Goal: Answer question/provide support: Share knowledge or assist other users

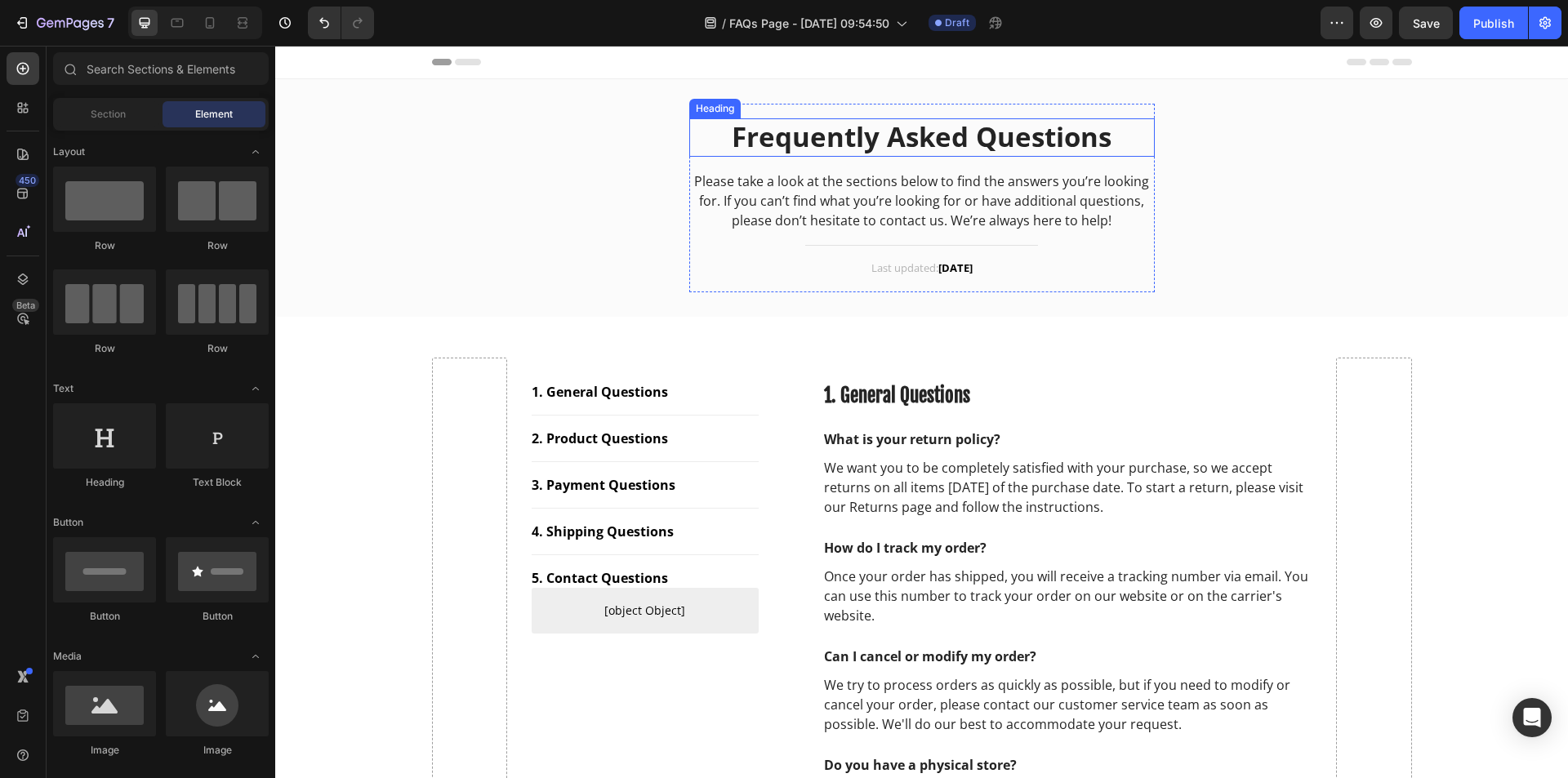
click at [892, 126] on p "Frequently Asked Questions" at bounding box center [921, 138] width 462 height 35
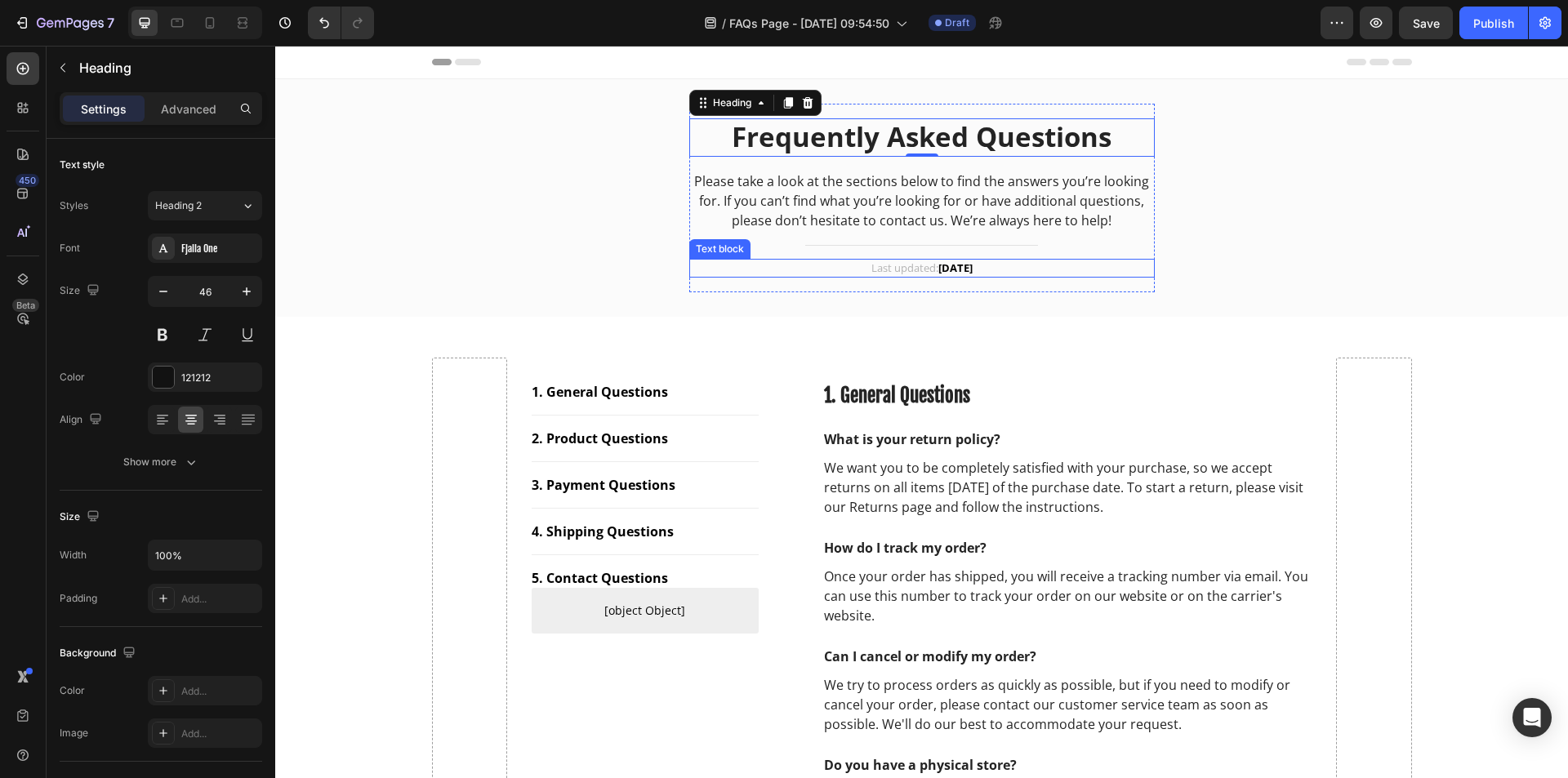
click at [965, 265] on strong "[DATE]" at bounding box center [956, 267] width 34 height 15
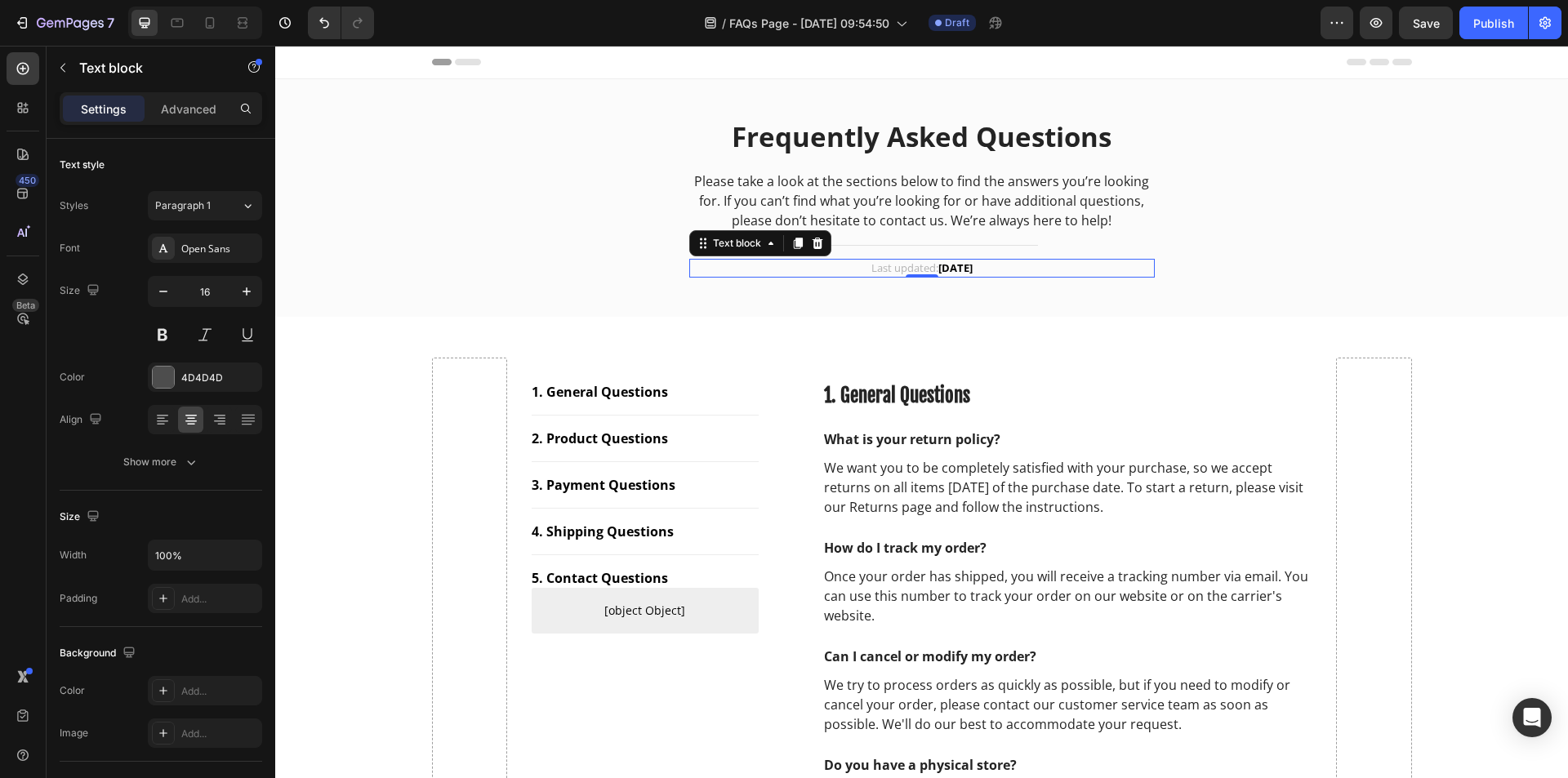
click at [953, 264] on strong "[DATE]" at bounding box center [956, 267] width 34 height 15
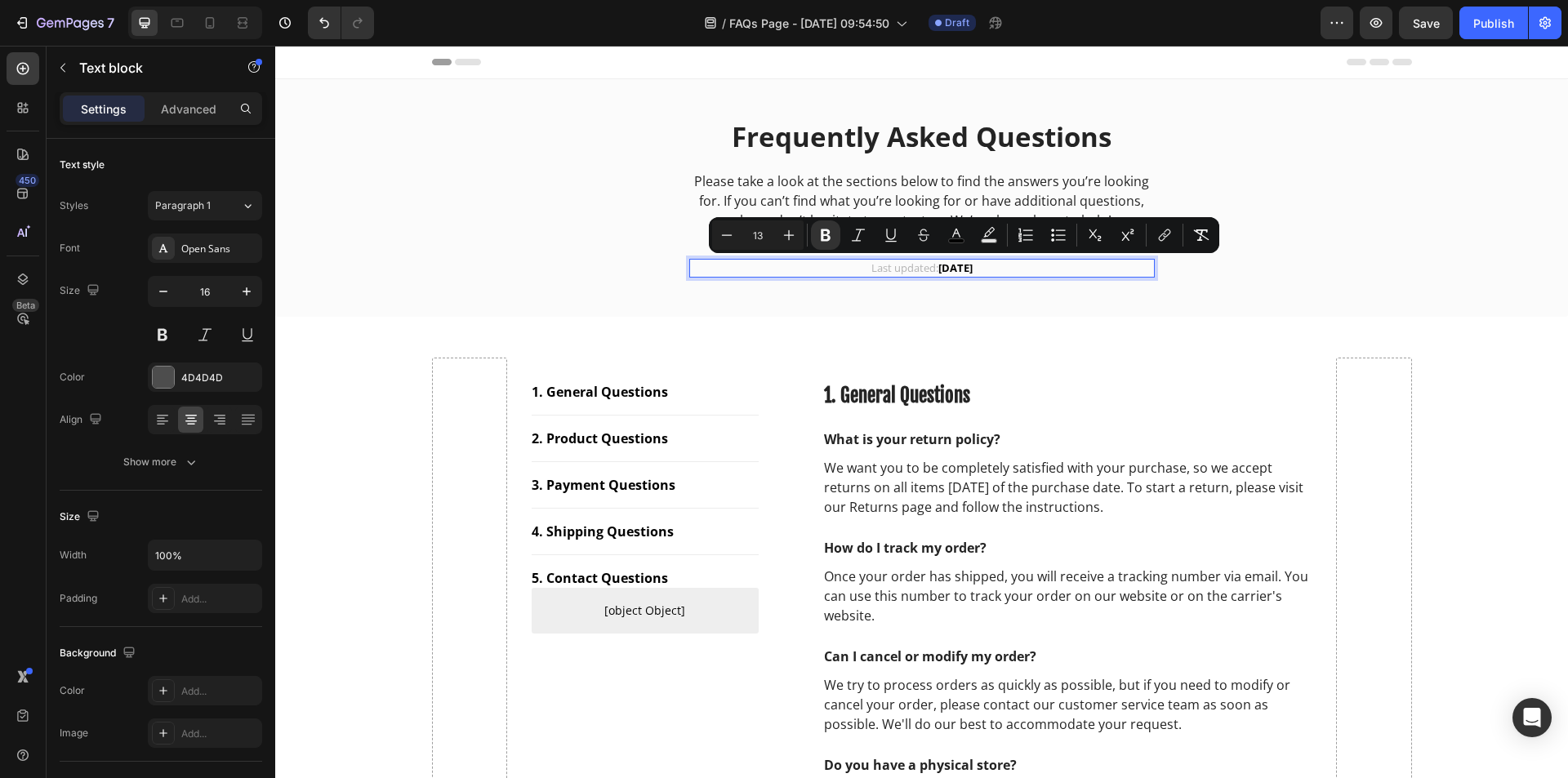
click at [953, 264] on strong "[DATE]" at bounding box center [956, 267] width 34 height 15
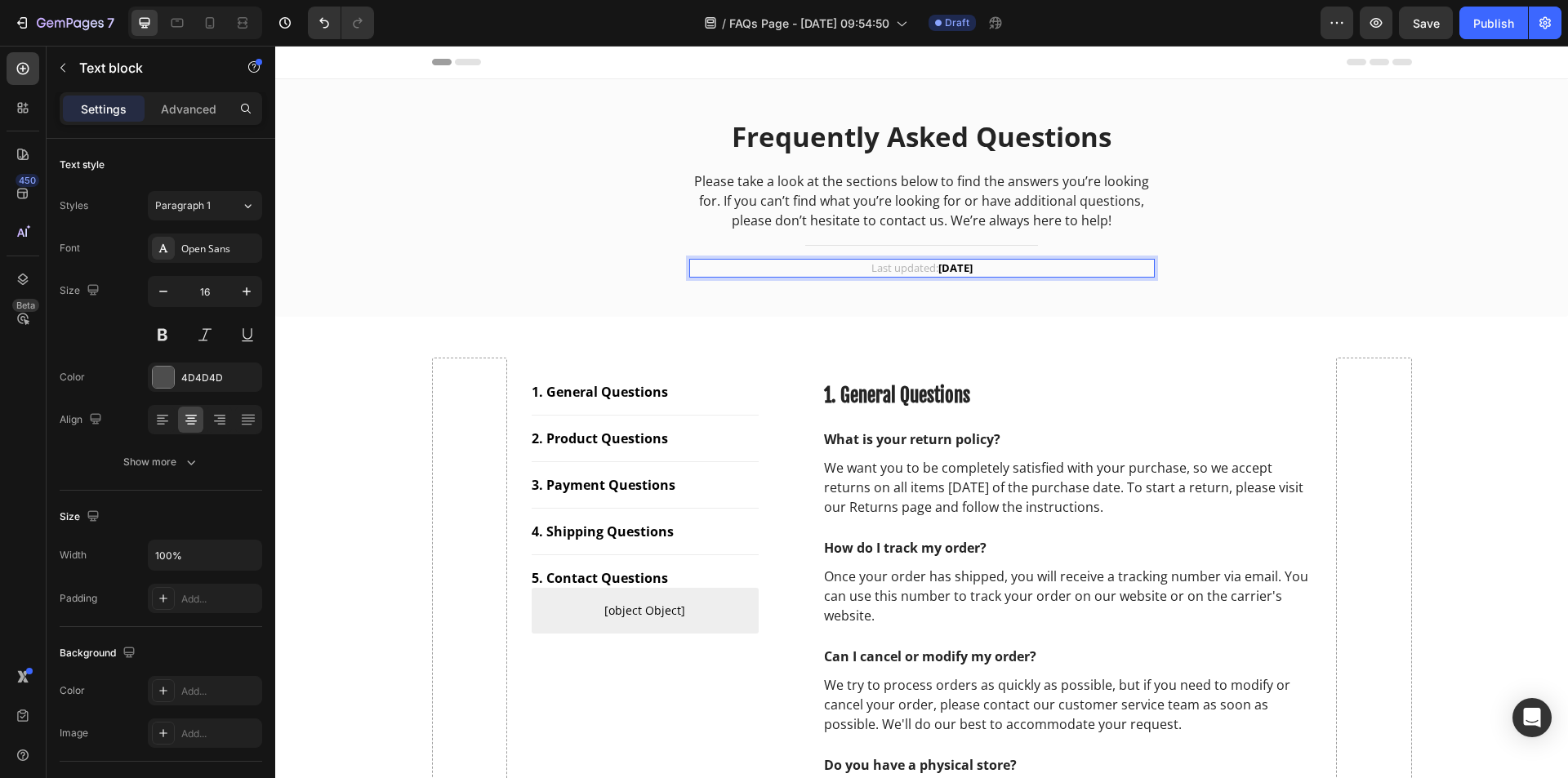
click at [803, 289] on div "Frequently Asked Questions Heading Please take a look at the sections below to …" at bounding box center [921, 198] width 465 height 188
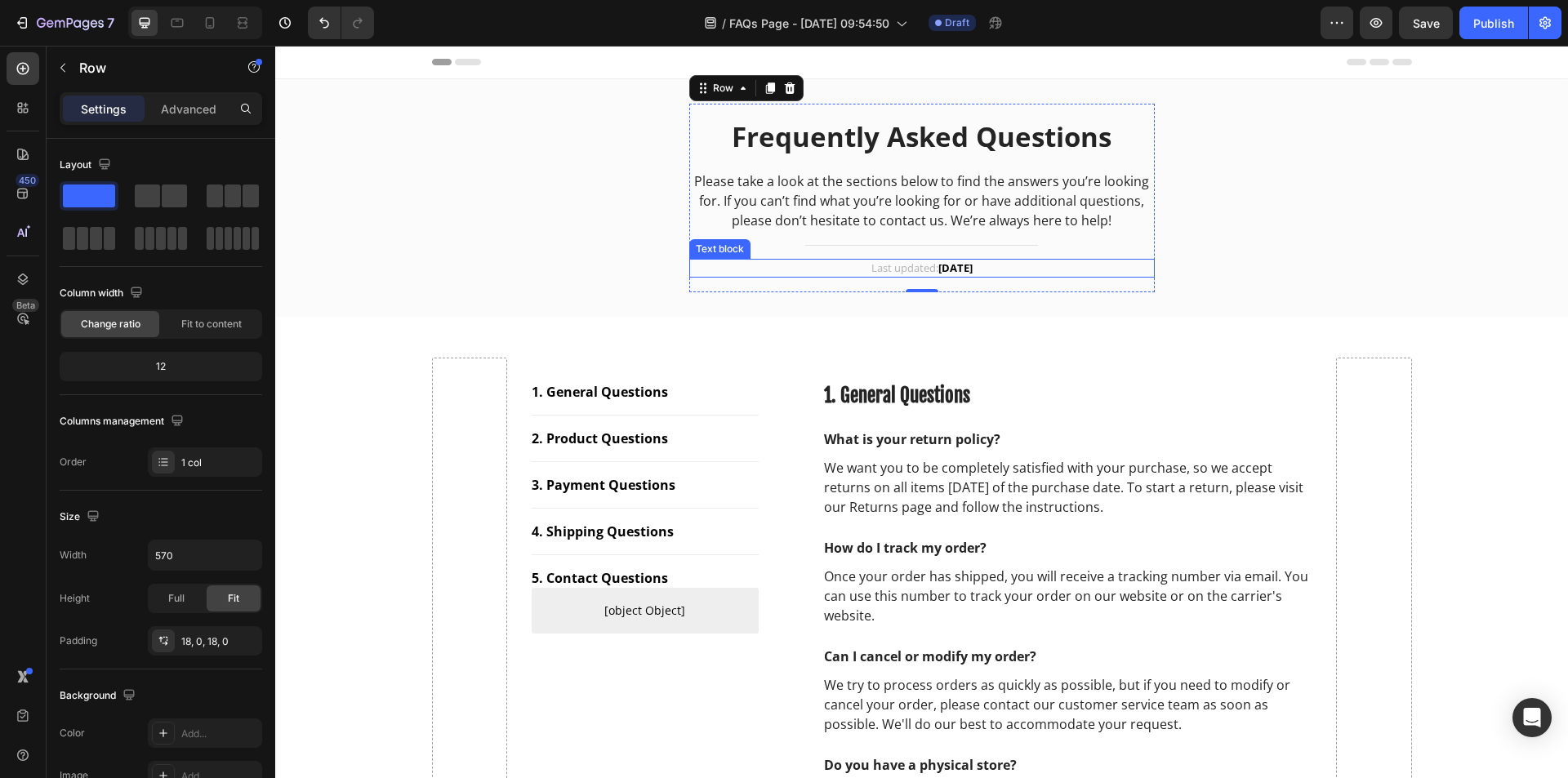
click at [802, 268] on p "Last updated: [DATE]" at bounding box center [921, 268] width 462 height 16
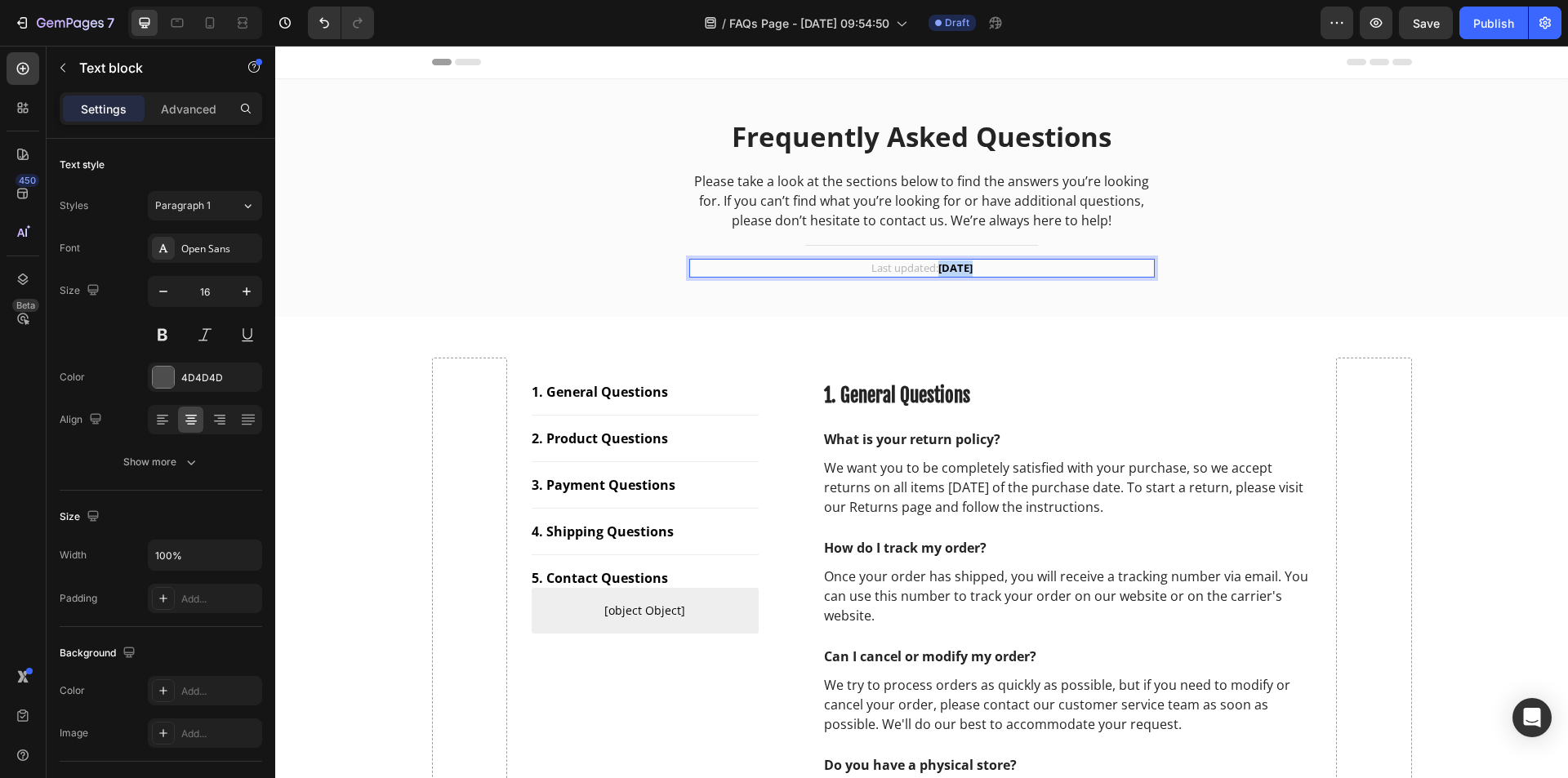
click at [945, 266] on strong "[DATE]" at bounding box center [956, 267] width 34 height 15
click at [1132, 312] on div "Frequently Asked Questions Heading Please take a look at the sections below to …" at bounding box center [921, 198] width 1293 height 237
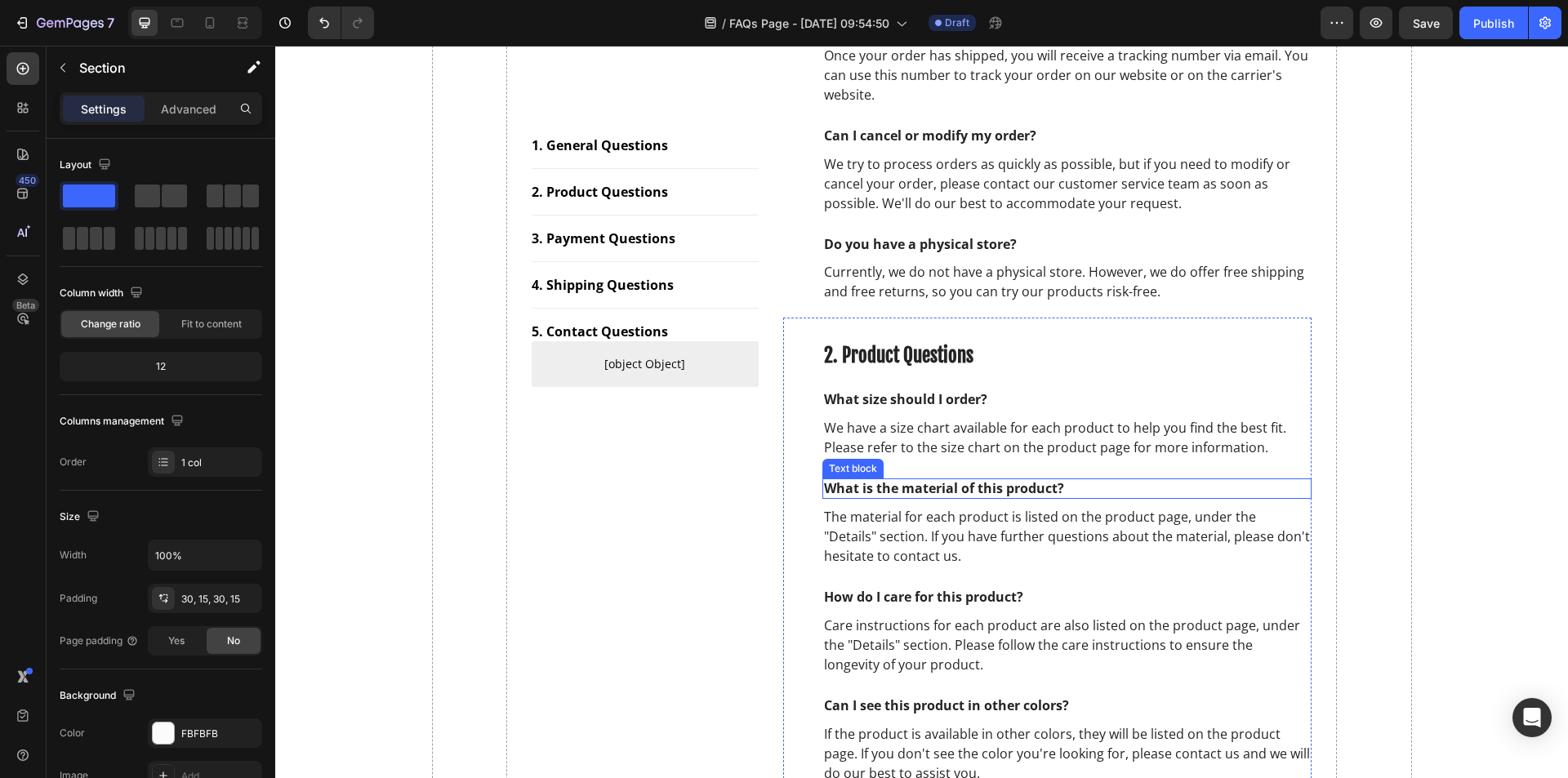
scroll to position [490, 0]
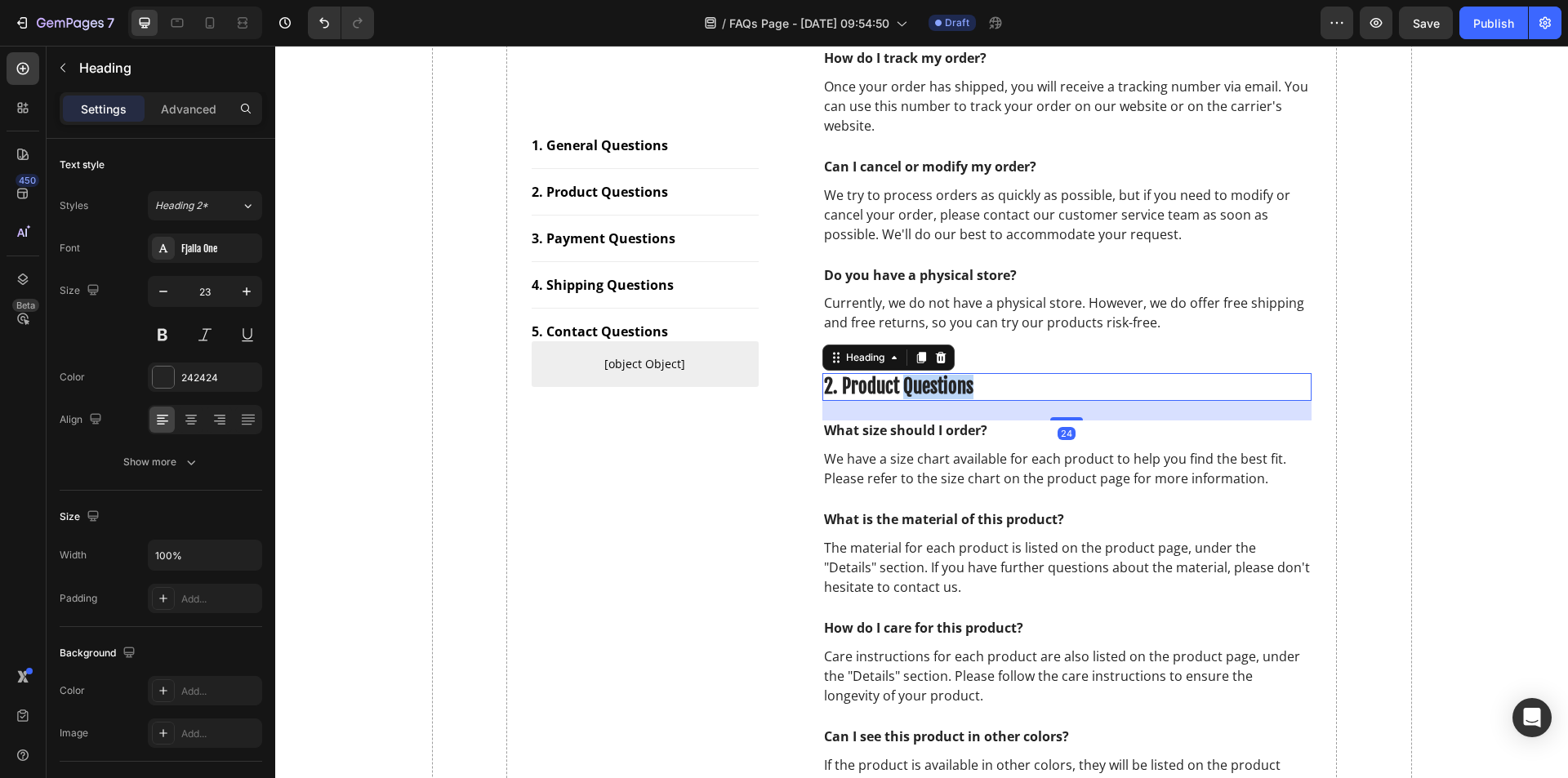
click at [911, 383] on p "2. Product Questions" at bounding box center [1067, 387] width 487 height 24
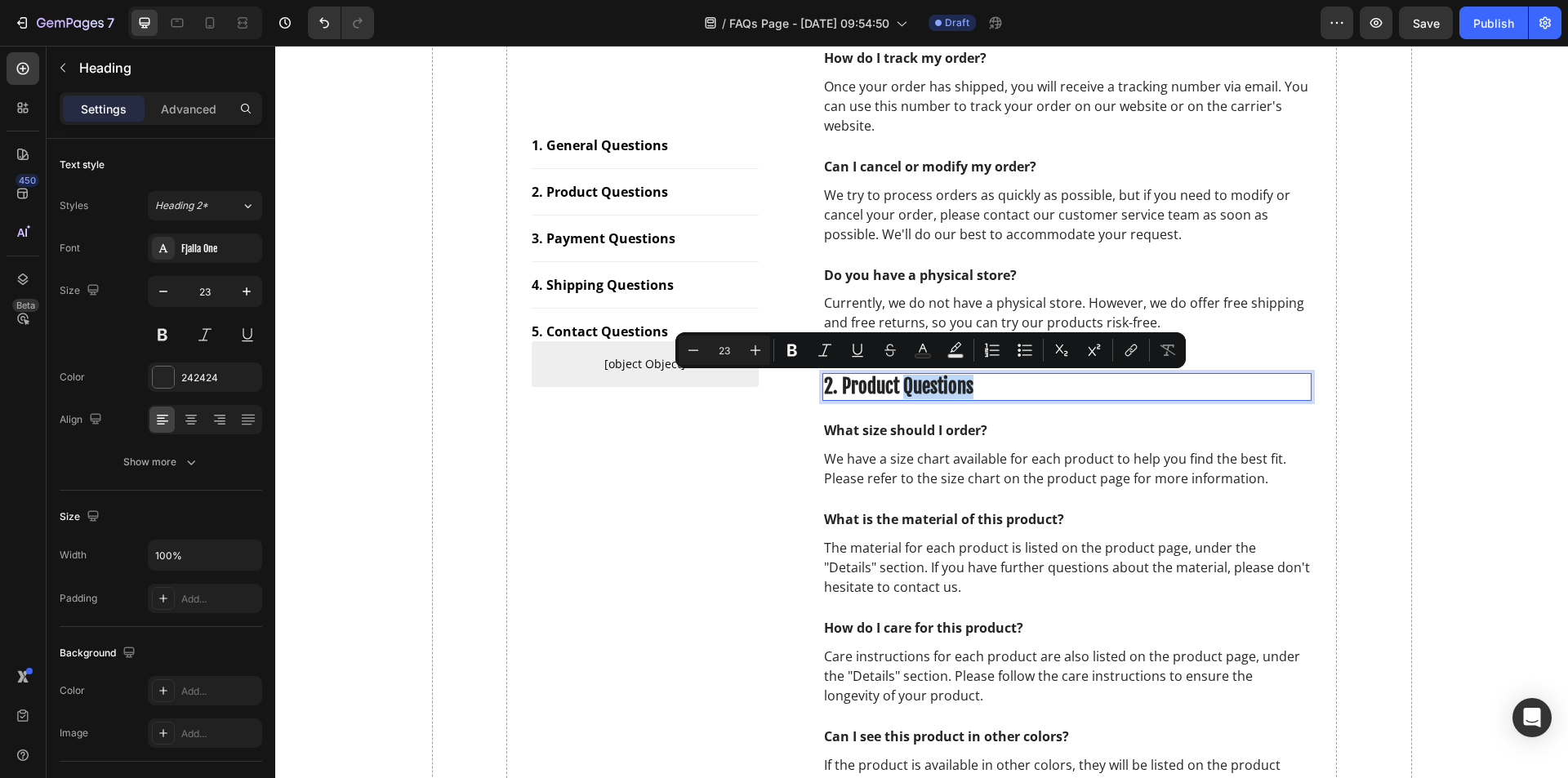
click at [939, 388] on p "2. Product Questions" at bounding box center [1067, 387] width 487 height 24
drag, startPoint x: 969, startPoint y: 389, endPoint x: 837, endPoint y: 389, distance: 132.0
click at [837, 389] on p "2. Product Questions" at bounding box center [1067, 387] width 487 height 24
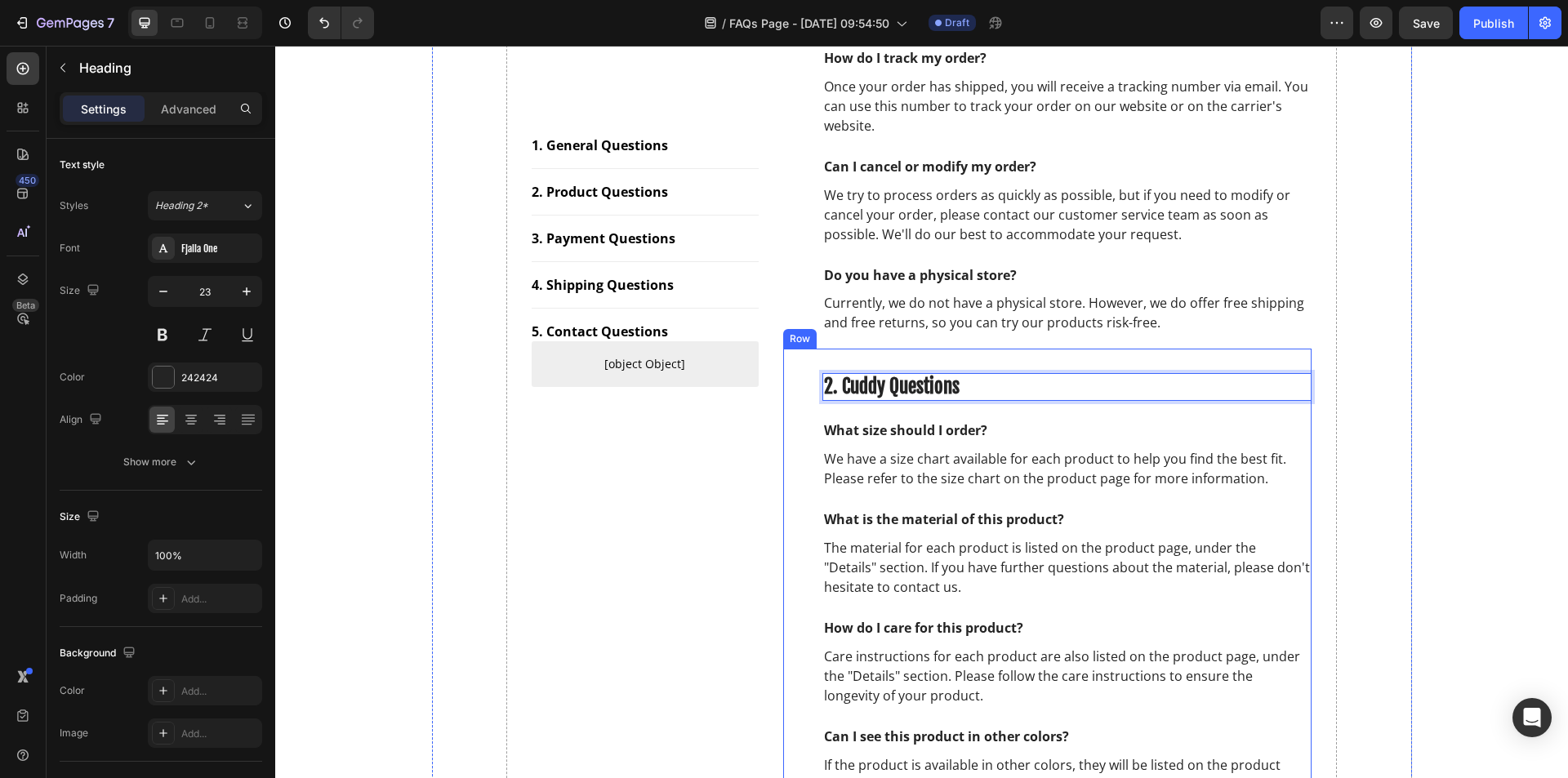
click at [1219, 352] on div "2. Cuddy Questions Heading 24 What size should I order? Text block We have a si…" at bounding box center [1047, 588] width 529 height 481
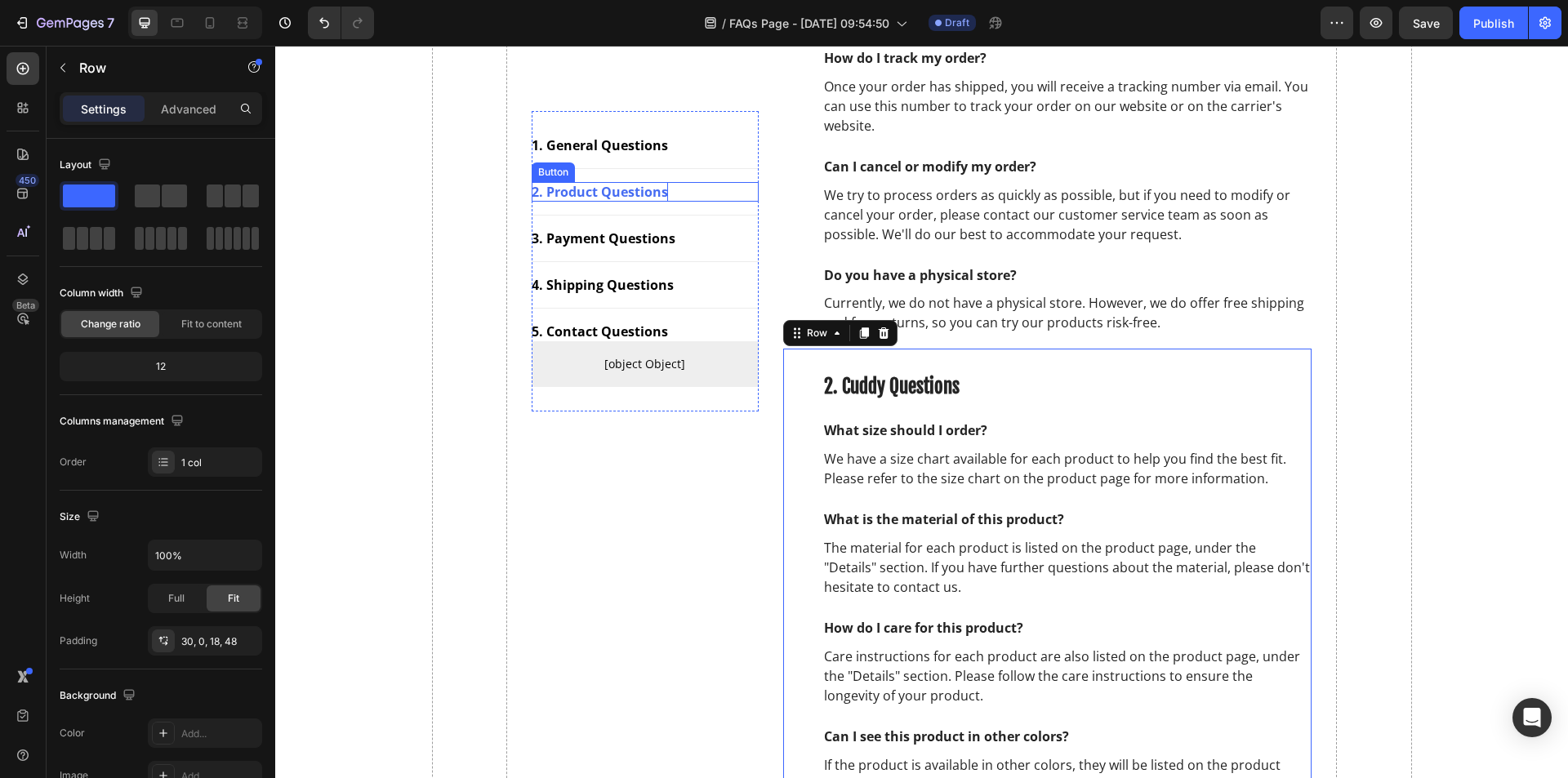
click at [636, 193] on div "2. Product Questions" at bounding box center [600, 192] width 137 height 20
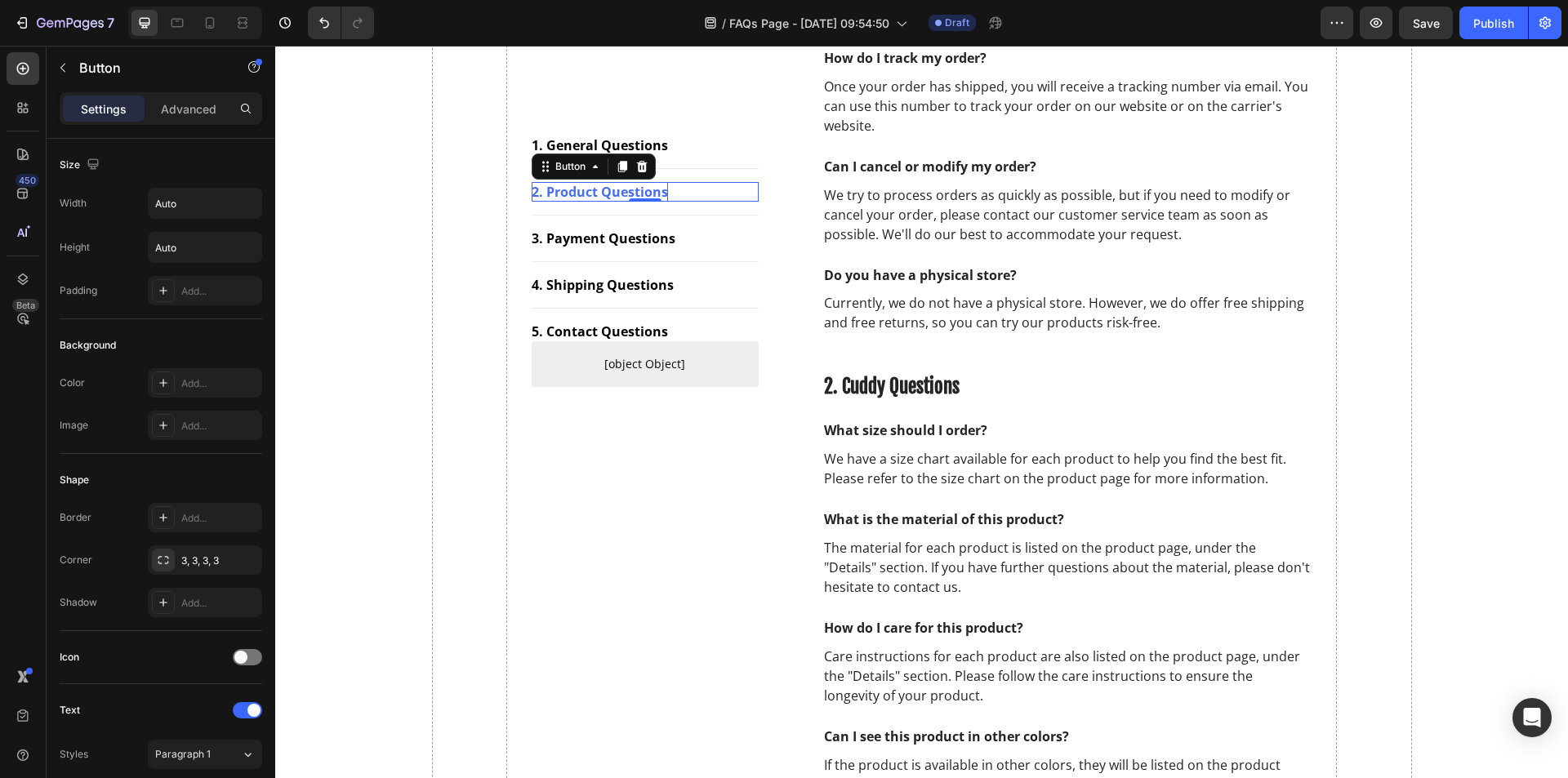
click at [585, 188] on div "2. Product Questions" at bounding box center [600, 192] width 137 height 20
click at [585, 188] on p "2. Product Questions" at bounding box center [600, 192] width 137 height 20
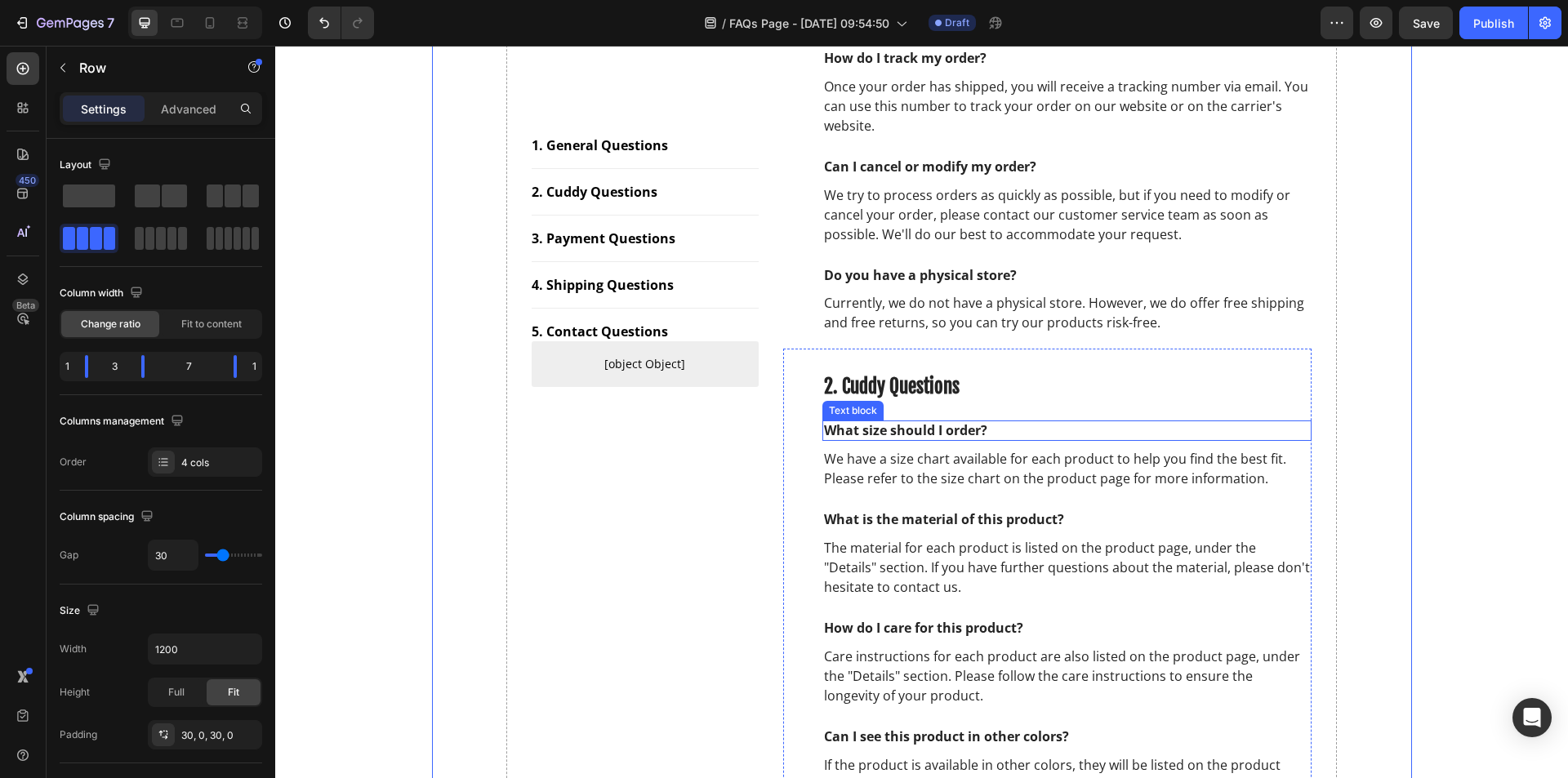
click at [897, 432] on p "What size should I order?" at bounding box center [1067, 431] width 487 height 17
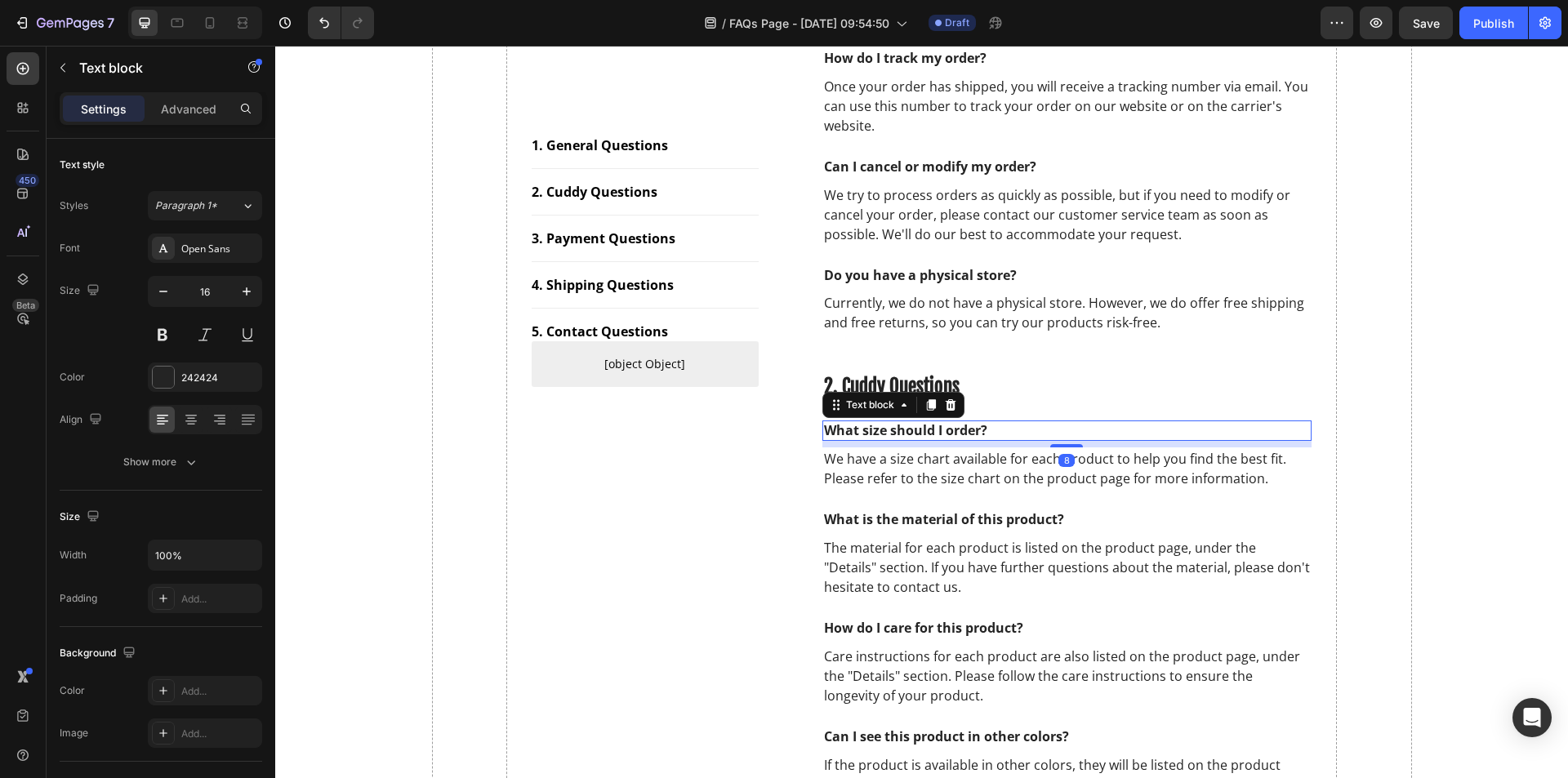
click at [896, 432] on p "What size should I order?" at bounding box center [1067, 431] width 487 height 17
click at [1056, 477] on p "We have a size chart available for each product to help you find the best fit. …" at bounding box center [1067, 469] width 487 height 40
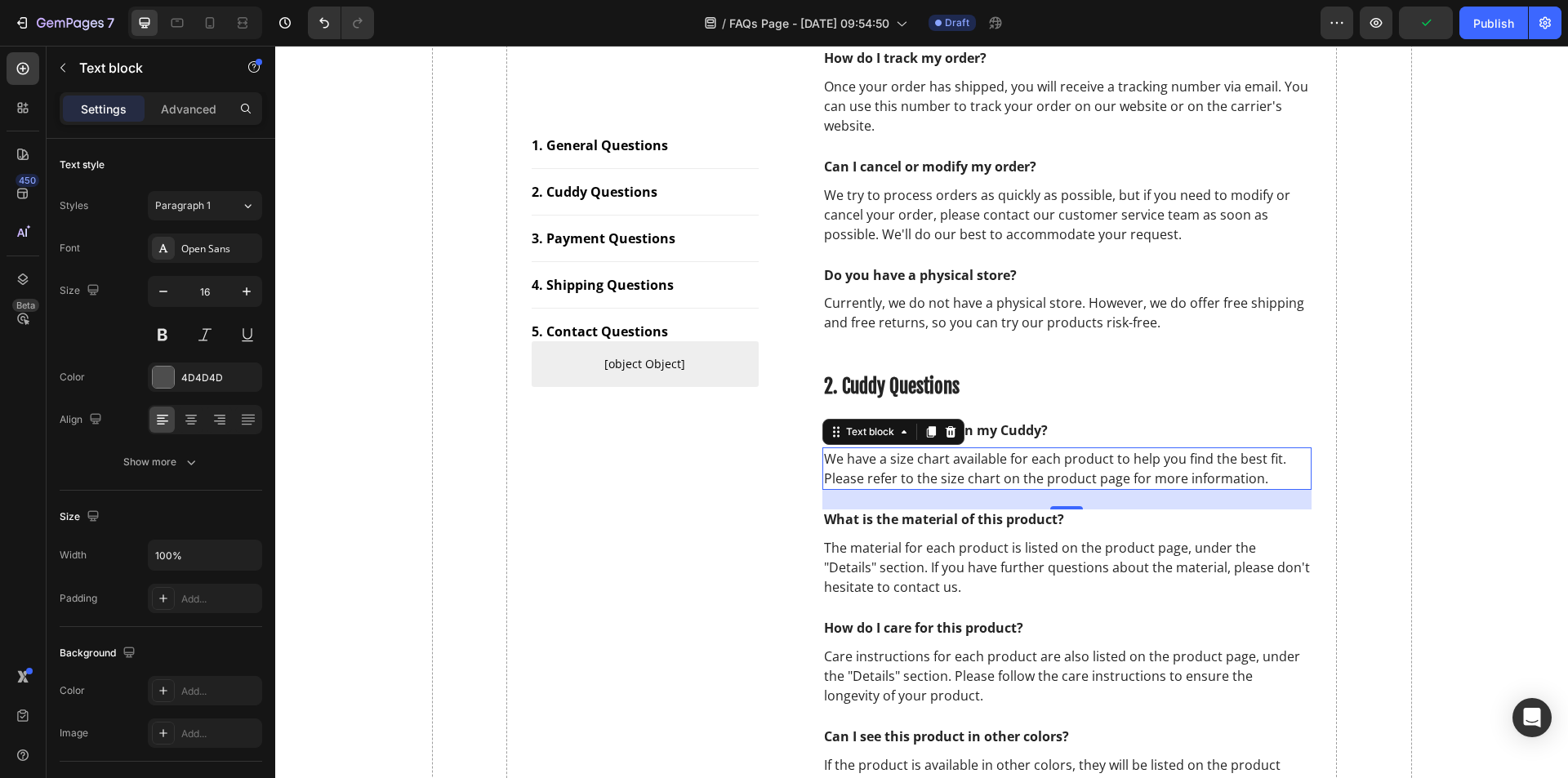
click at [1055, 477] on p "We have a size chart available for each product to help you find the best fit. …" at bounding box center [1067, 469] width 487 height 40
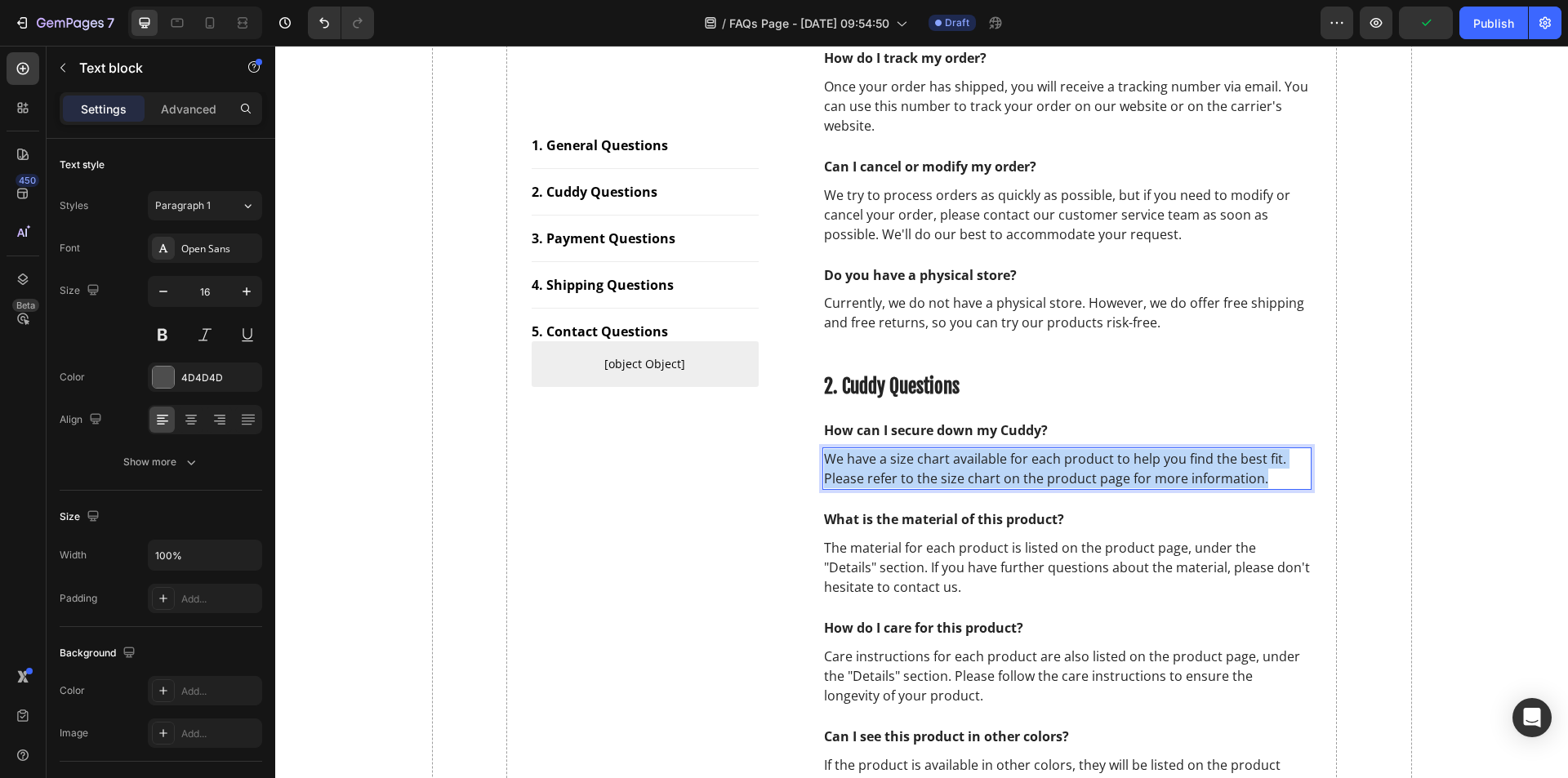
click at [1055, 477] on p "We have a size chart available for each product to help you find the best fit. …" at bounding box center [1067, 469] width 487 height 40
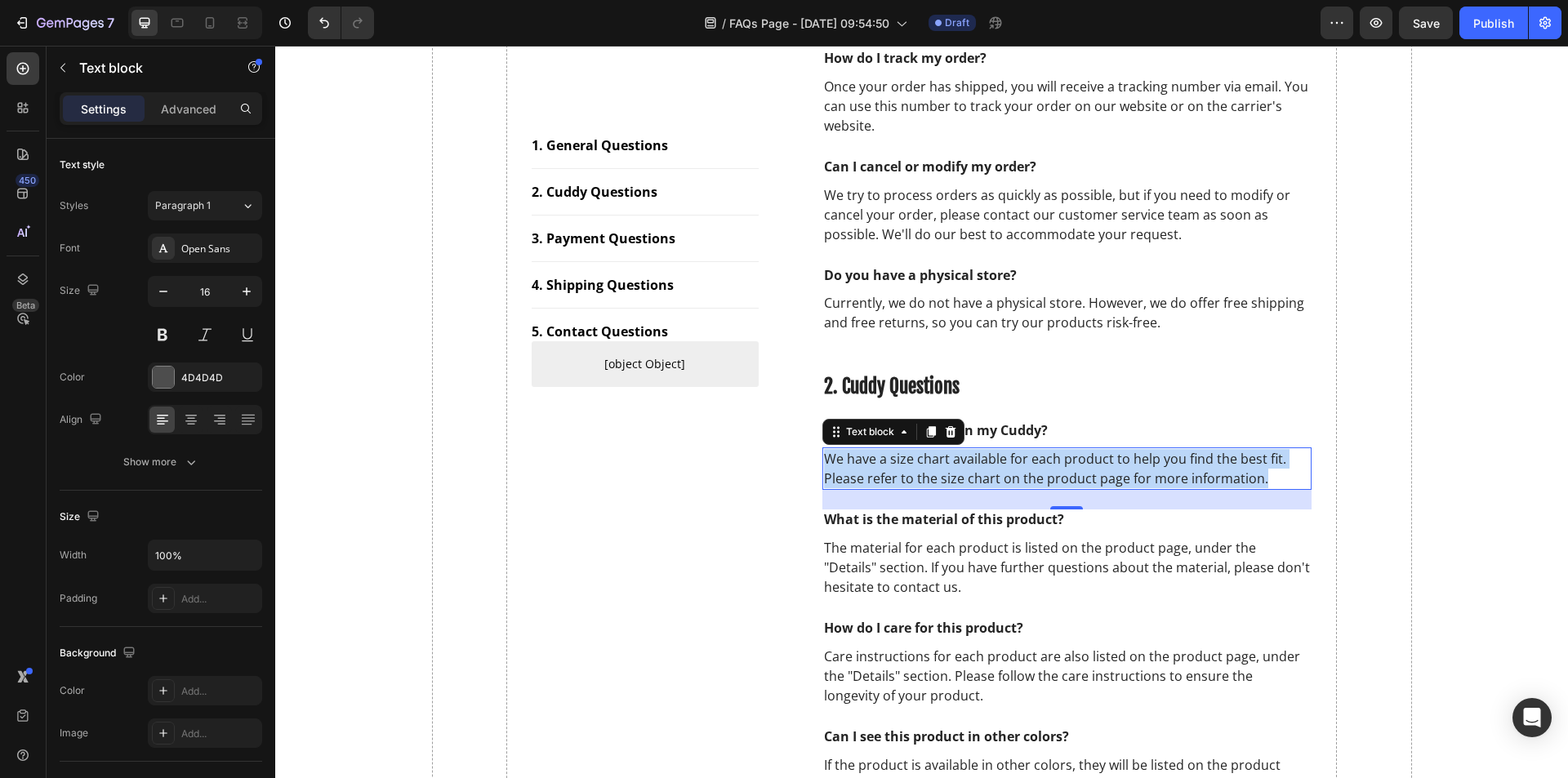
click at [1067, 455] on p "We have a size chart available for each product to help you find the best fit. …" at bounding box center [1067, 469] width 487 height 40
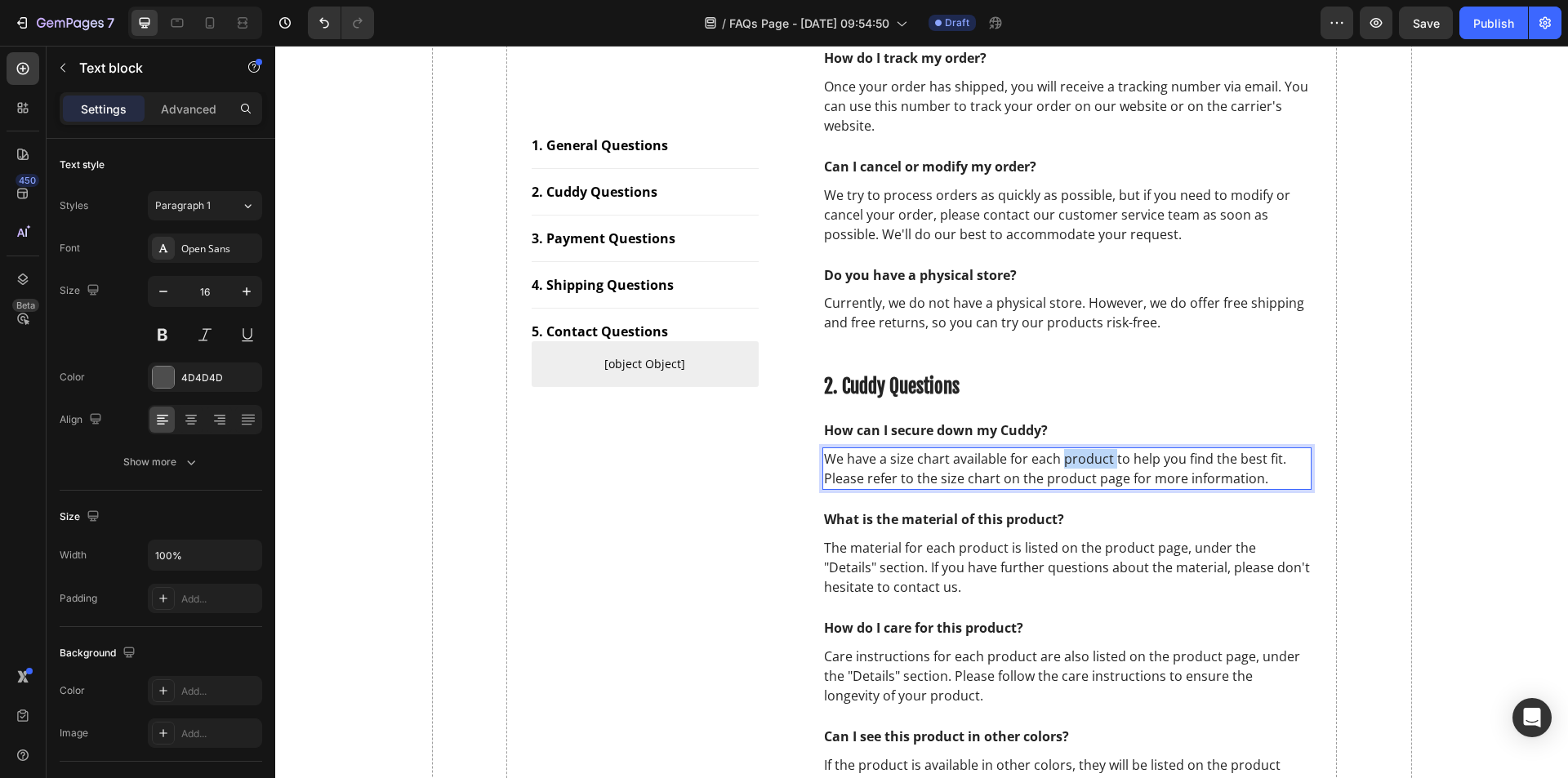
click at [1065, 455] on p "We have a size chart available for each product to help you find the best fit. …" at bounding box center [1067, 469] width 487 height 40
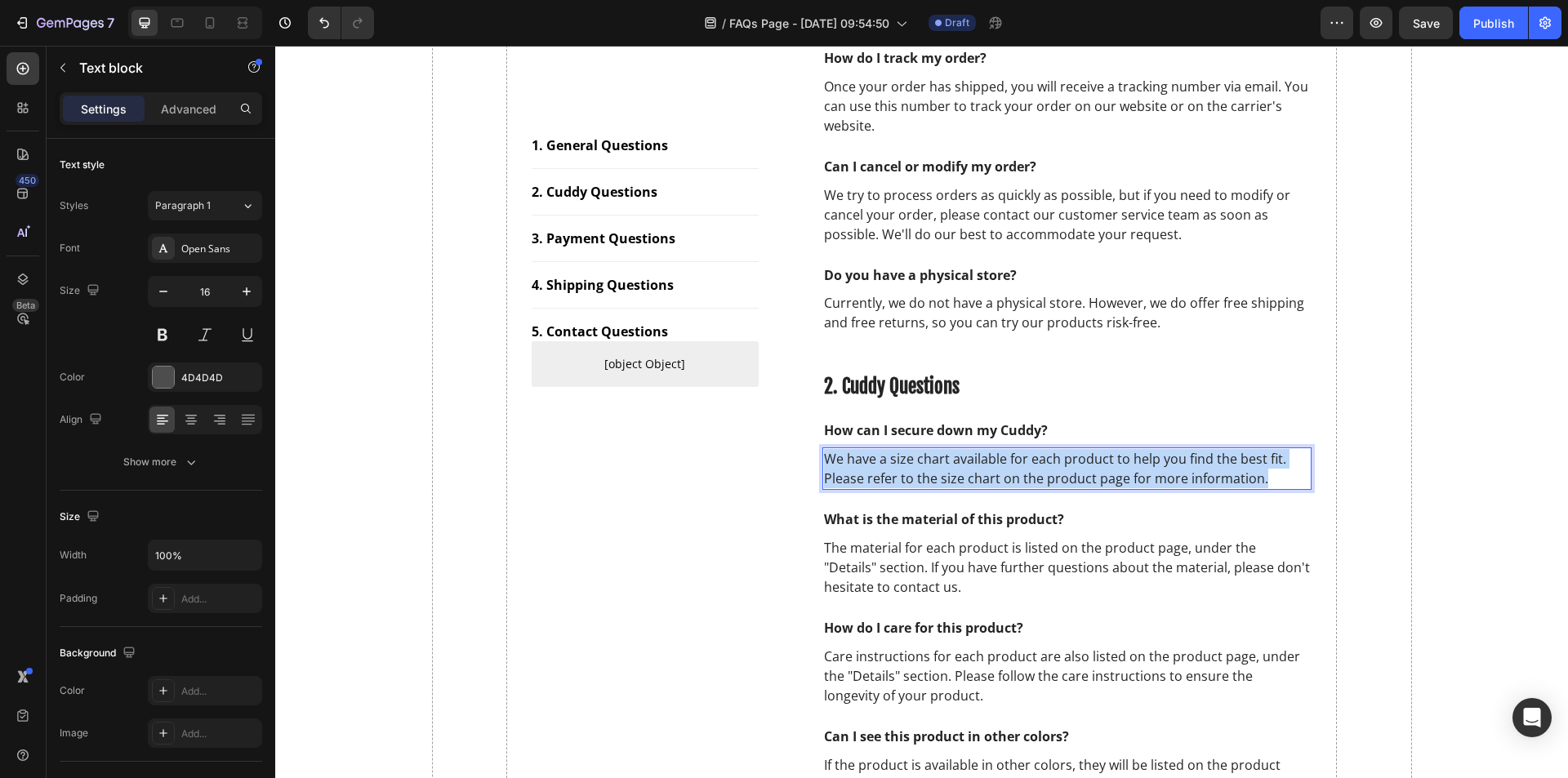
click at [1065, 455] on p "We have a size chart available for each product to help you find the best fit. …" at bounding box center [1067, 469] width 487 height 40
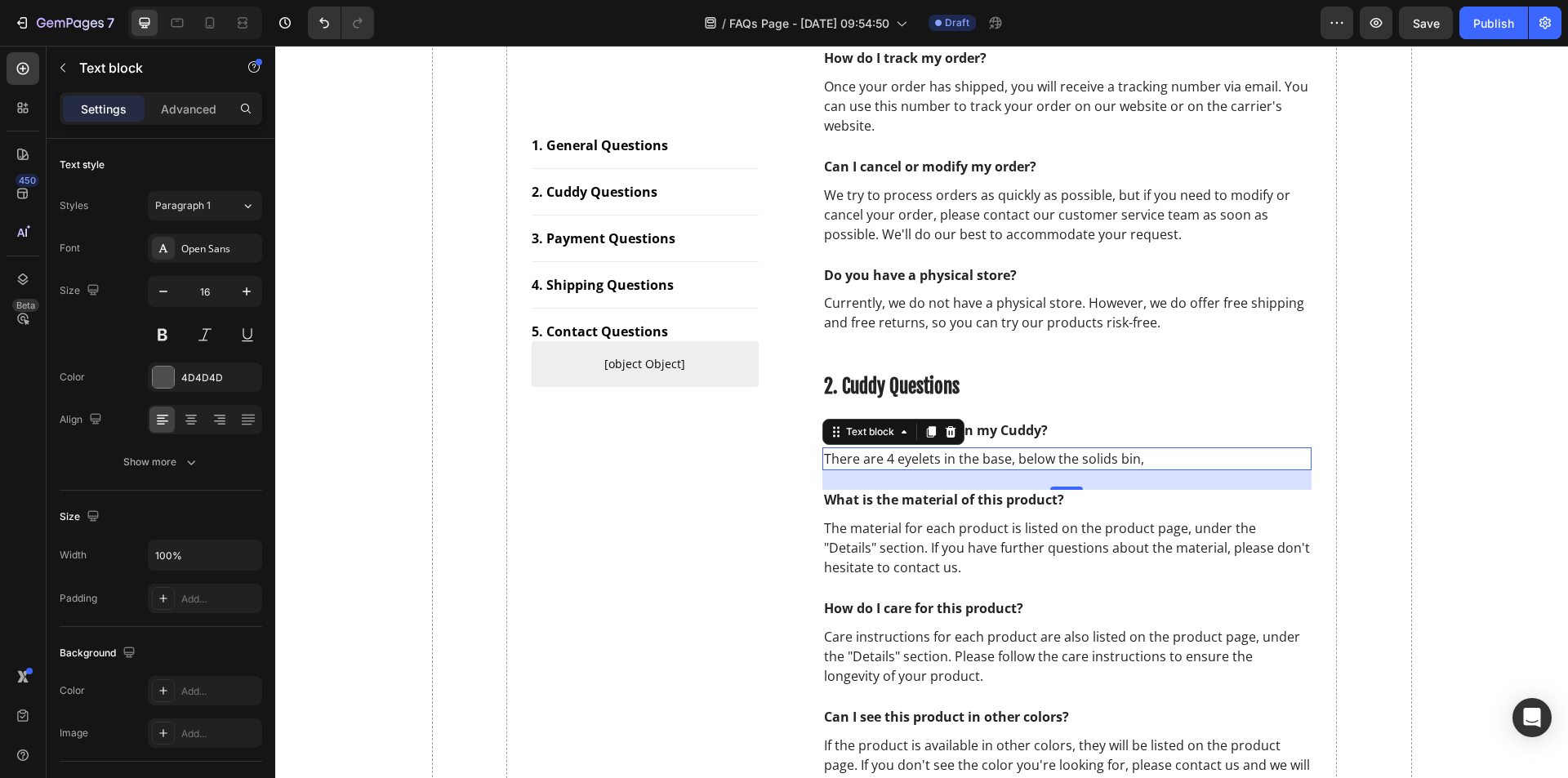
click at [1190, 457] on p "There are 4 eyelets in the base, below the solids bin," at bounding box center [1067, 458] width 487 height 20
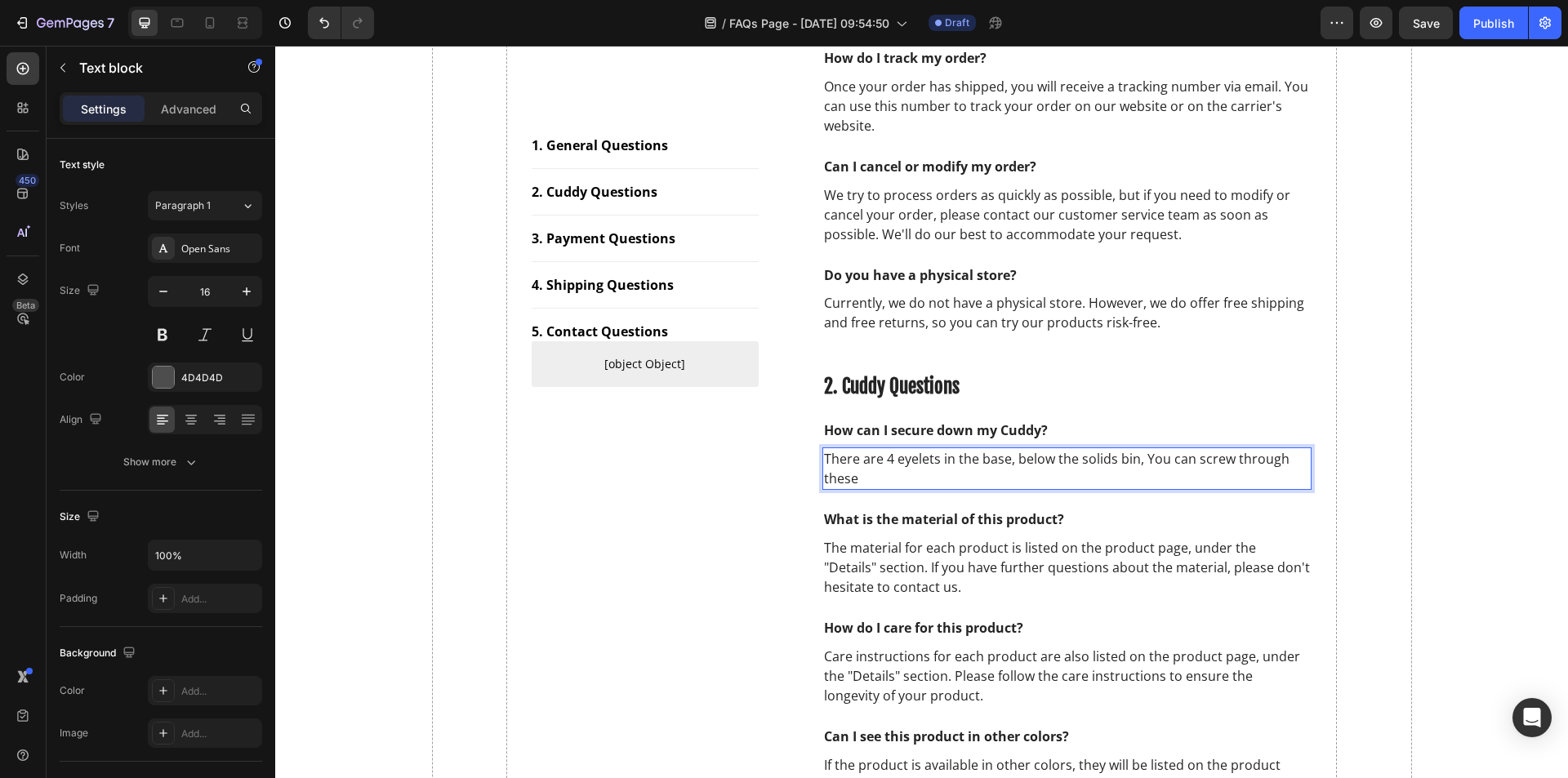
click at [886, 458] on p "There are 4 eyelets in the base, below the solids bin, You can screw through th…" at bounding box center [1067, 469] width 487 height 40
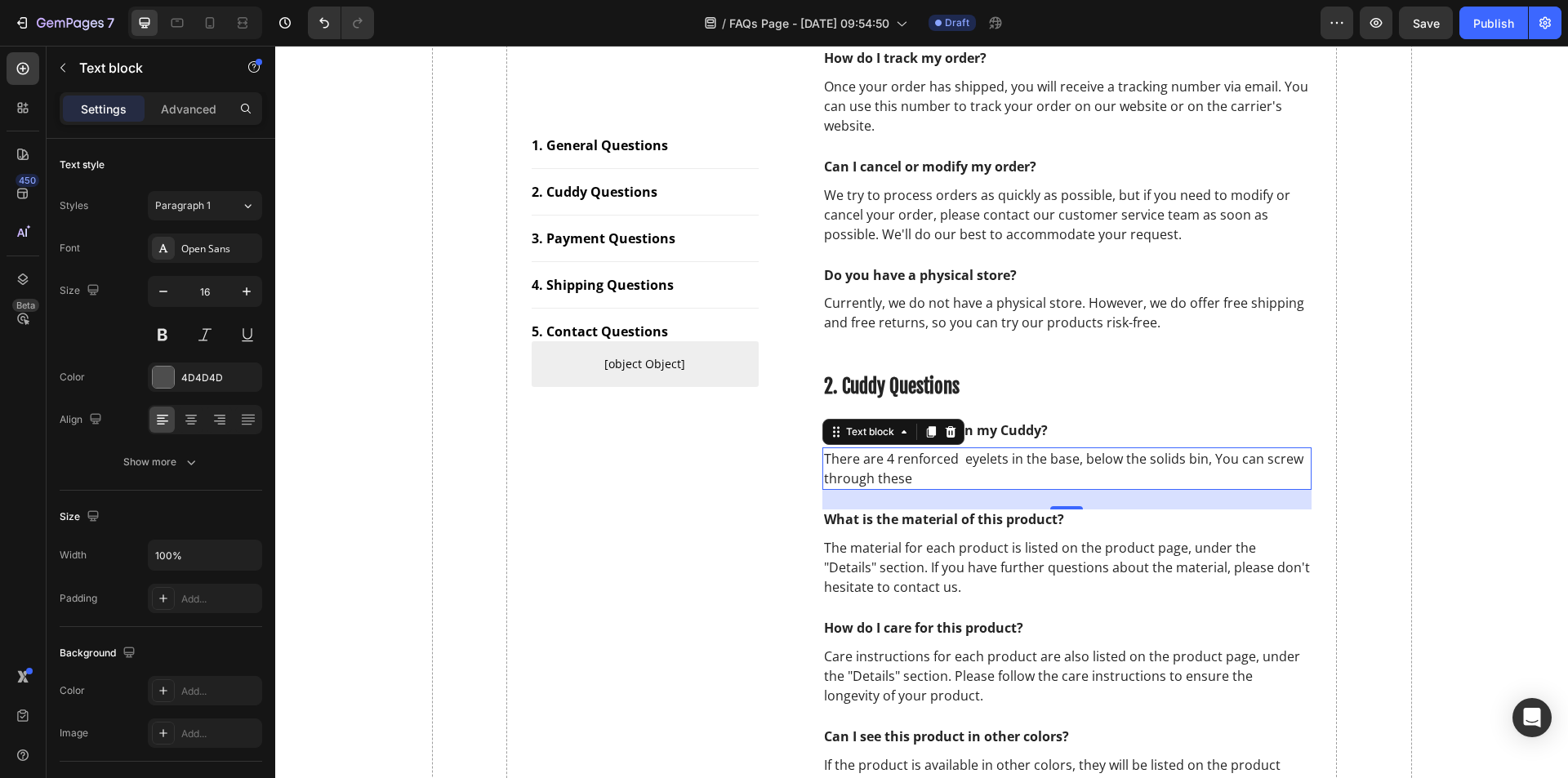
click at [942, 463] on p "There are 4 renforced eyelets in the base, below the solids bin, You can screw …" at bounding box center [1067, 469] width 487 height 40
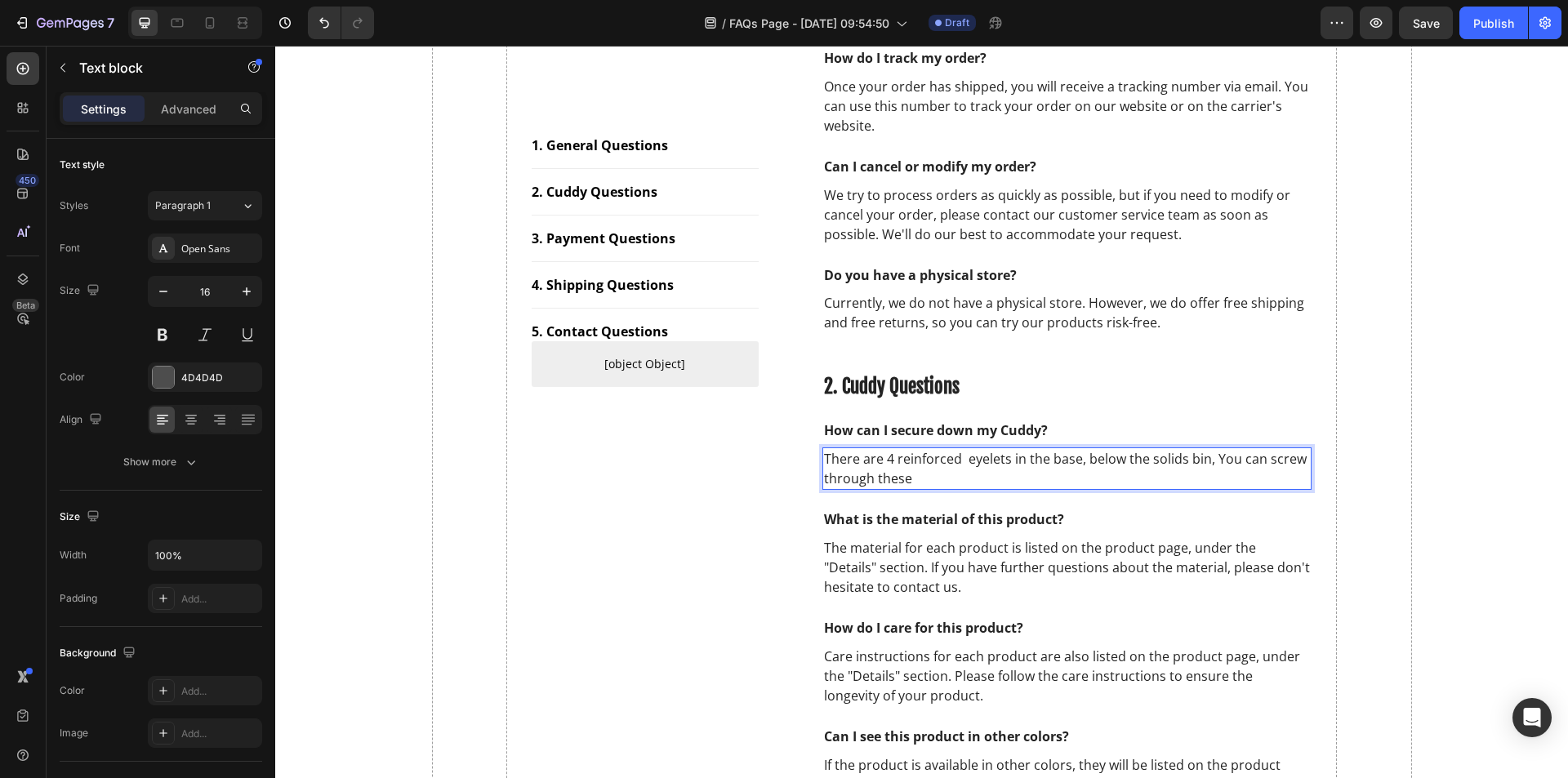
click at [963, 461] on p "There are 4 reinforced eyelets in the base, below the solids bin, You can screw…" at bounding box center [1067, 469] width 487 height 40
click at [968, 487] on p "There are 4 reinforced eyelets in the base, below the solids bin, You can screw…" at bounding box center [1067, 469] width 487 height 40
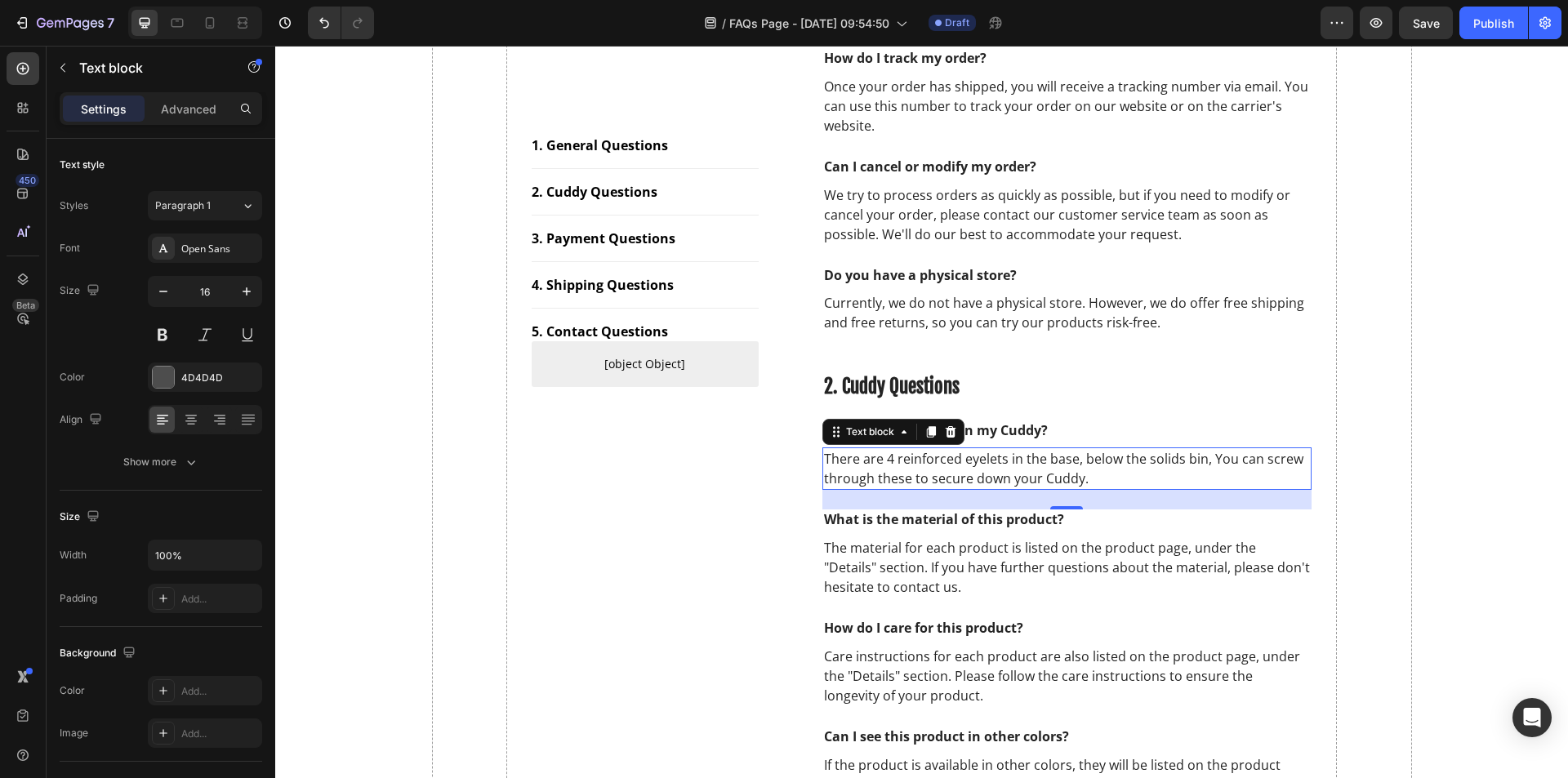
click at [1144, 477] on p "There are 4 reinforced eyelets in the base, below the solids bin, You can screw…" at bounding box center [1067, 469] width 487 height 40
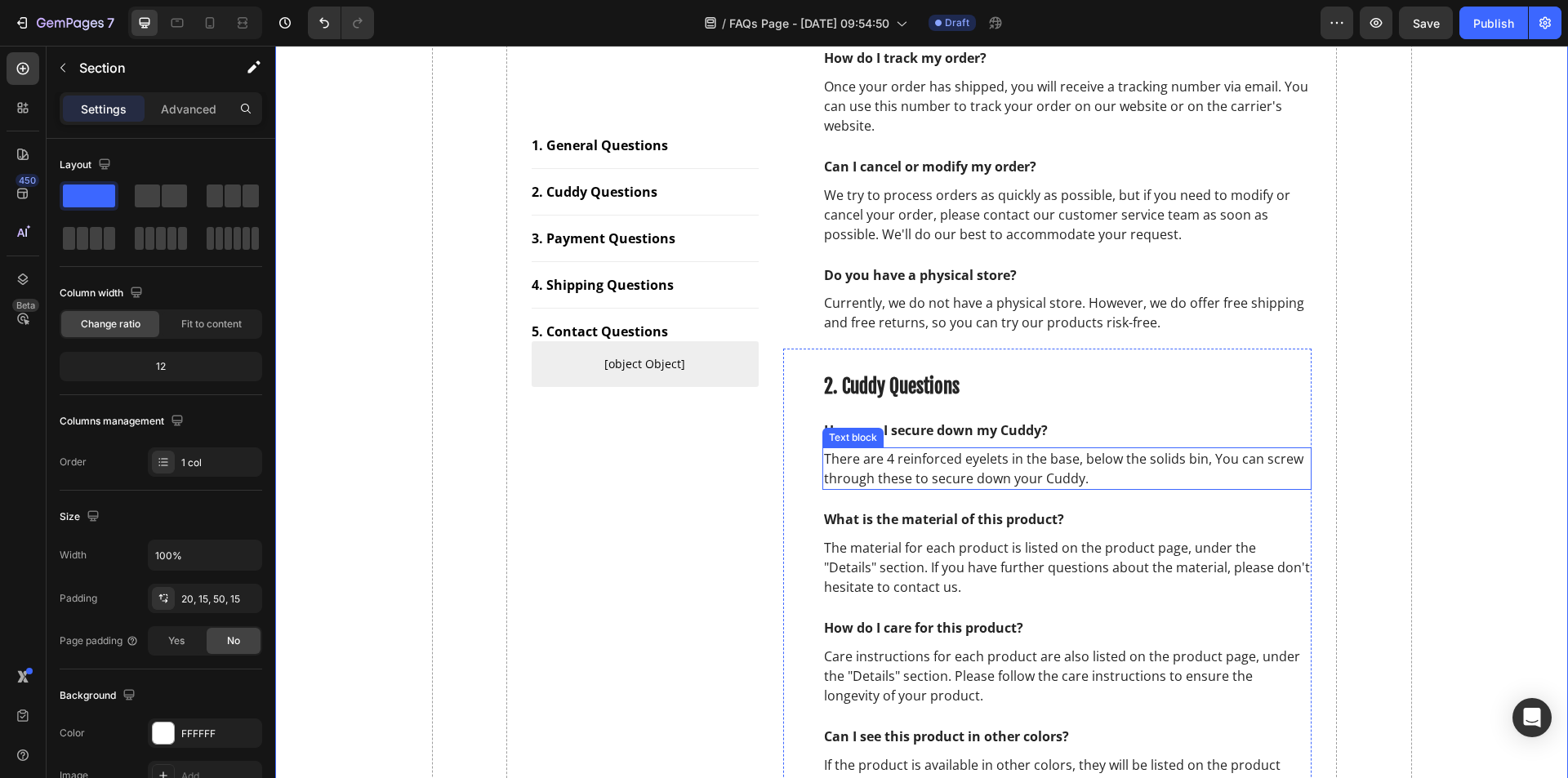
click at [1039, 481] on p "There are 4 reinforced eyelets in the base, below the solids bin, You can screw…" at bounding box center [1067, 469] width 487 height 40
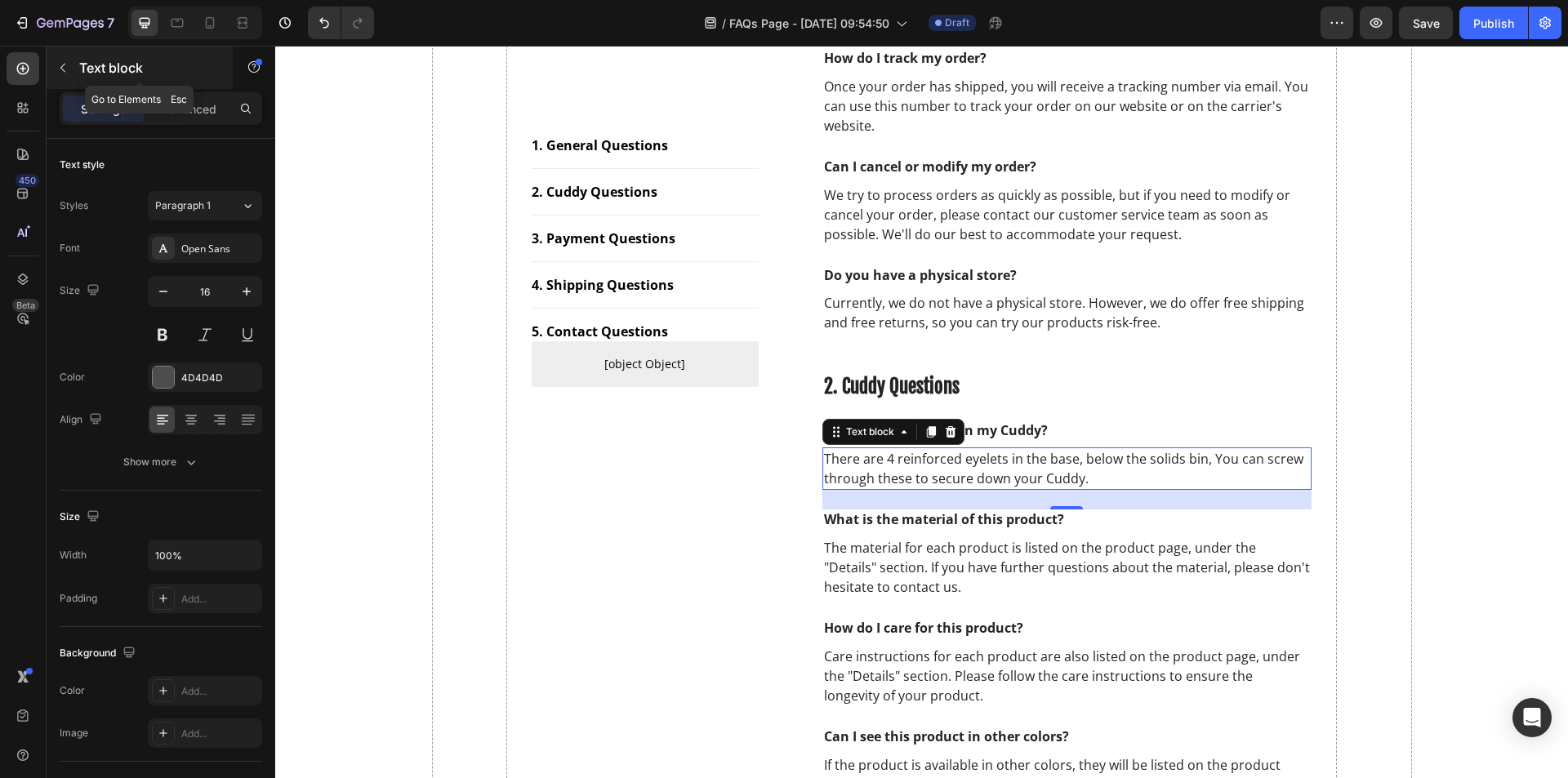
click at [64, 73] on icon "button" at bounding box center [63, 67] width 13 height 13
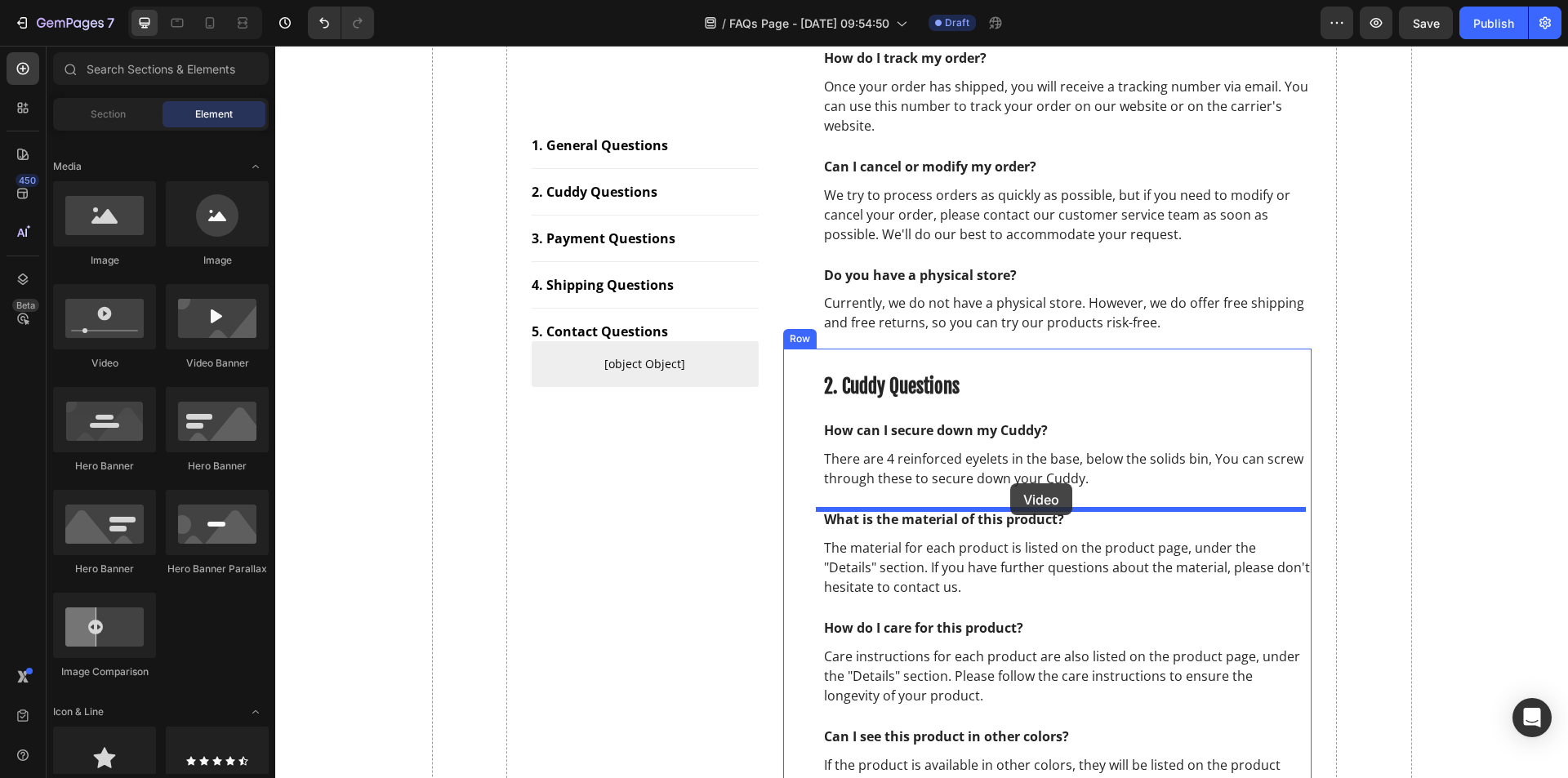
drag, startPoint x: 396, startPoint y: 367, endPoint x: 1010, endPoint y: 483, distance: 624.9
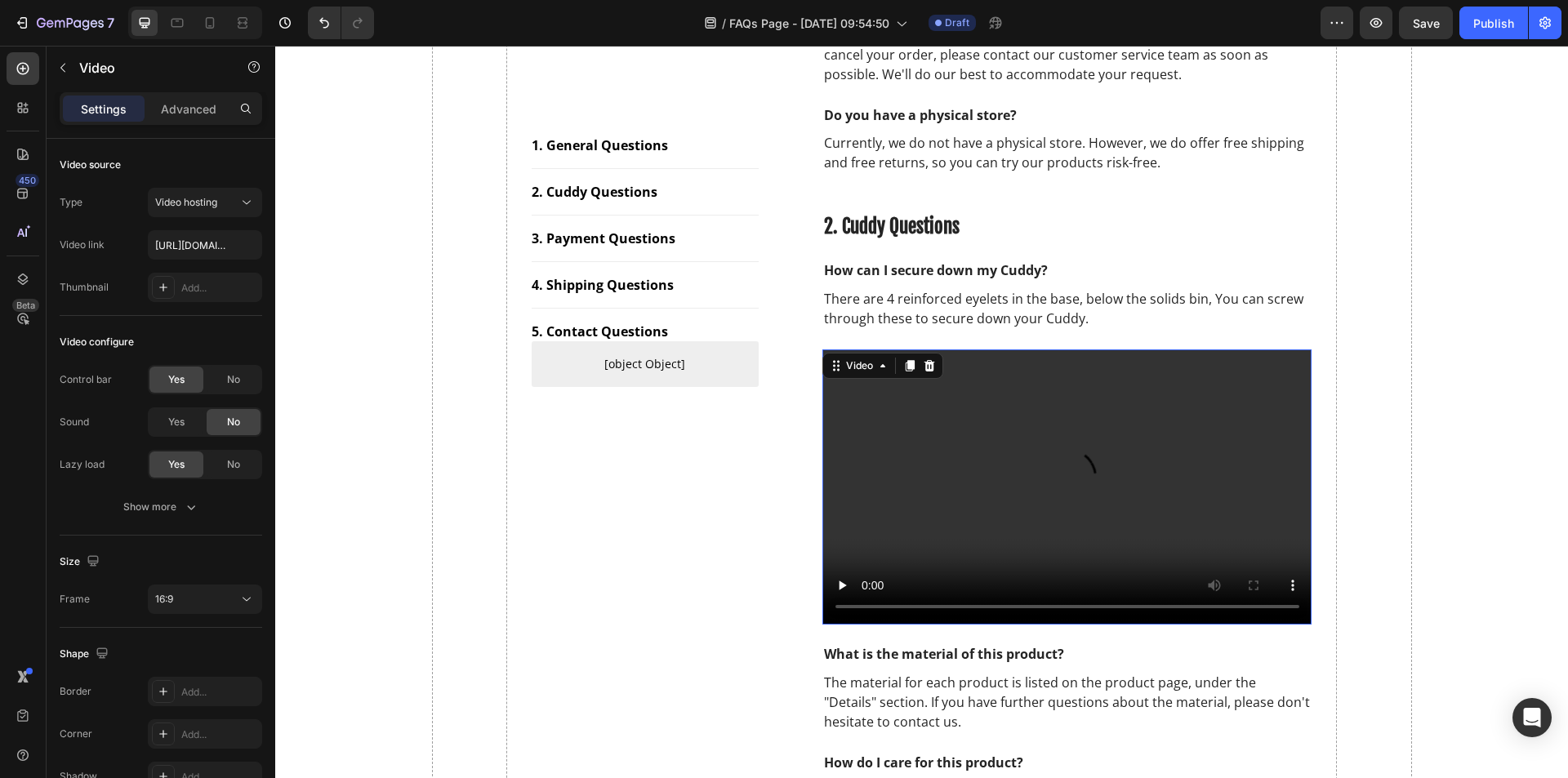
scroll to position [653, 0]
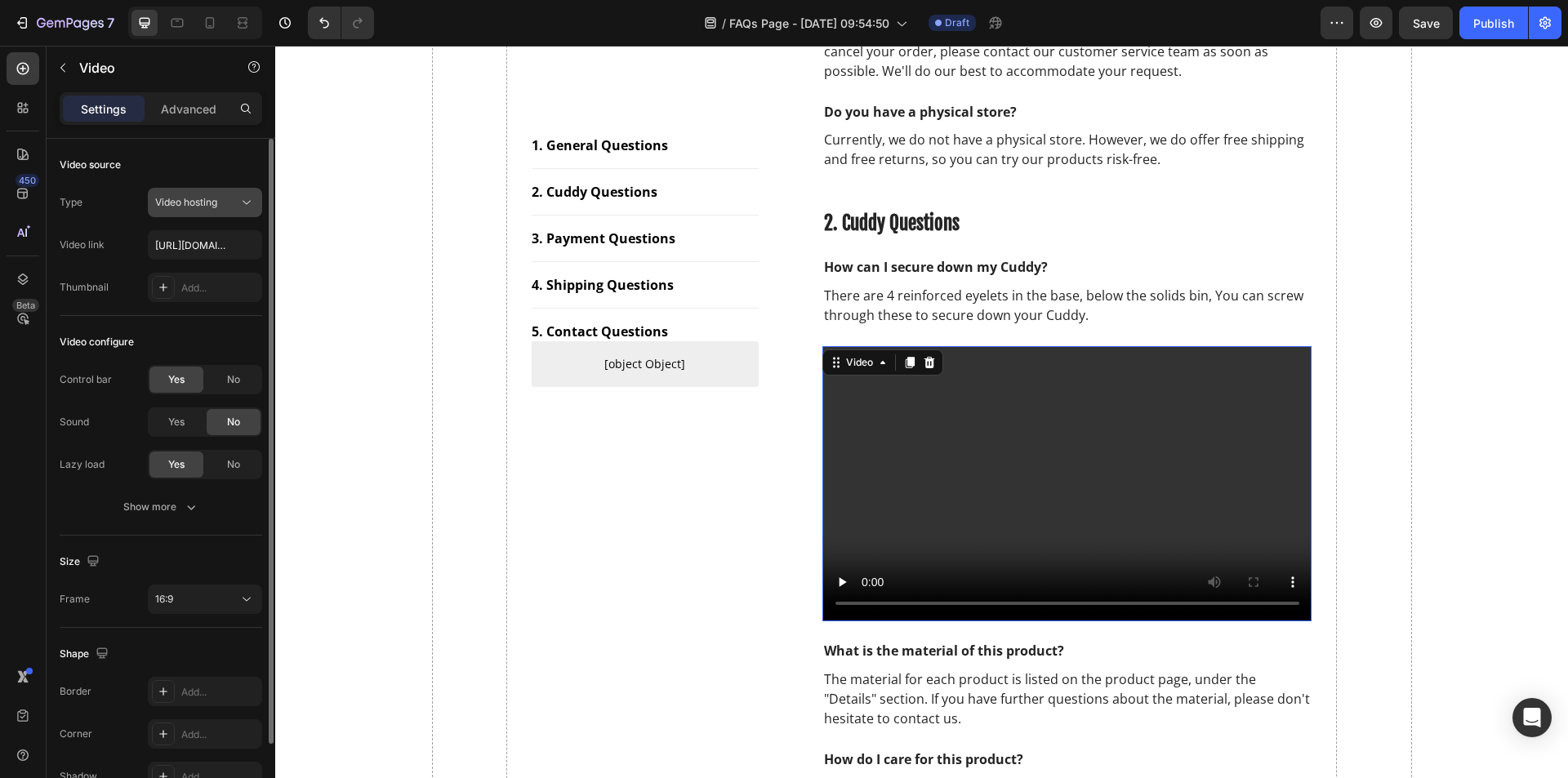
click at [208, 211] on button "Video hosting" at bounding box center [205, 202] width 114 height 29
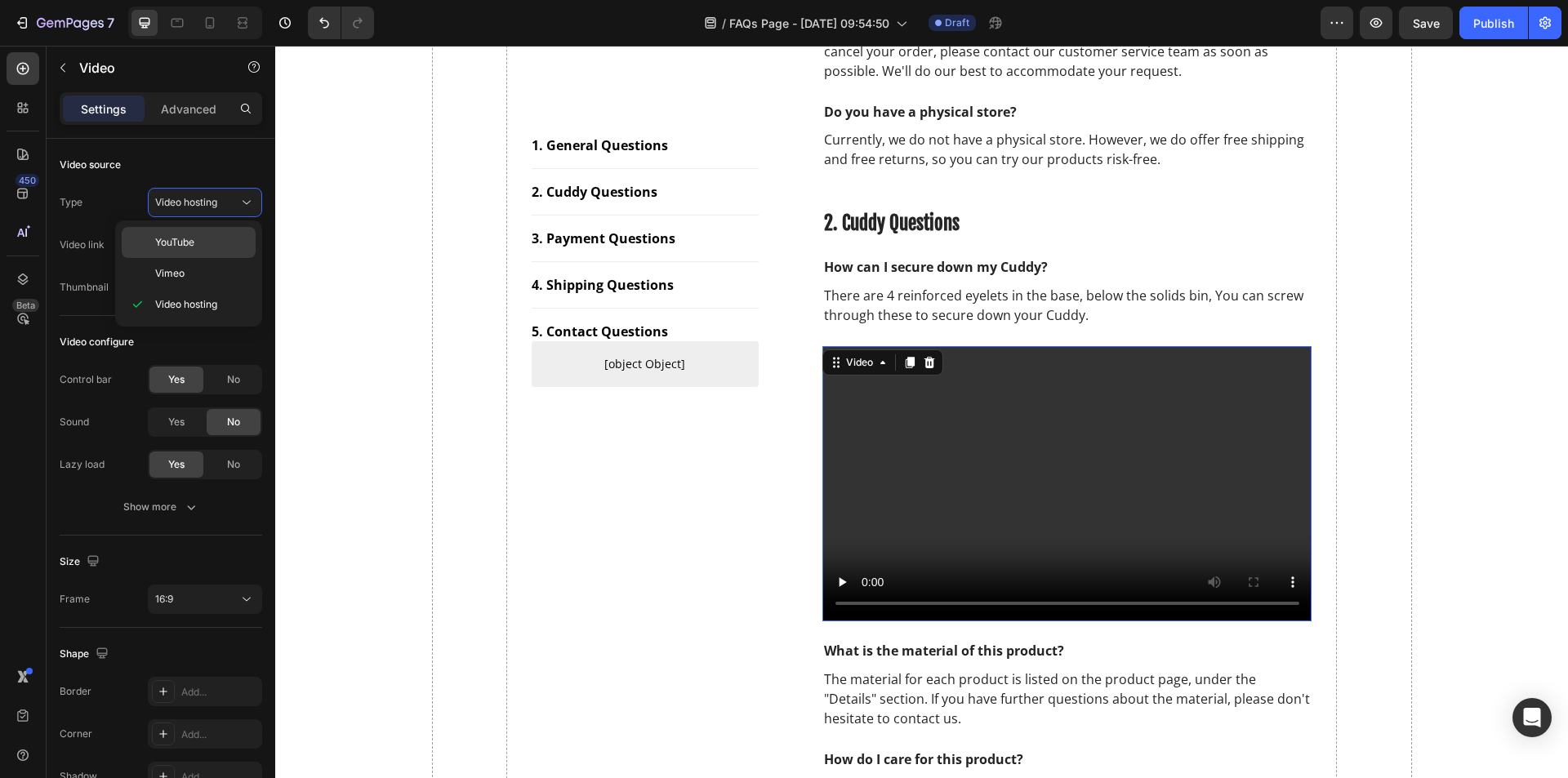
click at [207, 237] on p "YouTube" at bounding box center [201, 242] width 93 height 15
type input "[URL][DOMAIN_NAME]"
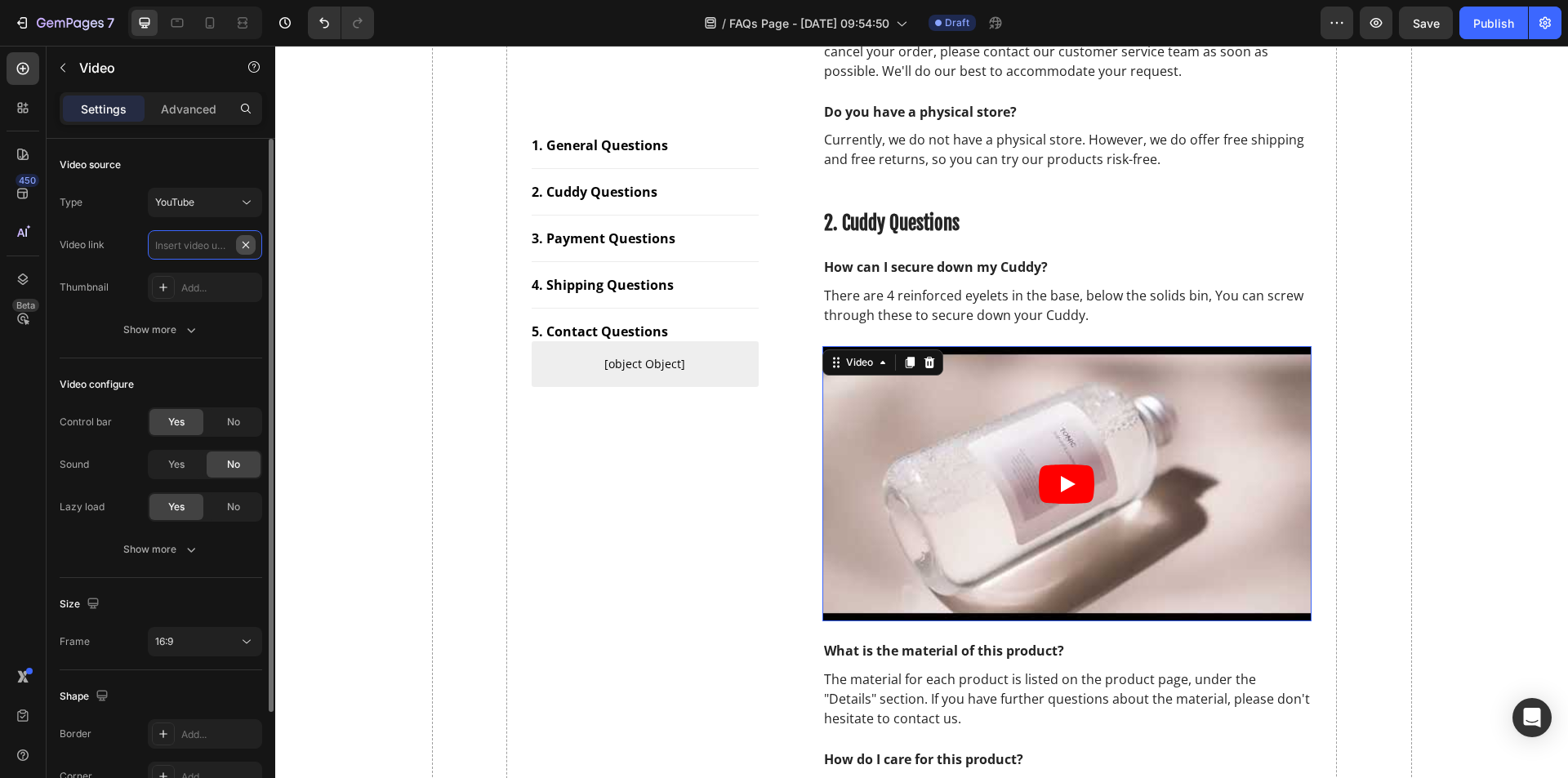
scroll to position [0, 0]
paste input "<iframe width="556" height="311" src="[URL][DOMAIN_NAME]" title="How to secure …"
type input "<iframe width="556" height="311" src="[URL][DOMAIN_NAME]" title="How to secure …"
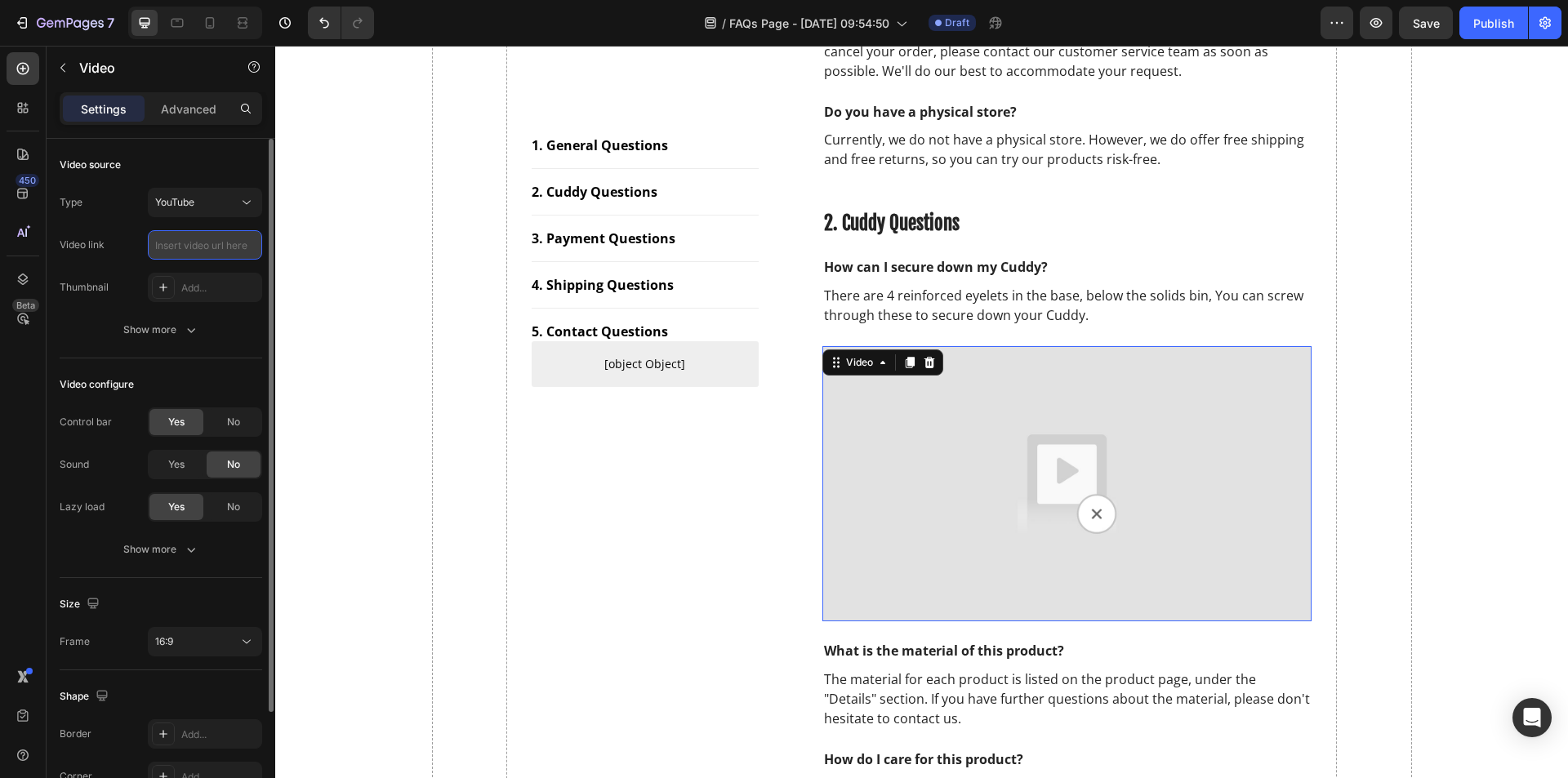
click at [225, 239] on input "text" at bounding box center [205, 245] width 114 height 29
paste input "[URL][DOMAIN_NAME]"
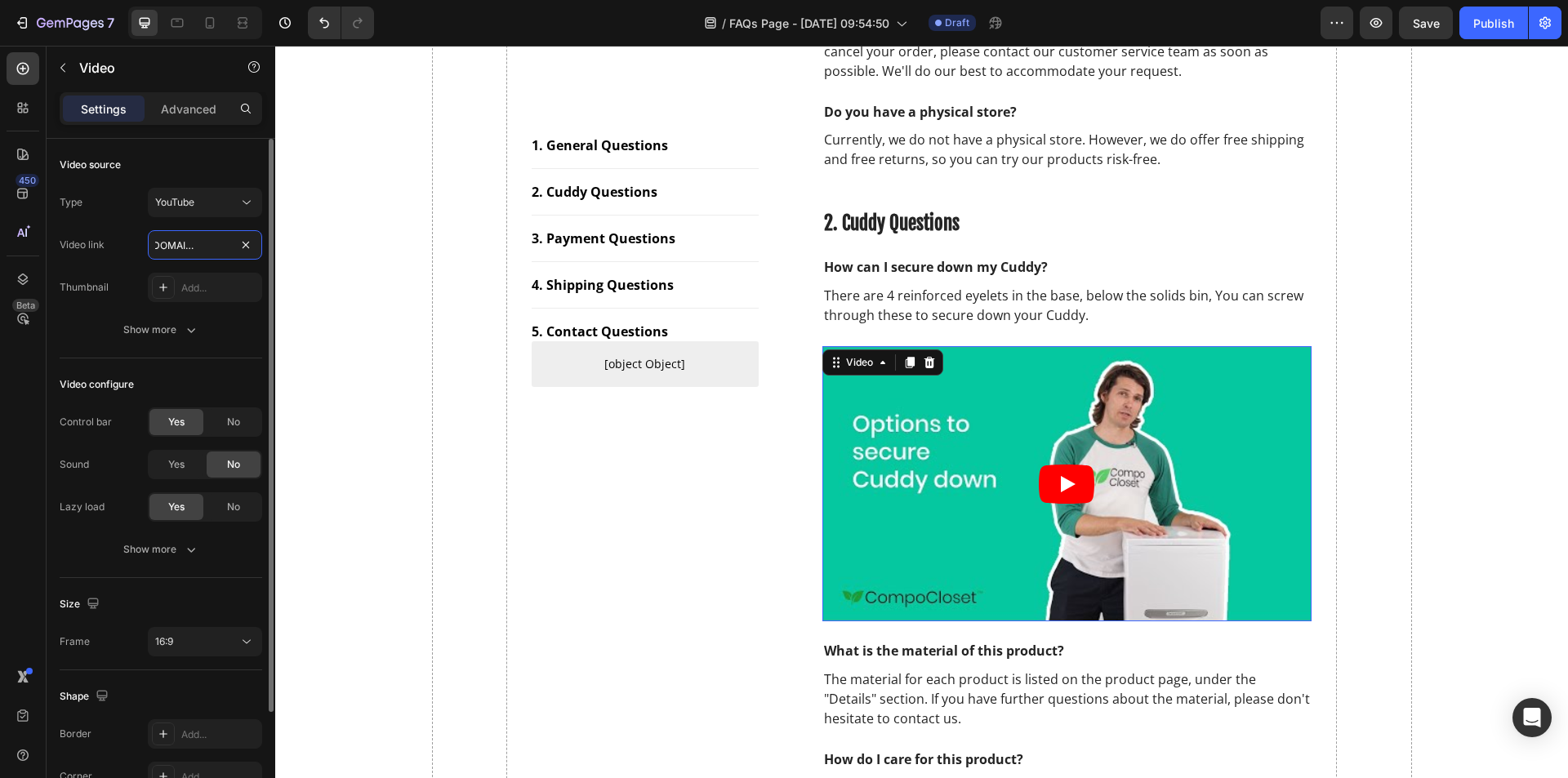
type input "[URL][DOMAIN_NAME]"
click at [224, 375] on div "Video configure" at bounding box center [160, 384] width 202 height 26
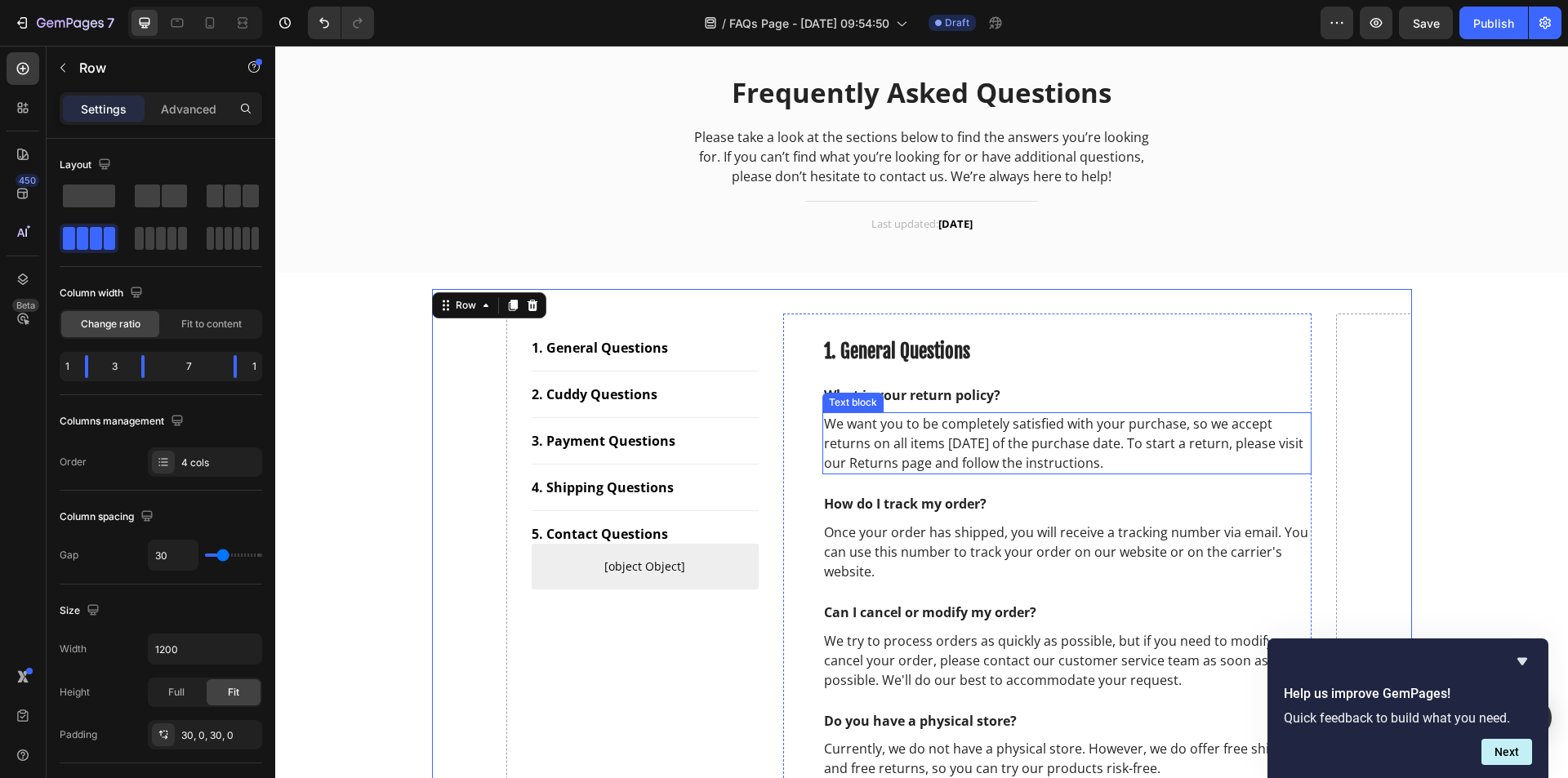
scroll to position [0, 0]
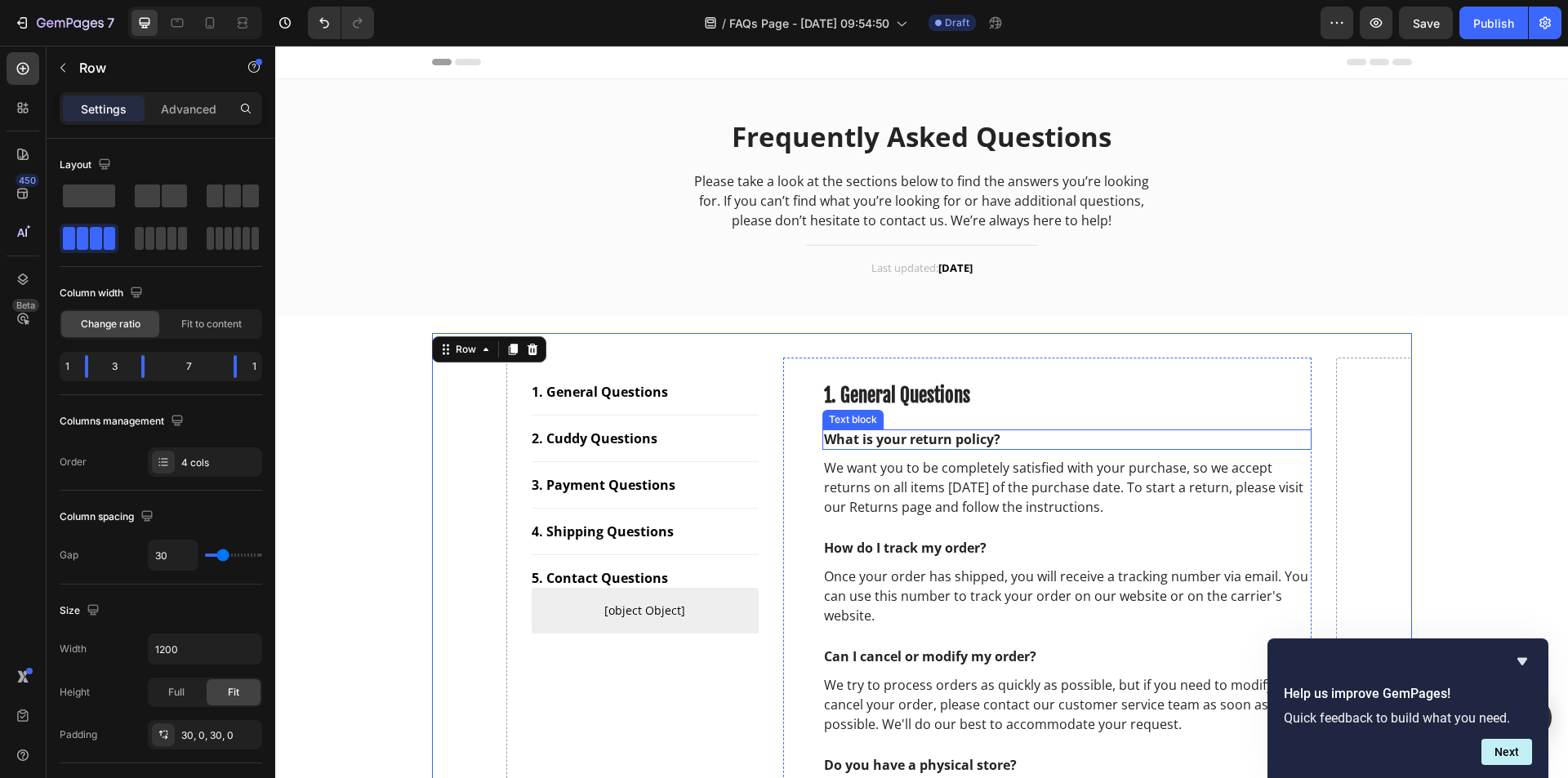
click at [982, 440] on p "What is your return policy?" at bounding box center [1067, 439] width 487 height 17
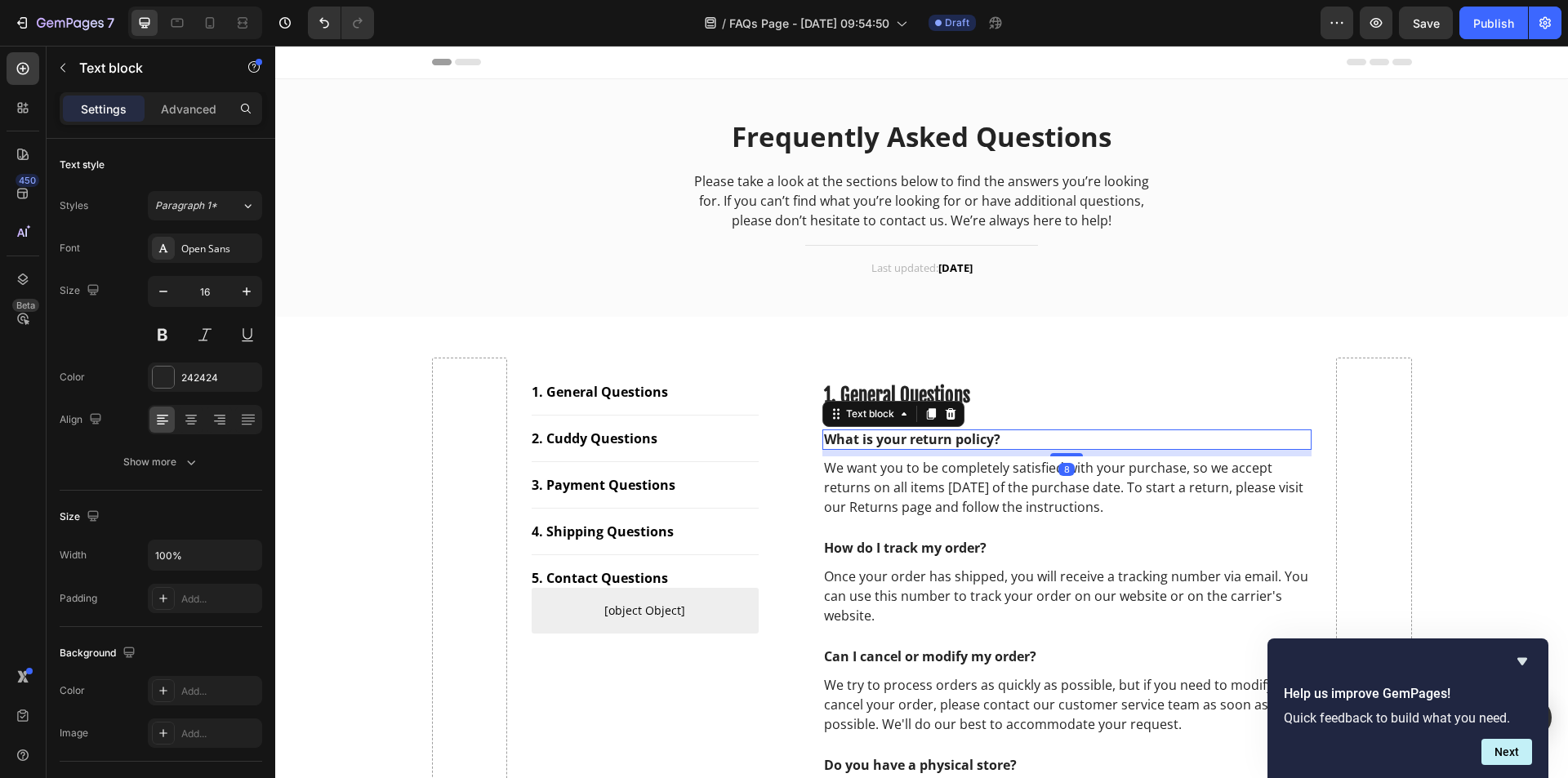
click at [1002, 440] on p "What is your return policy?" at bounding box center [1067, 439] width 487 height 17
click at [1003, 440] on p "What is your return policy?" at bounding box center [1067, 439] width 487 height 17
click at [1078, 479] on p "We want you to be completely satisfied with your purchase, so we accept returns…" at bounding box center [1067, 487] width 487 height 58
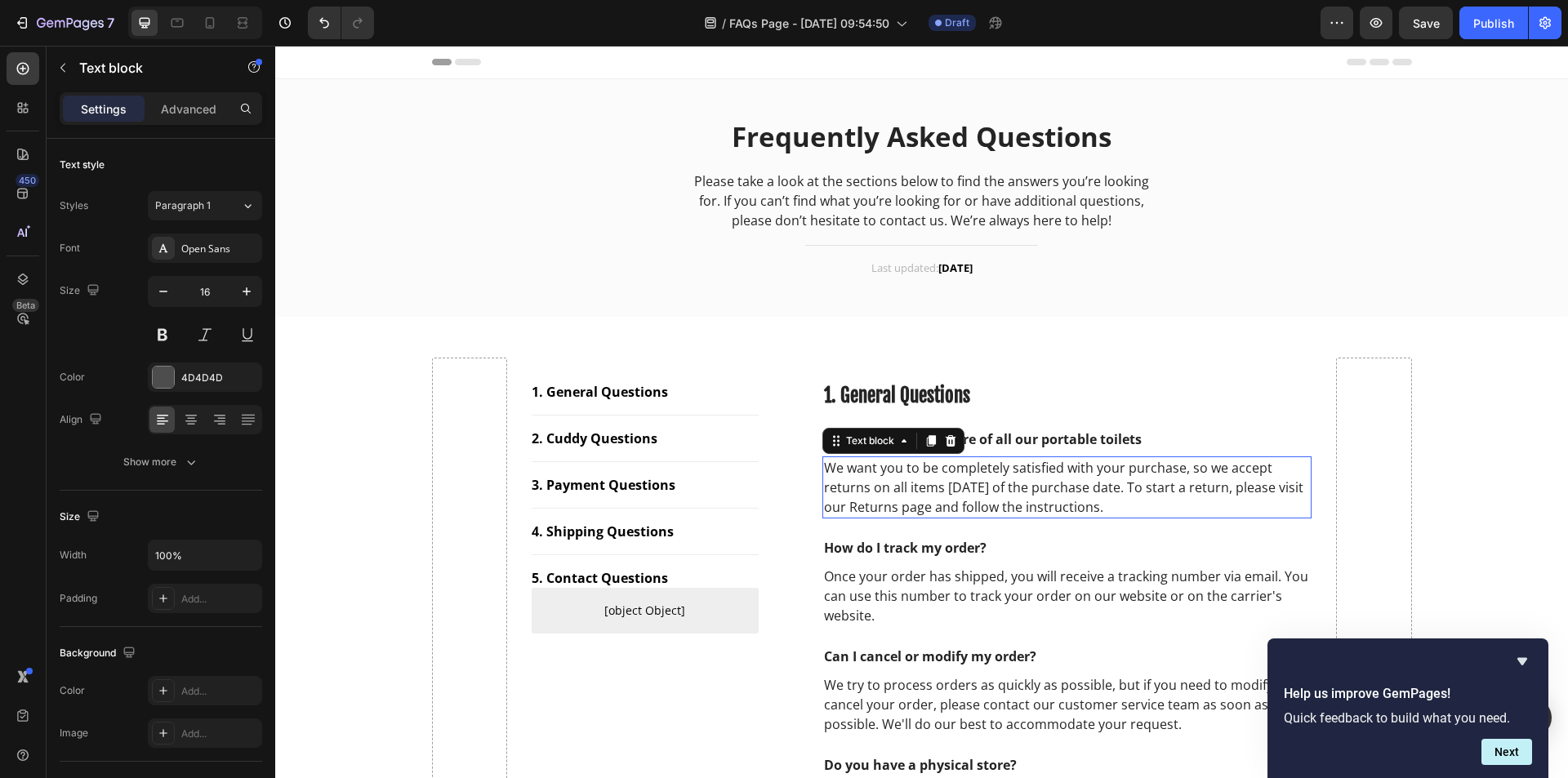
click at [1077, 479] on p "We want you to be completely satisfied with your purchase, so we accept returns…" at bounding box center [1067, 487] width 487 height 58
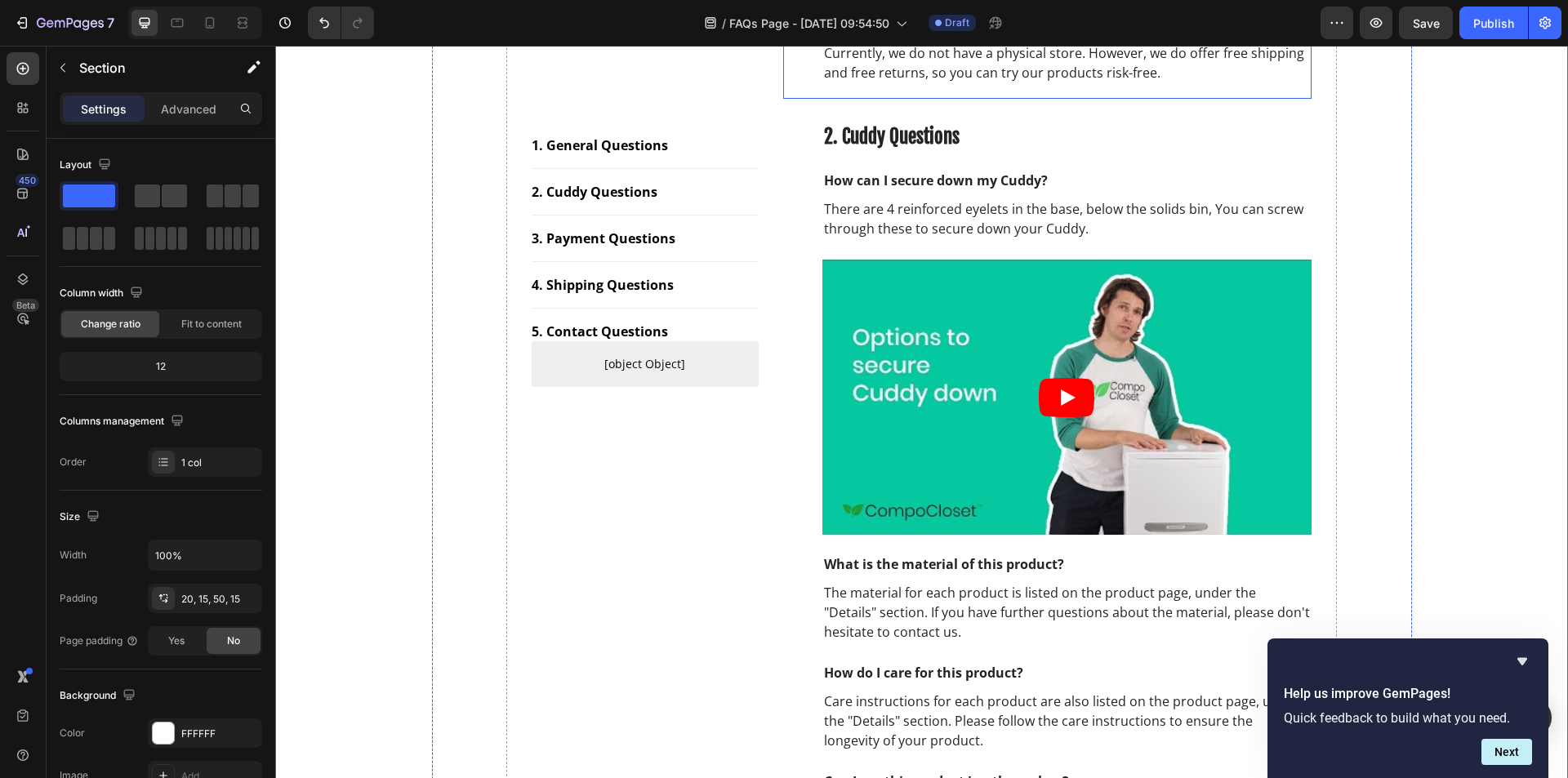
scroll to position [734, 0]
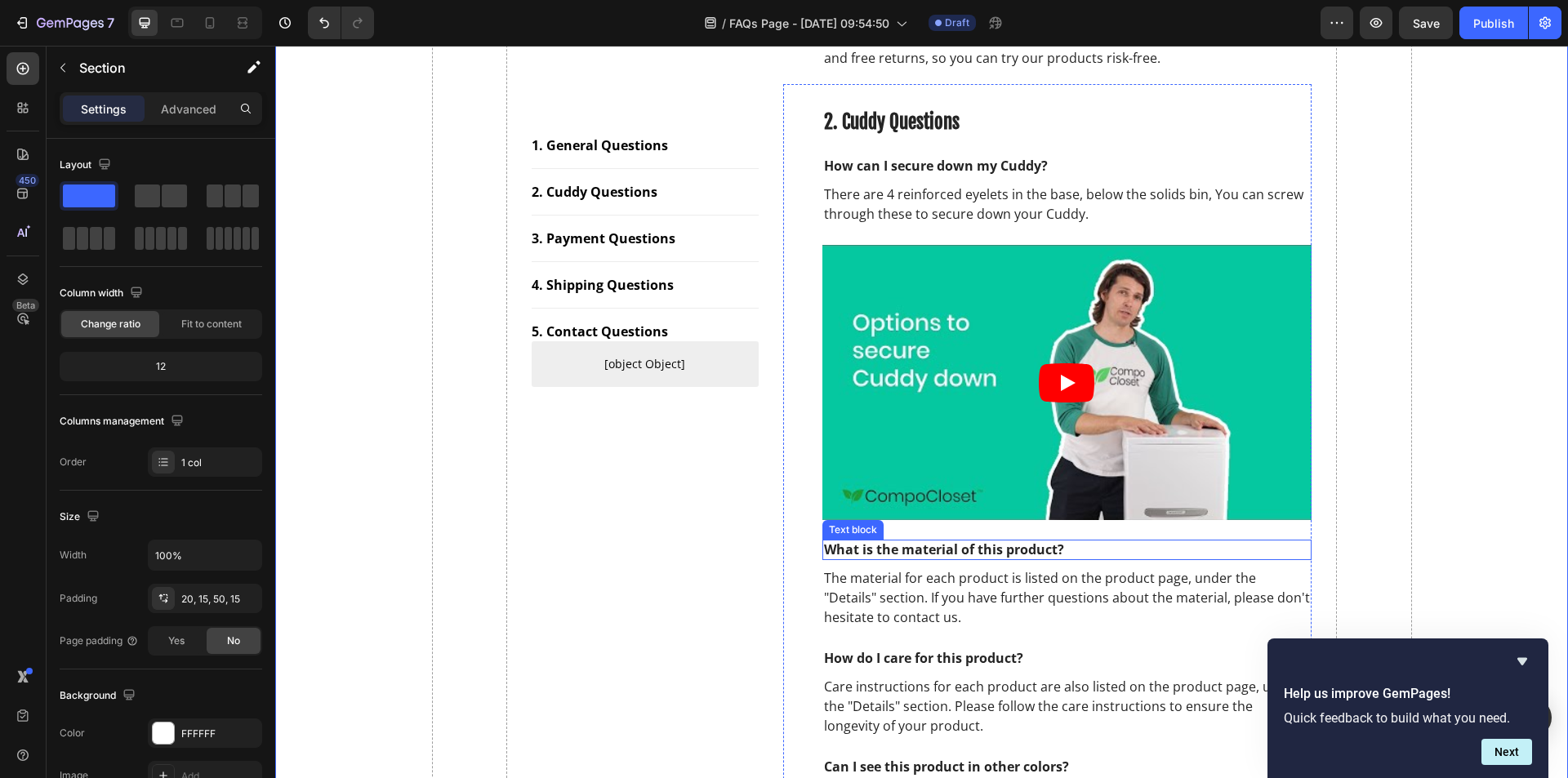
click at [977, 551] on p "What is the material of this product?" at bounding box center [1067, 549] width 487 height 17
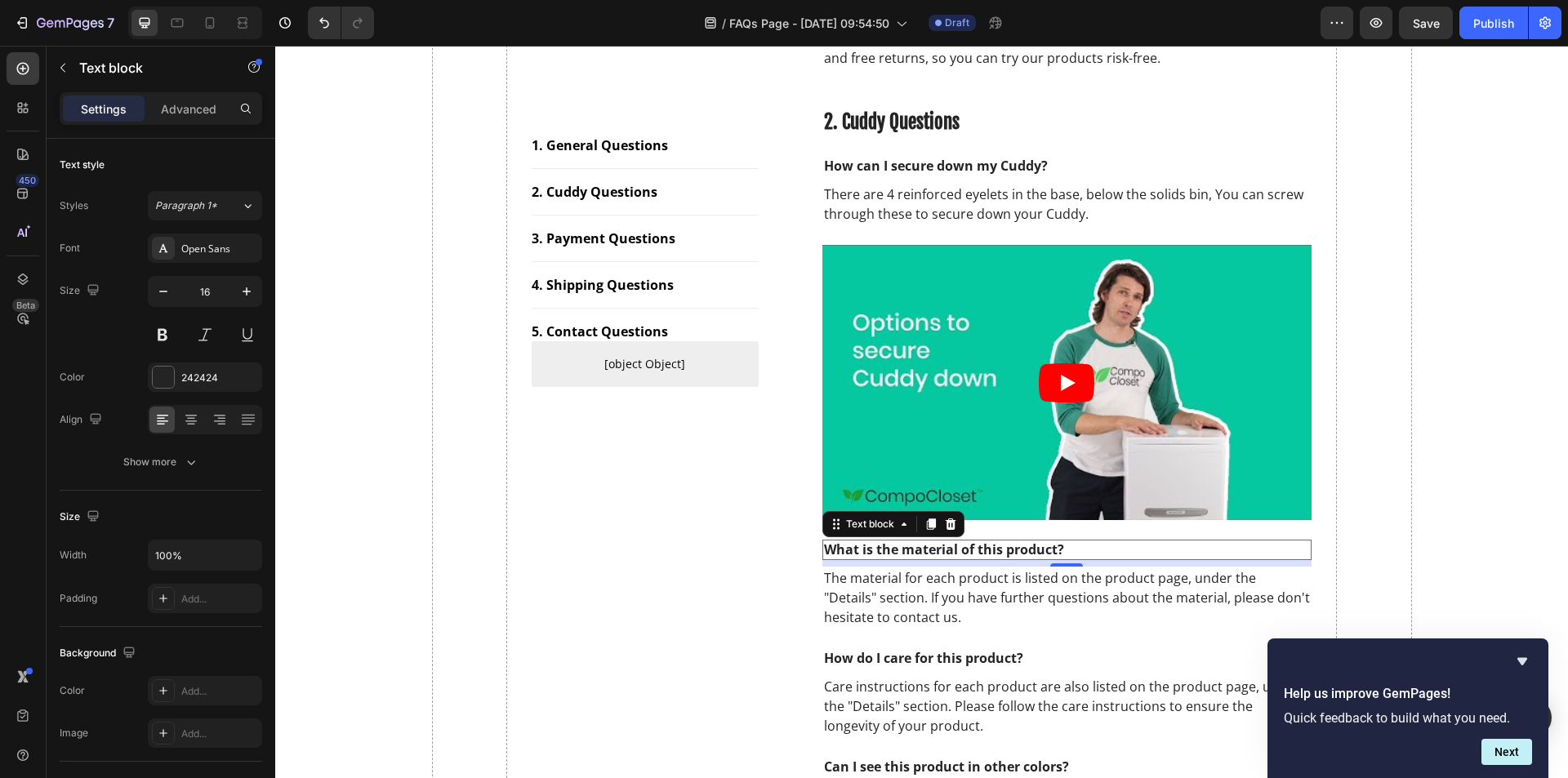
click at [977, 551] on p "What is the material of this product?" at bounding box center [1067, 549] width 487 height 17
click at [1017, 590] on p "The material for each product is listed on the product page, under the "Details…" at bounding box center [1067, 597] width 487 height 58
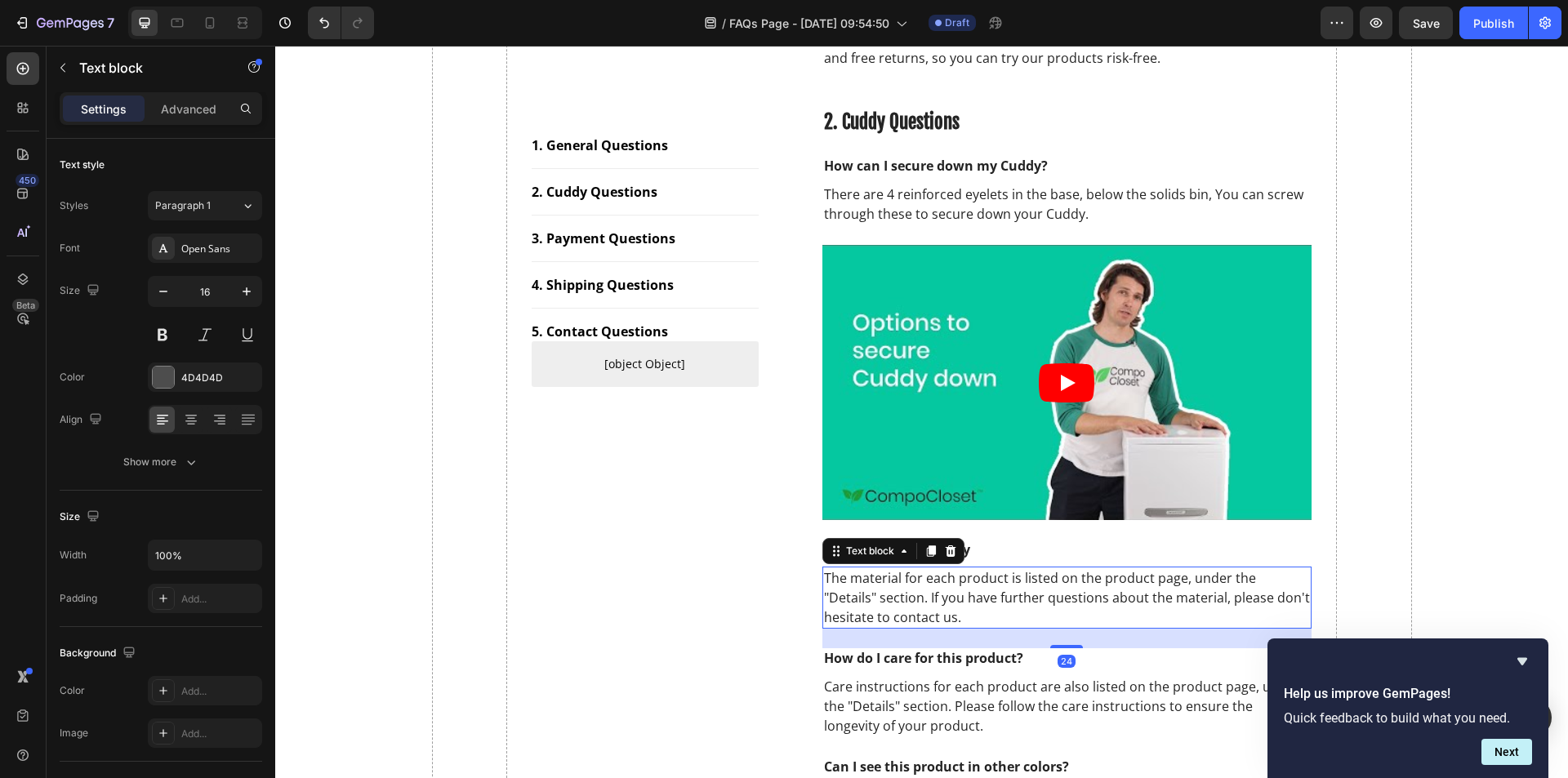
click at [1017, 590] on p "The material for each product is listed on the product page, under the "Details…" at bounding box center [1067, 597] width 487 height 58
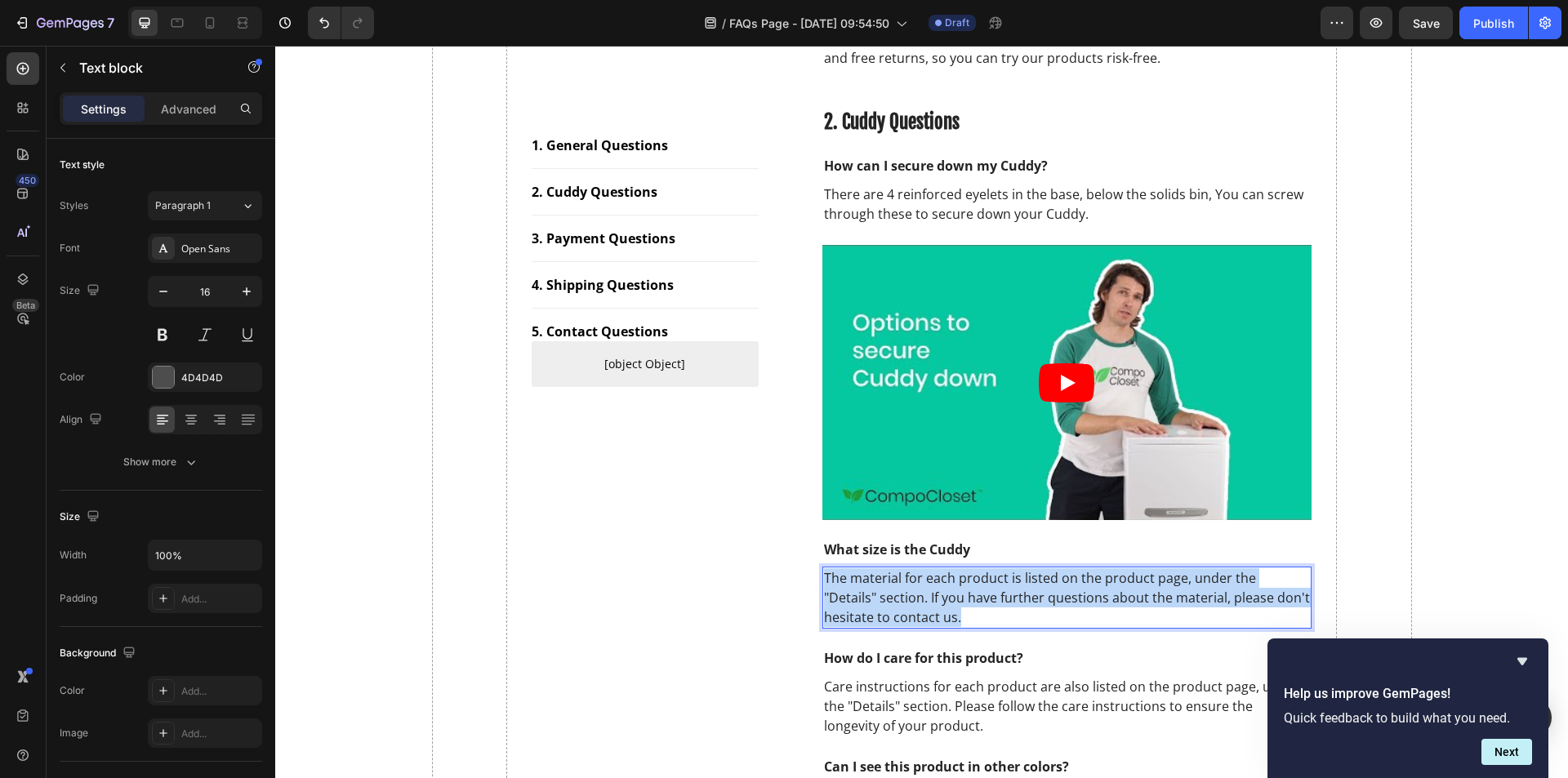
click at [1016, 590] on p "The material for each product is listed on the product page, under the "Details…" at bounding box center [1067, 597] width 487 height 58
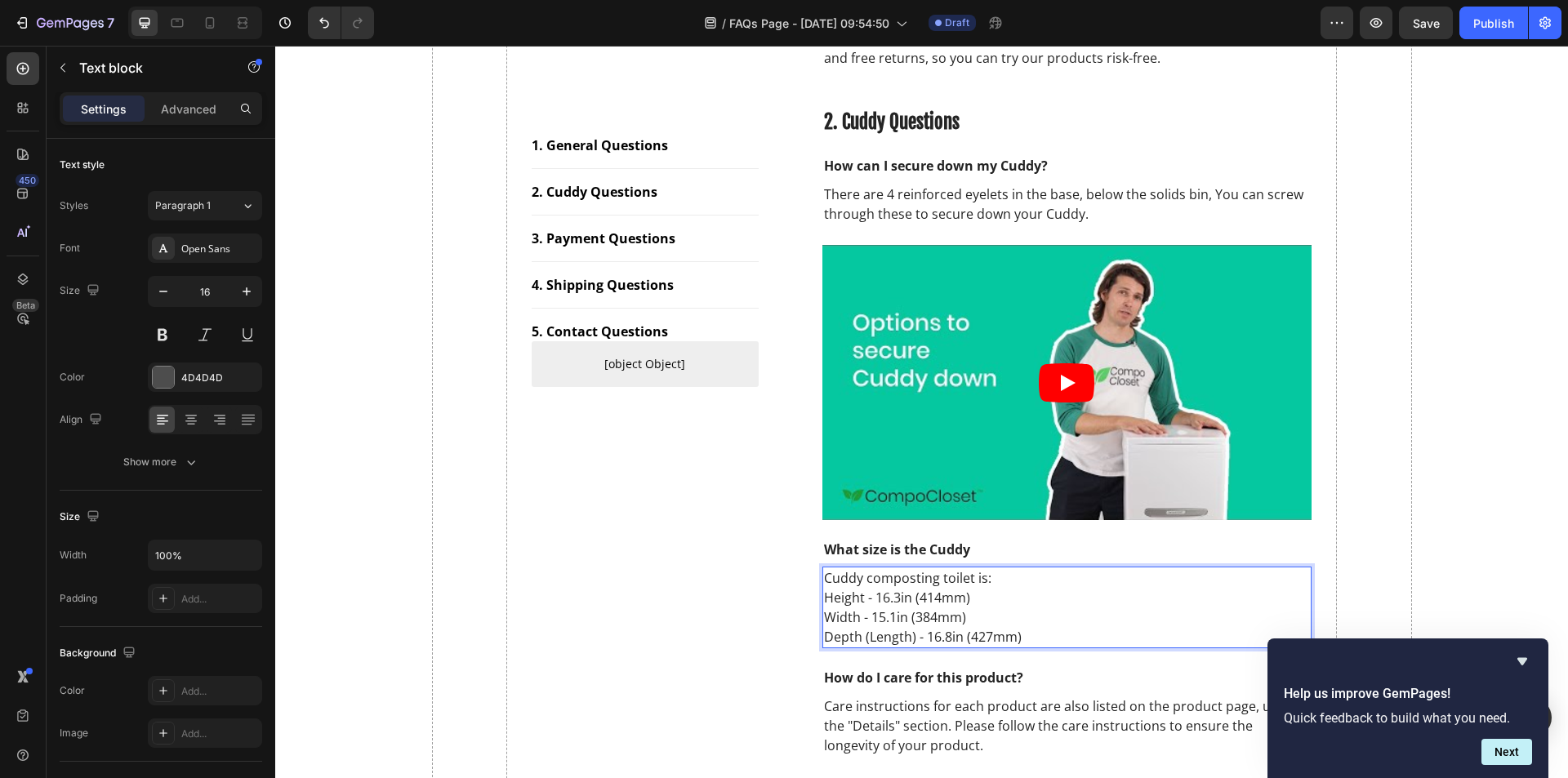
click at [1079, 604] on p "Height - 16.3in (414mm)" at bounding box center [1067, 597] width 487 height 20
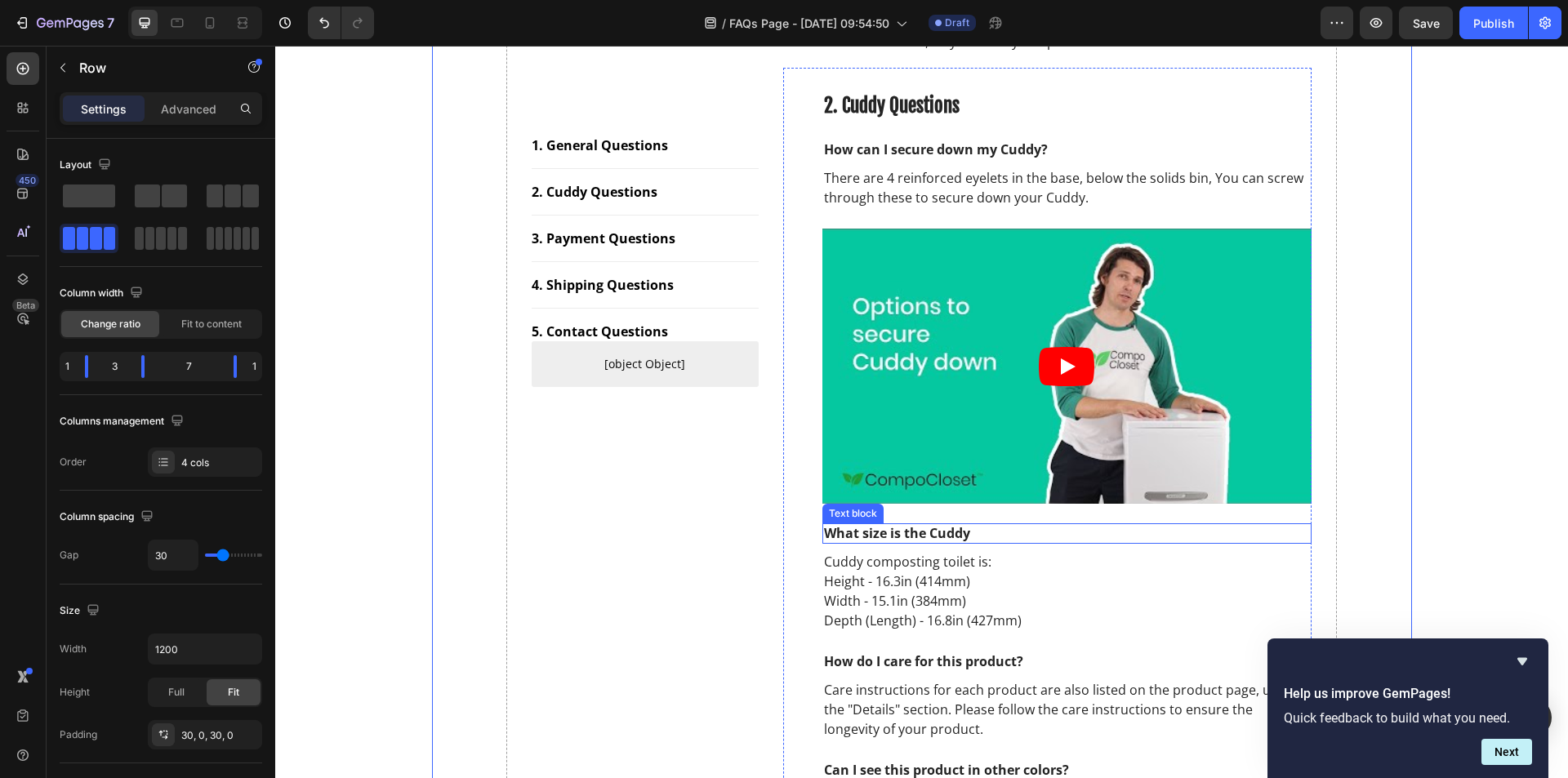
scroll to position [816, 0]
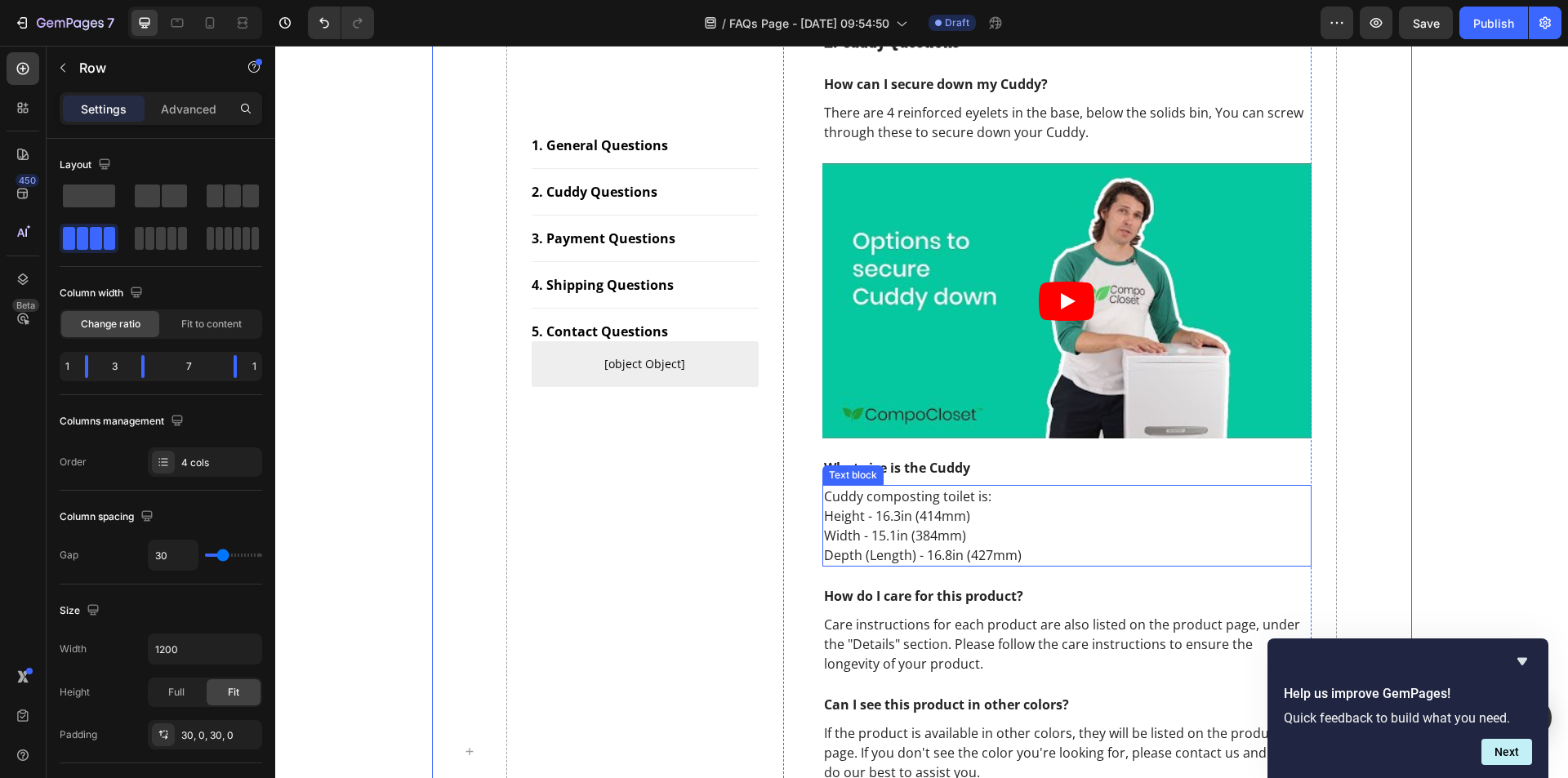
click at [1026, 552] on p "Depth (Length) - 16.8in (427mm)" at bounding box center [1067, 554] width 487 height 20
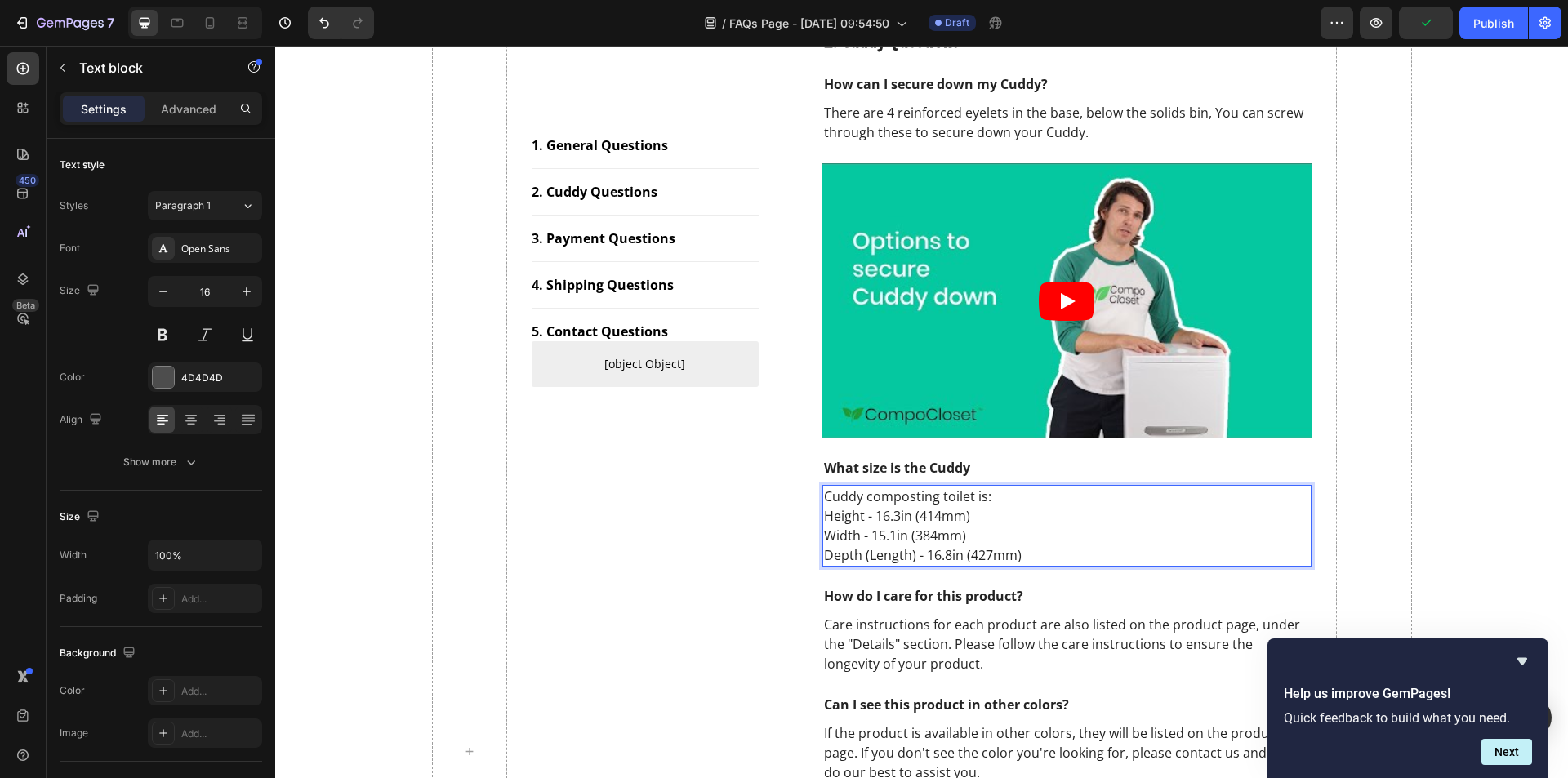
click at [986, 496] on p "Cuddy composting toilet is:" at bounding box center [1067, 496] width 487 height 20
click at [824, 518] on p "Height - 16.3in (414mm)" at bounding box center [1067, 516] width 487 height 20
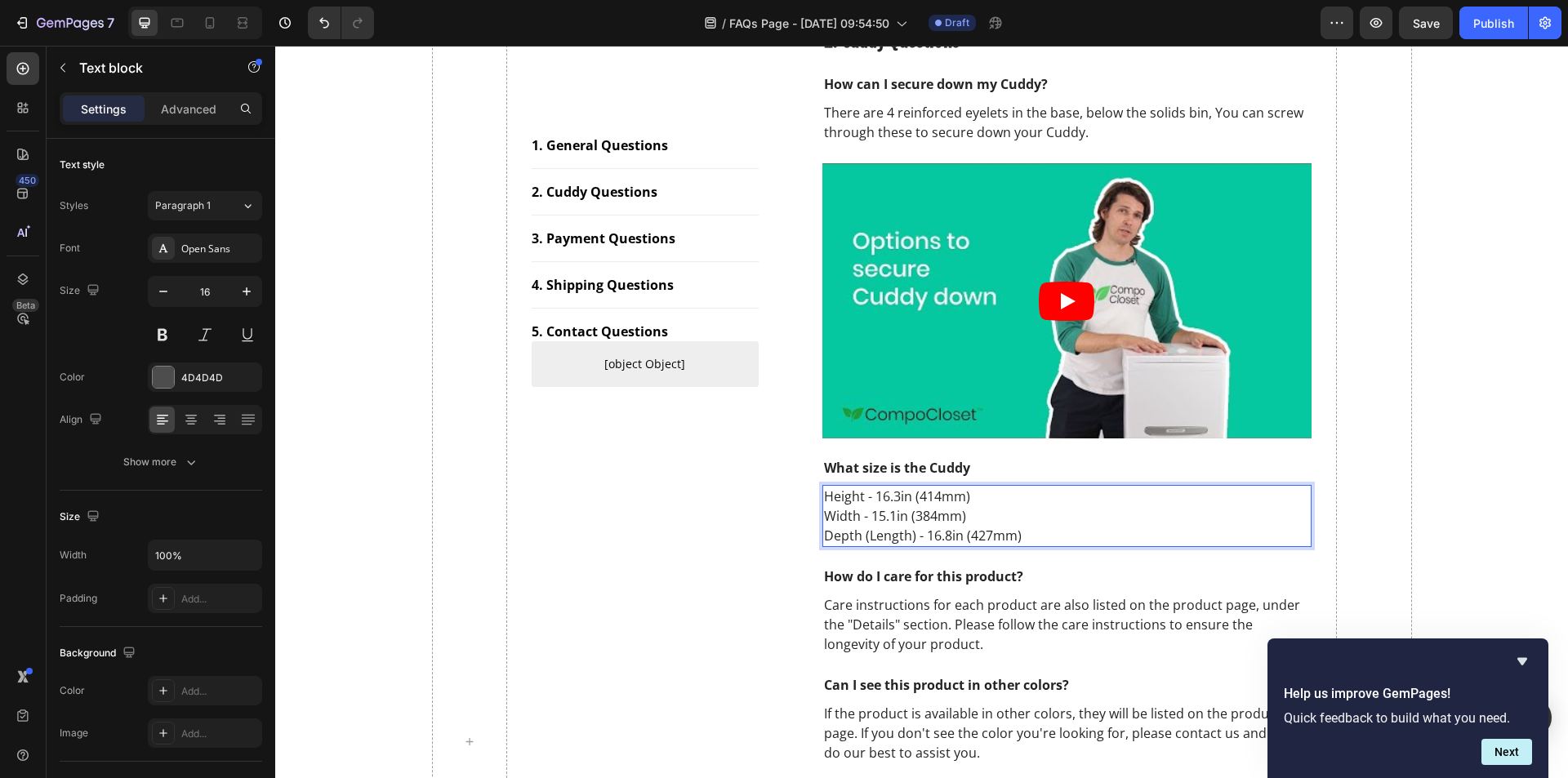
click at [824, 518] on p "Width - 15.1in (384mm)" at bounding box center [1067, 516] width 487 height 20
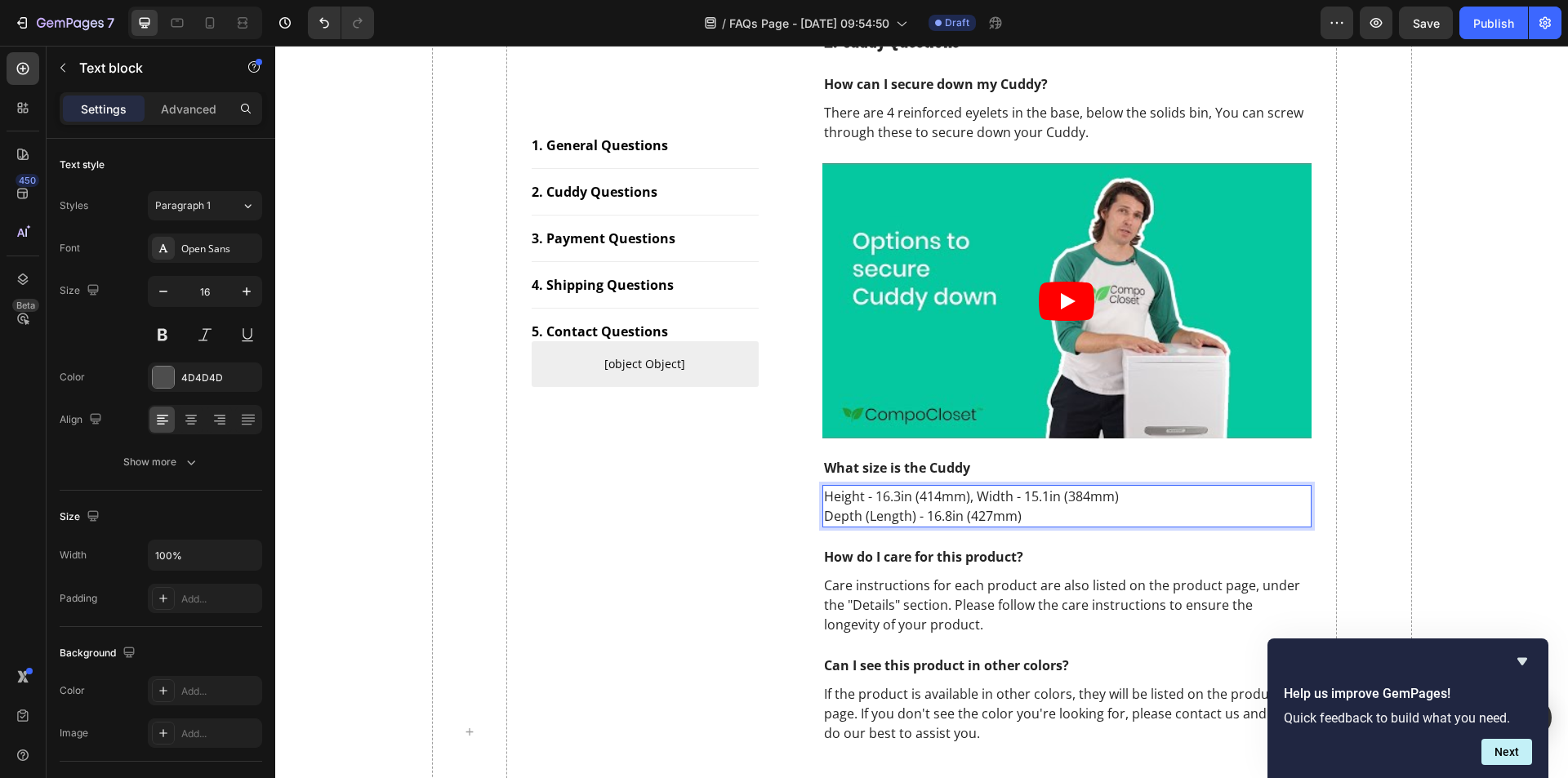
click at [824, 518] on p "Depth (Length) - 16.8in (427mm)" at bounding box center [1067, 516] width 487 height 20
click at [897, 514] on p "Height - 16.3in (414mm), Width - 15.1in (384mm), Depth (Length) - 16.8in (427mm)" at bounding box center [1067, 506] width 487 height 40
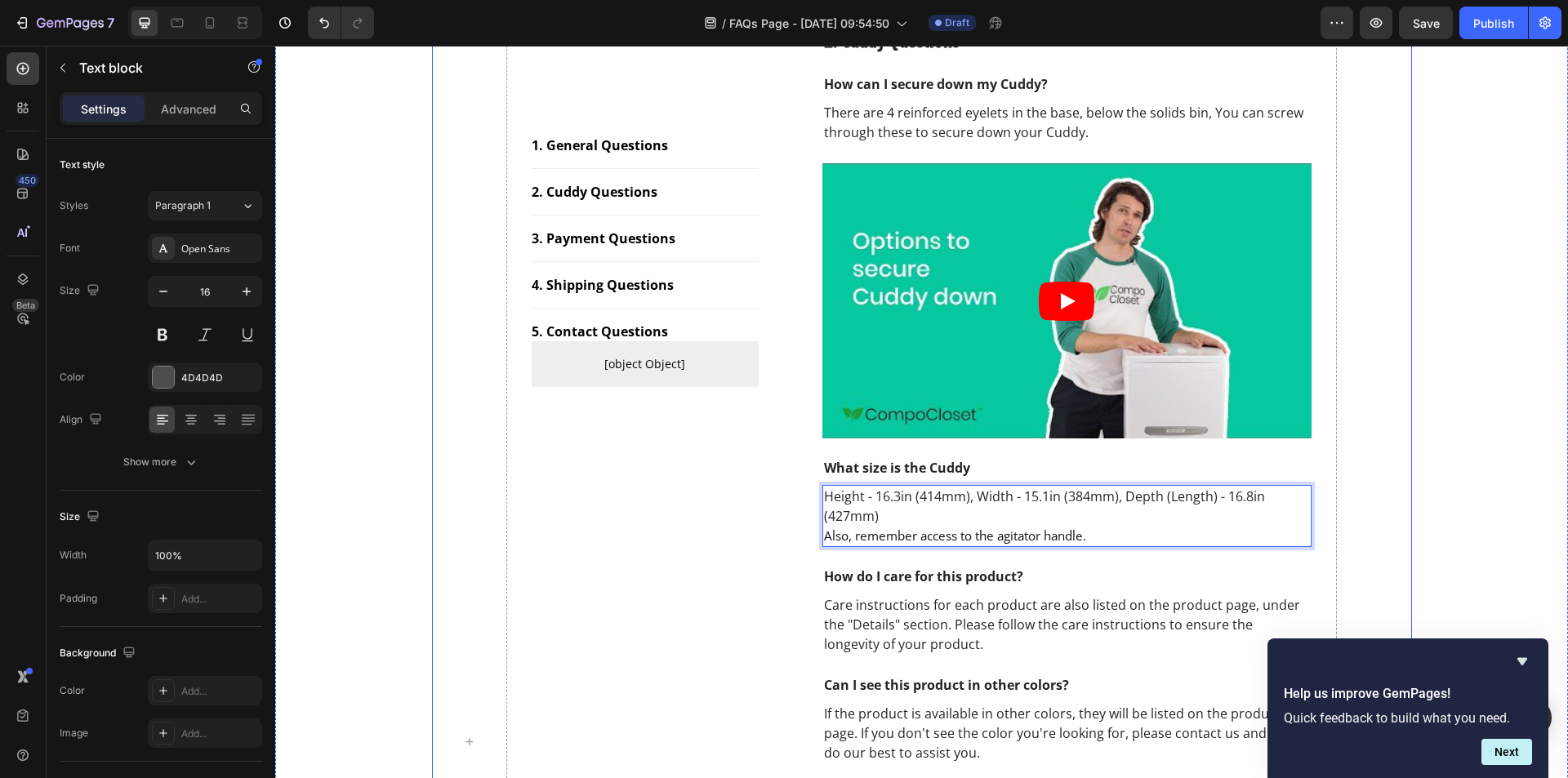
click at [1418, 400] on div "1. General Questions Button Title Line 2. Cuddy Questions Button Title Line 3. …" at bounding box center [921, 741] width 1268 height 2448
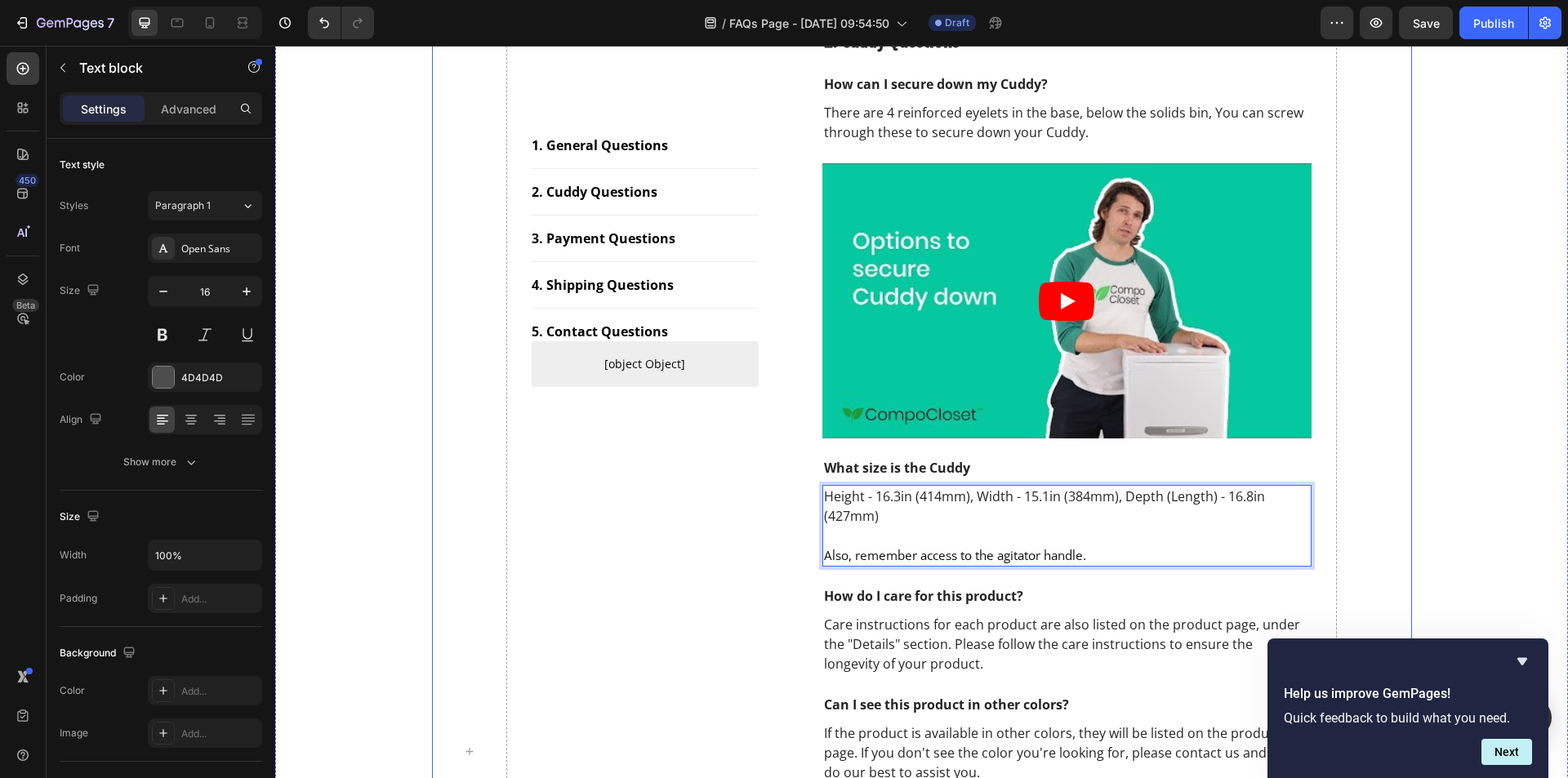
click at [1454, 363] on div "1. General Questions Button Title Line 2. Cuddy Questions Button Title Line 3. …" at bounding box center [921, 750] width 1268 height 2468
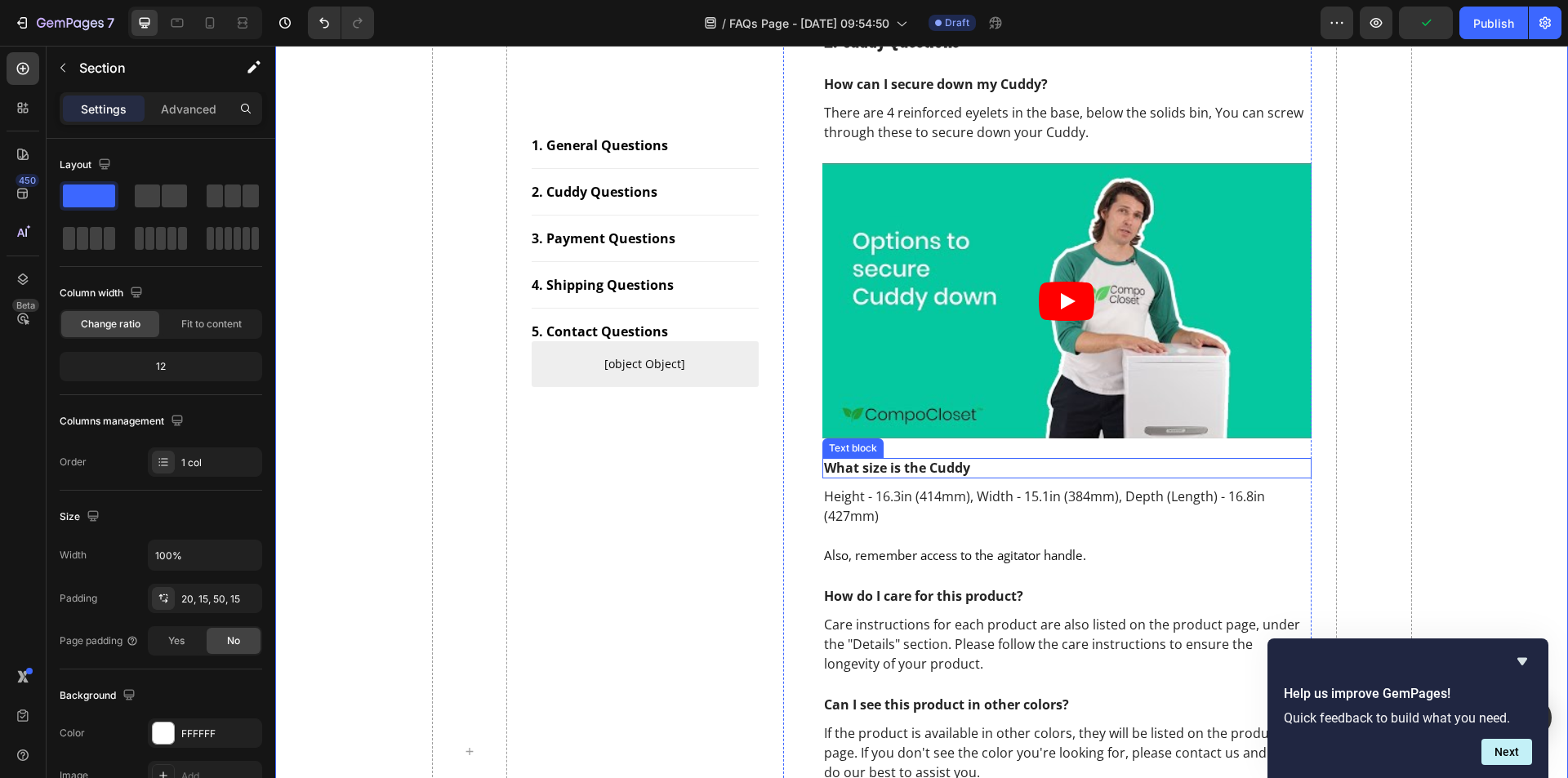
click at [1047, 475] on p "What size is the Cuddy" at bounding box center [1067, 469] width 487 height 17
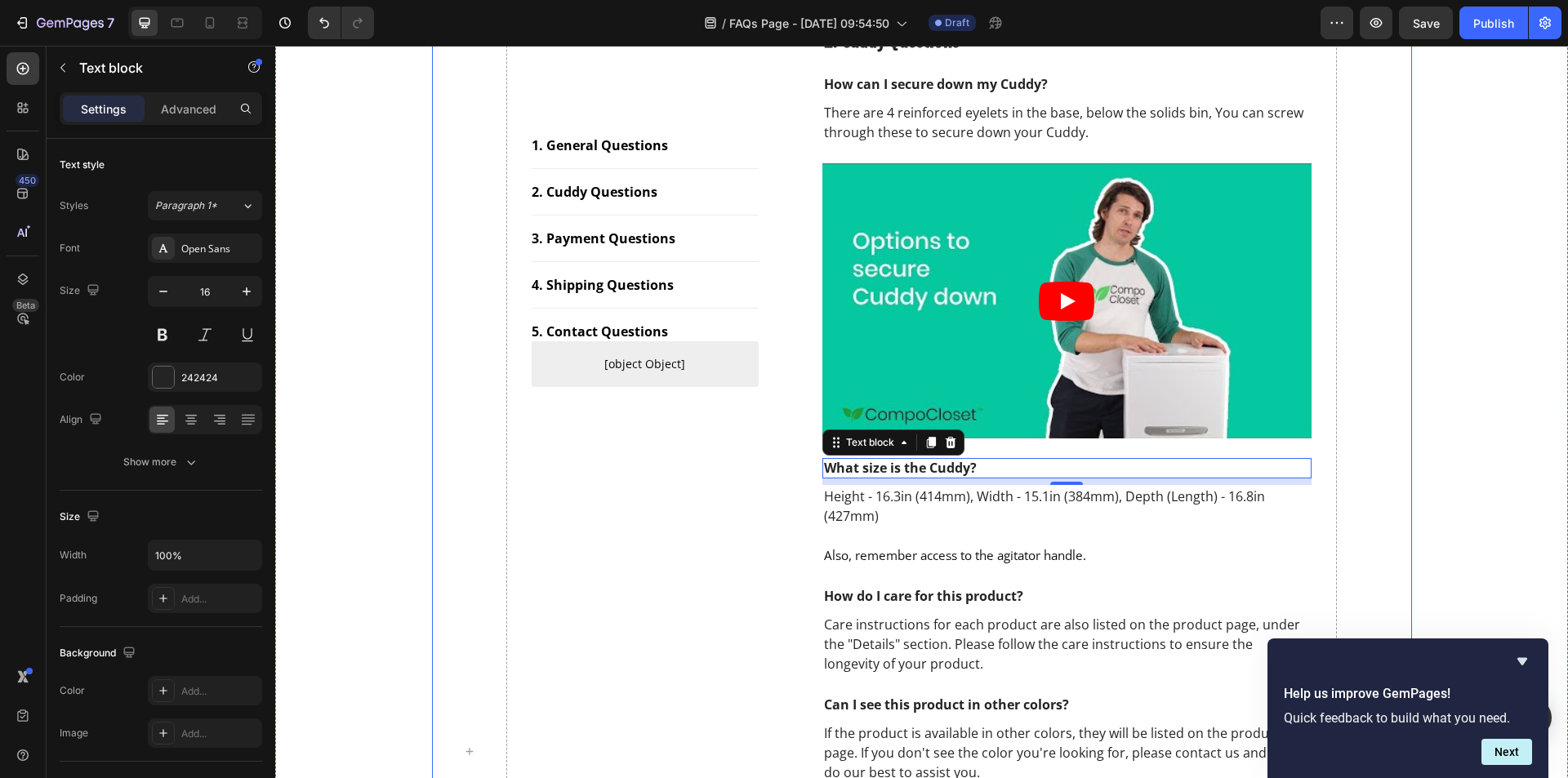
click at [712, 464] on div "1. General Questions Button Title Line 2. Cuddy Questions Button Title Line 3. …" at bounding box center [645, 750] width 227 height 2419
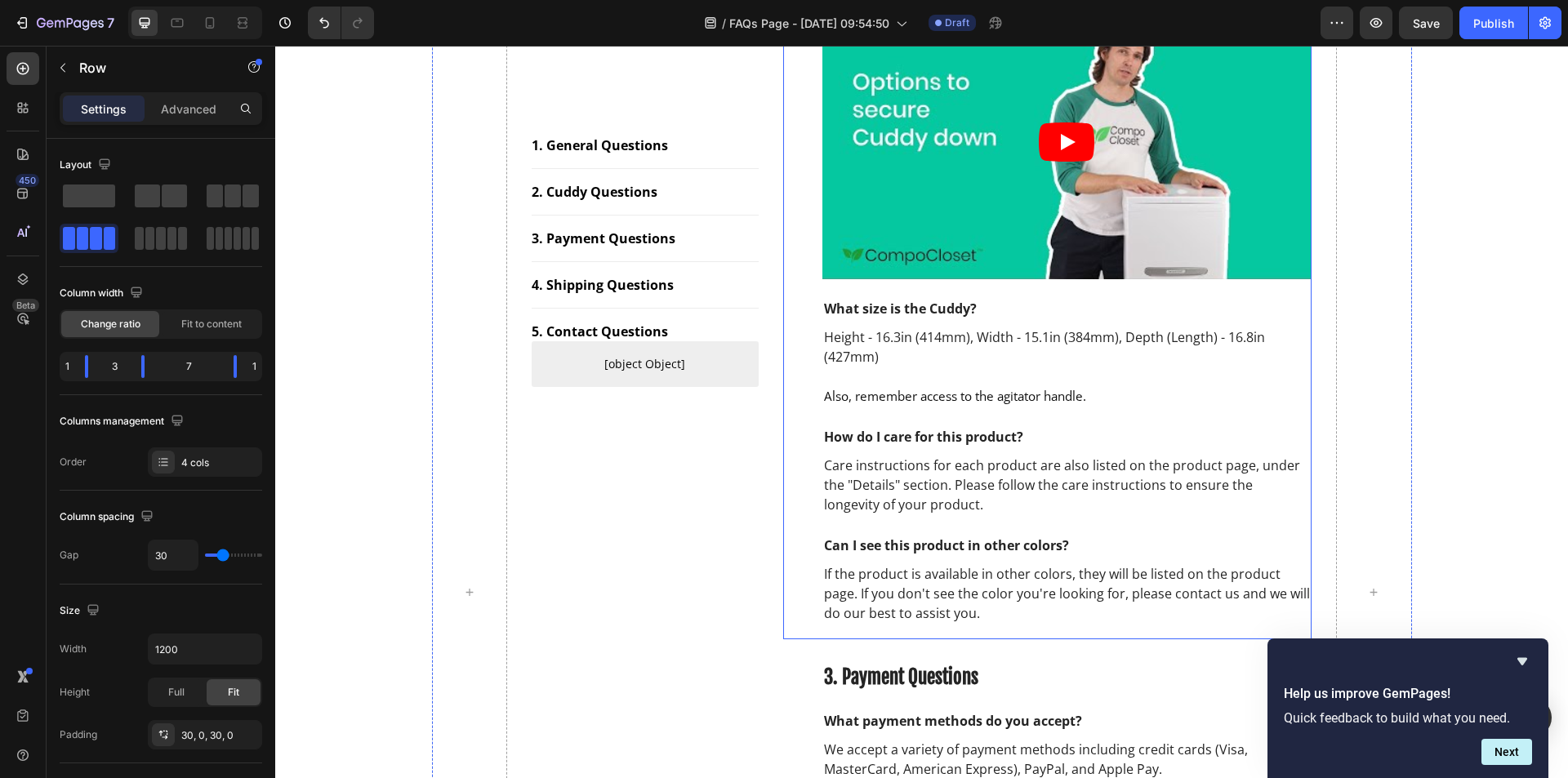
scroll to position [979, 0]
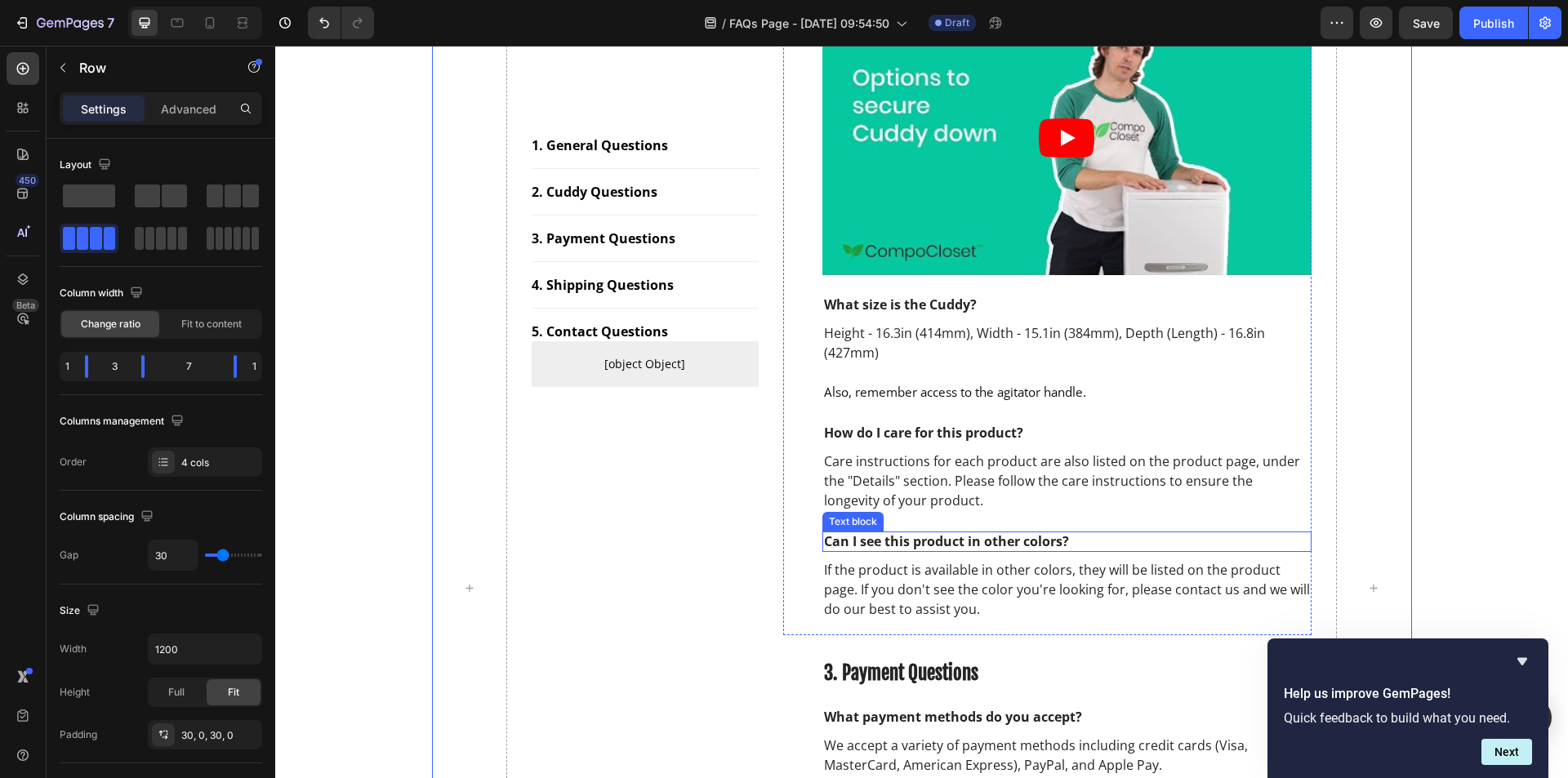
click at [999, 539] on p "Can I see this product in other colors?" at bounding box center [1067, 542] width 487 height 17
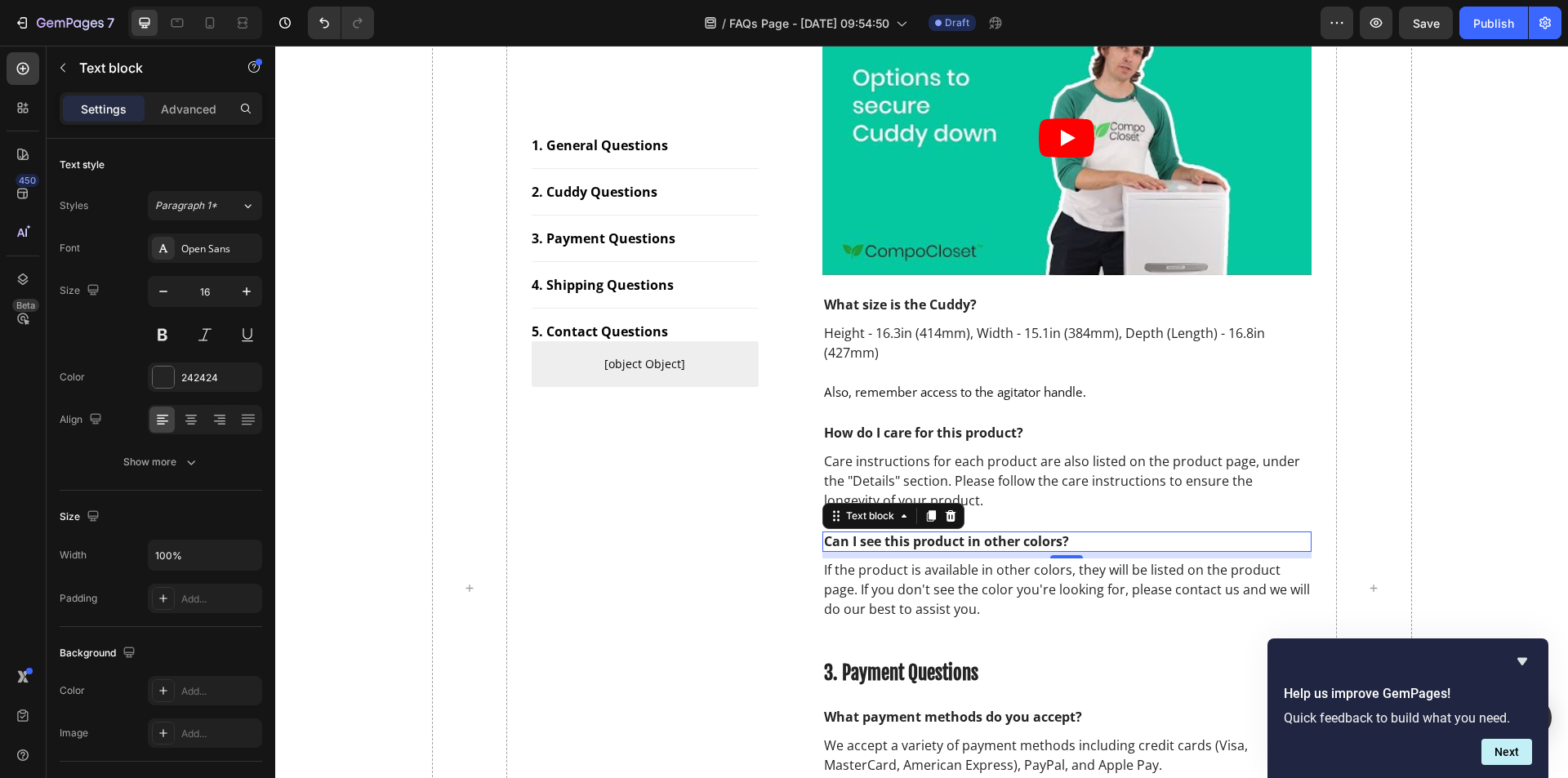
click at [999, 539] on p "Can I see this product in other colors?" at bounding box center [1067, 542] width 487 height 17
click at [1128, 585] on p "If the product is available in other colors, they will be listed on the product…" at bounding box center [1067, 589] width 487 height 58
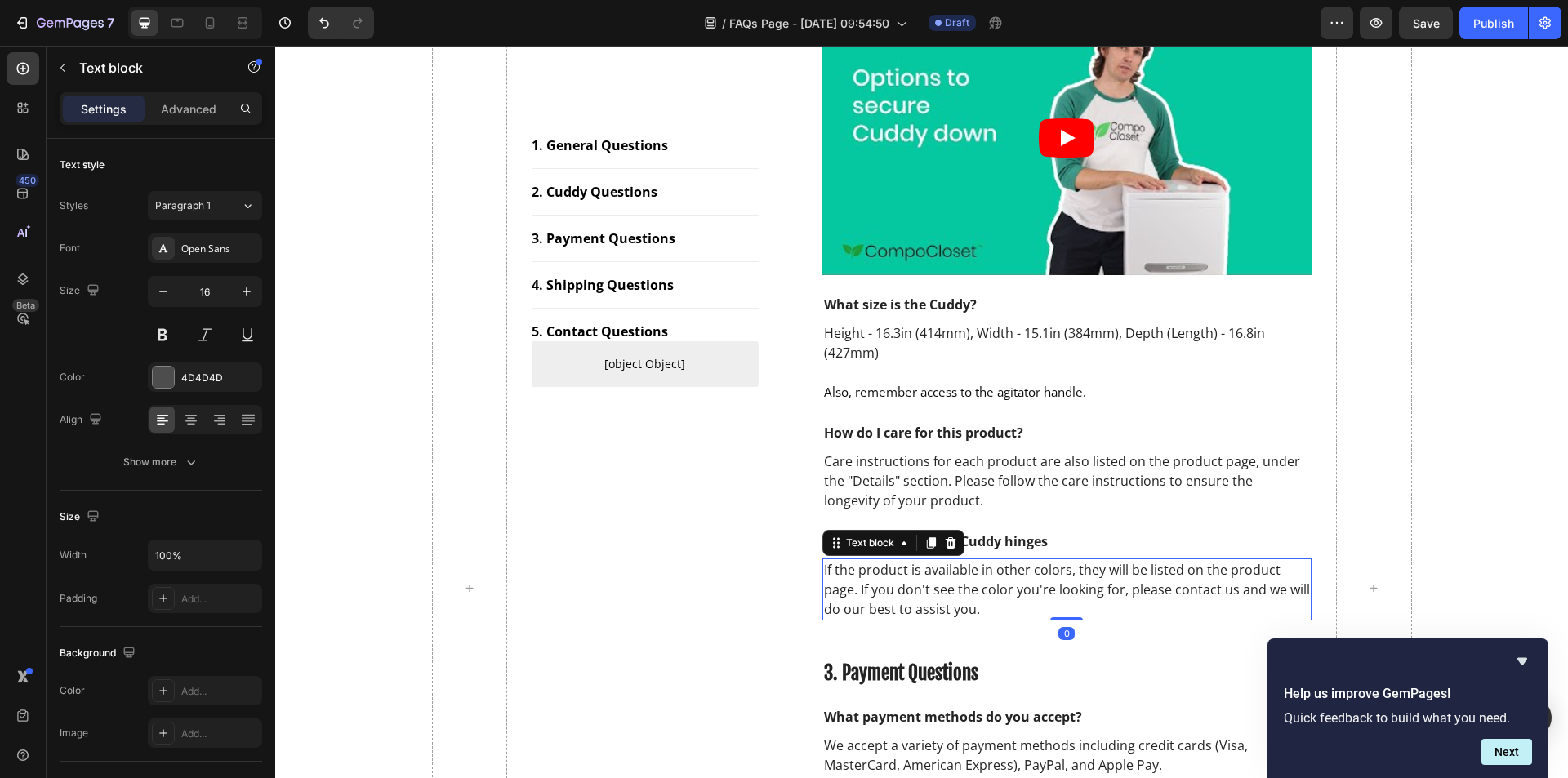
click at [1128, 585] on p "If the product is available in other colors, they will be listed on the product…" at bounding box center [1067, 589] width 487 height 58
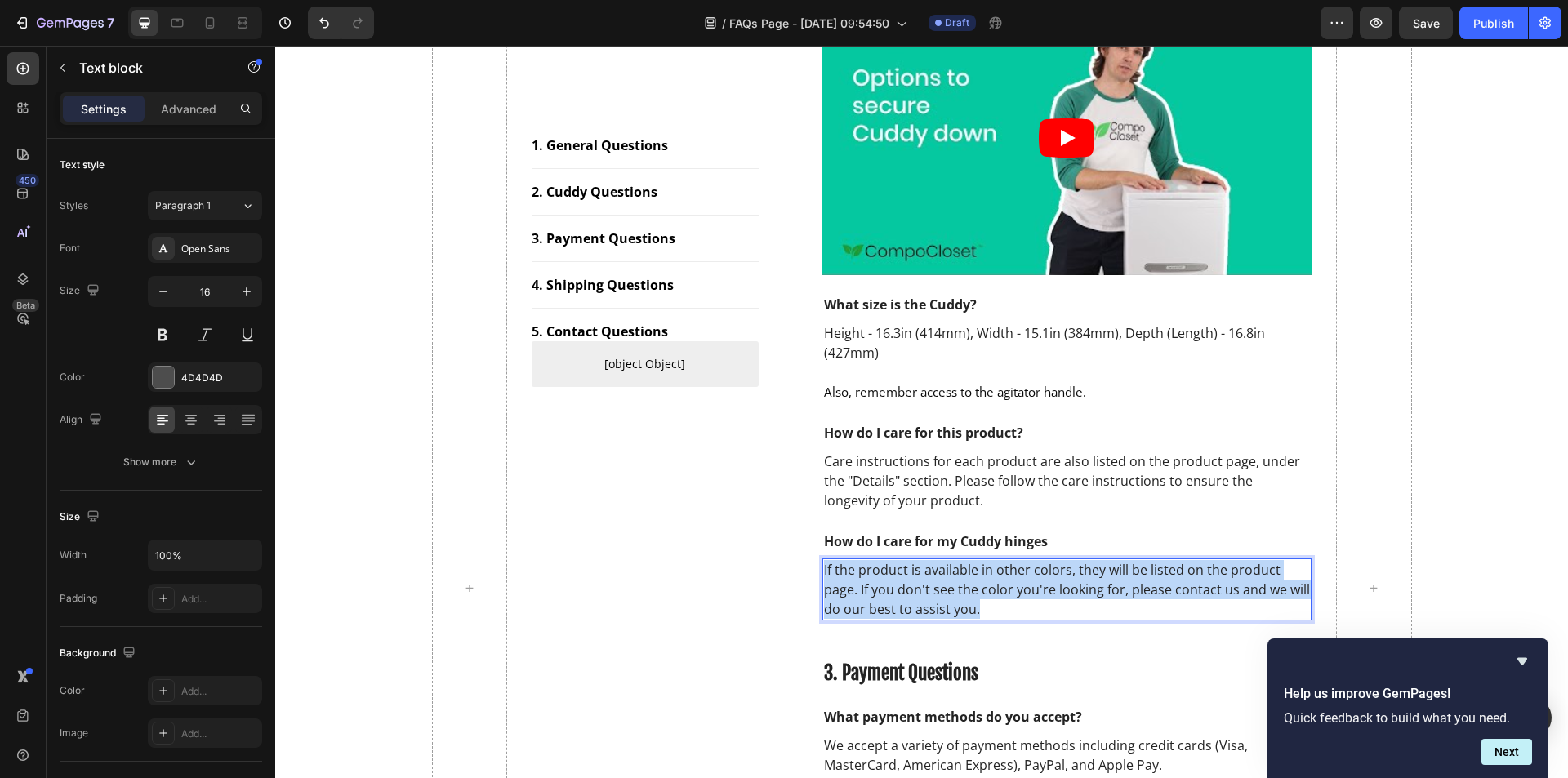
click at [1128, 586] on p "If the product is available in other colors, they will be listed on the product…" at bounding box center [1067, 589] width 487 height 58
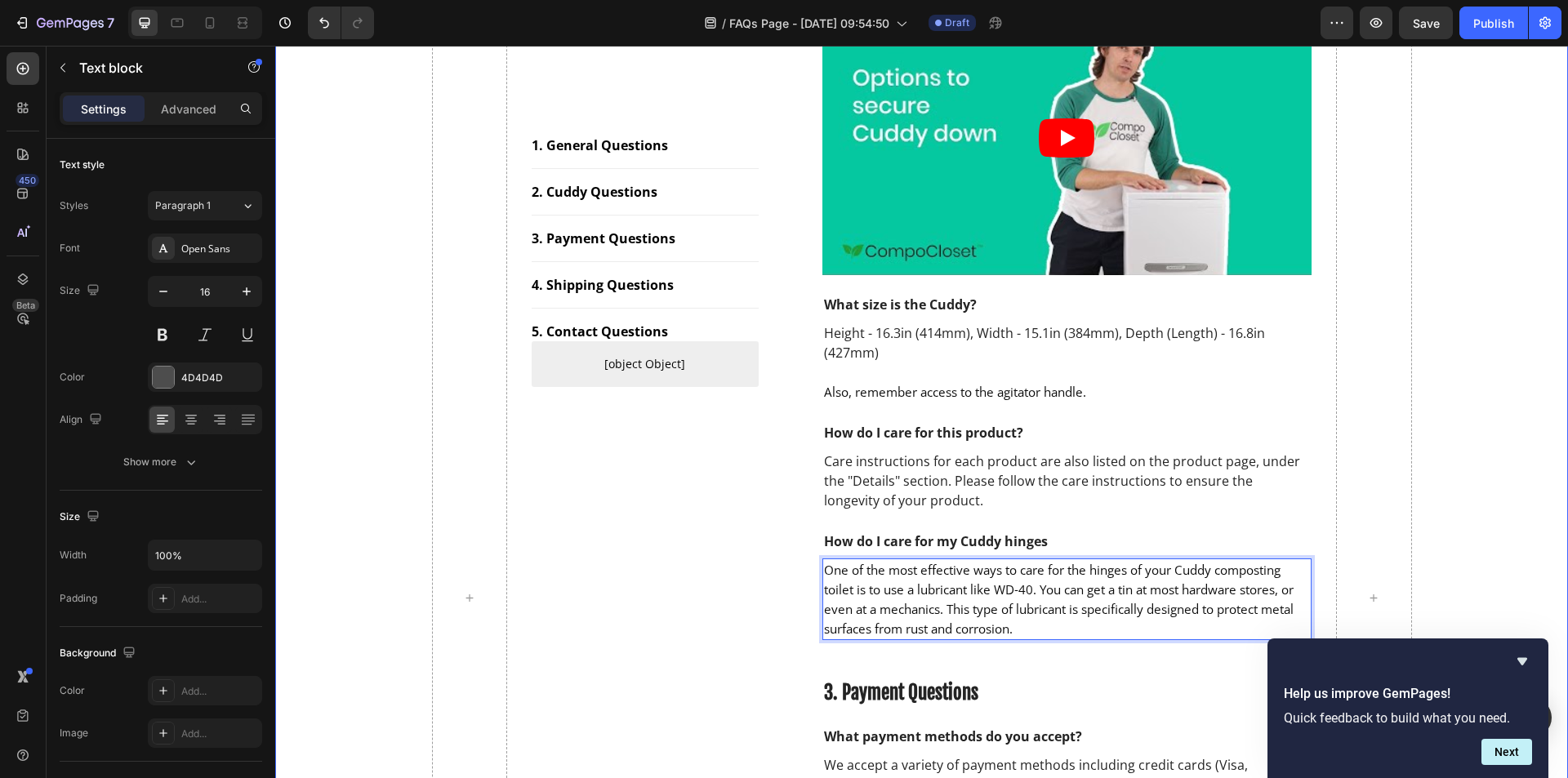
click at [1451, 517] on div "1. General Questions Button Title Line 2. Cuddy Questions Button Title Line 3. …" at bounding box center [921, 597] width 1268 height 2488
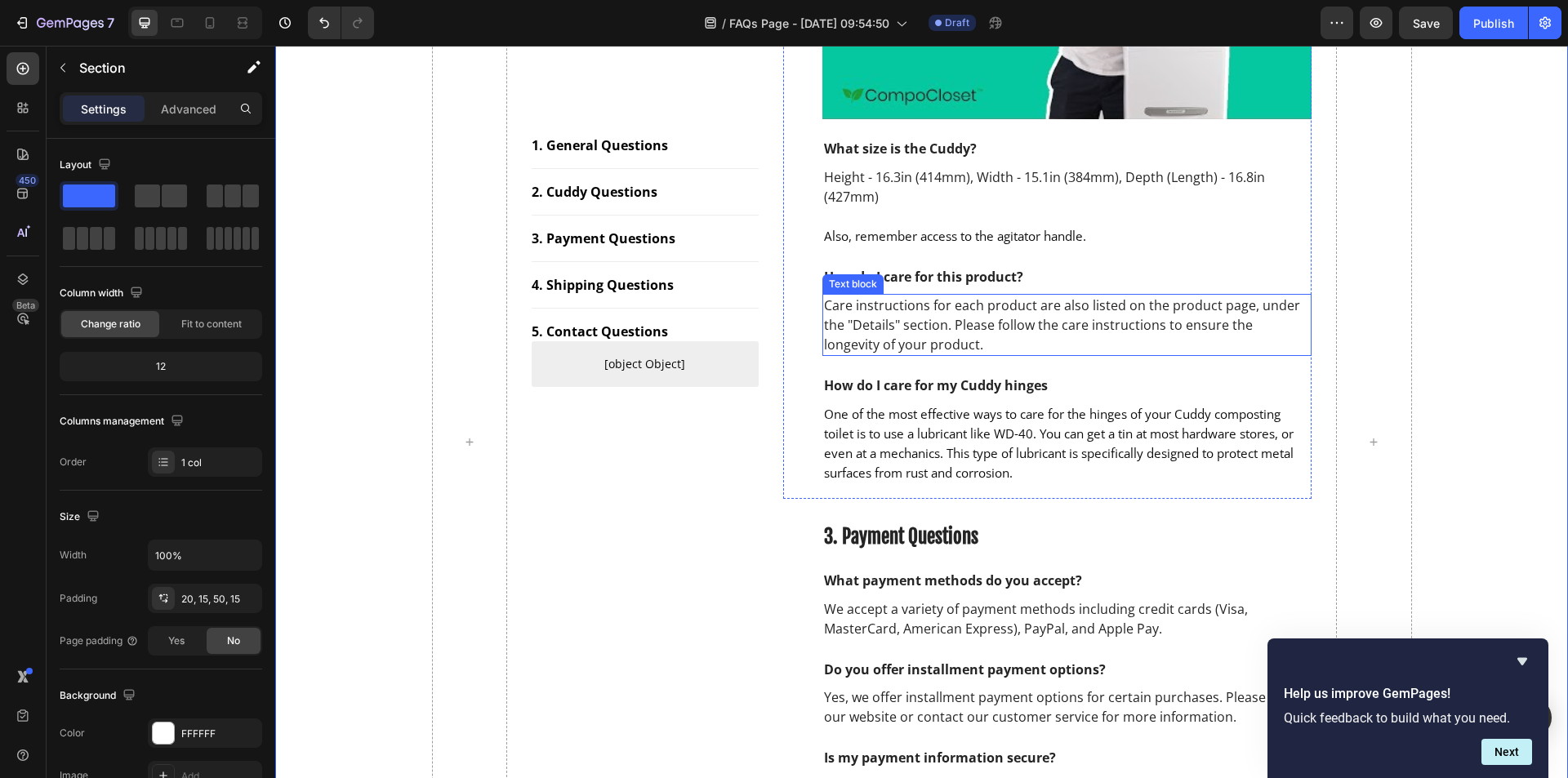
scroll to position [1142, 0]
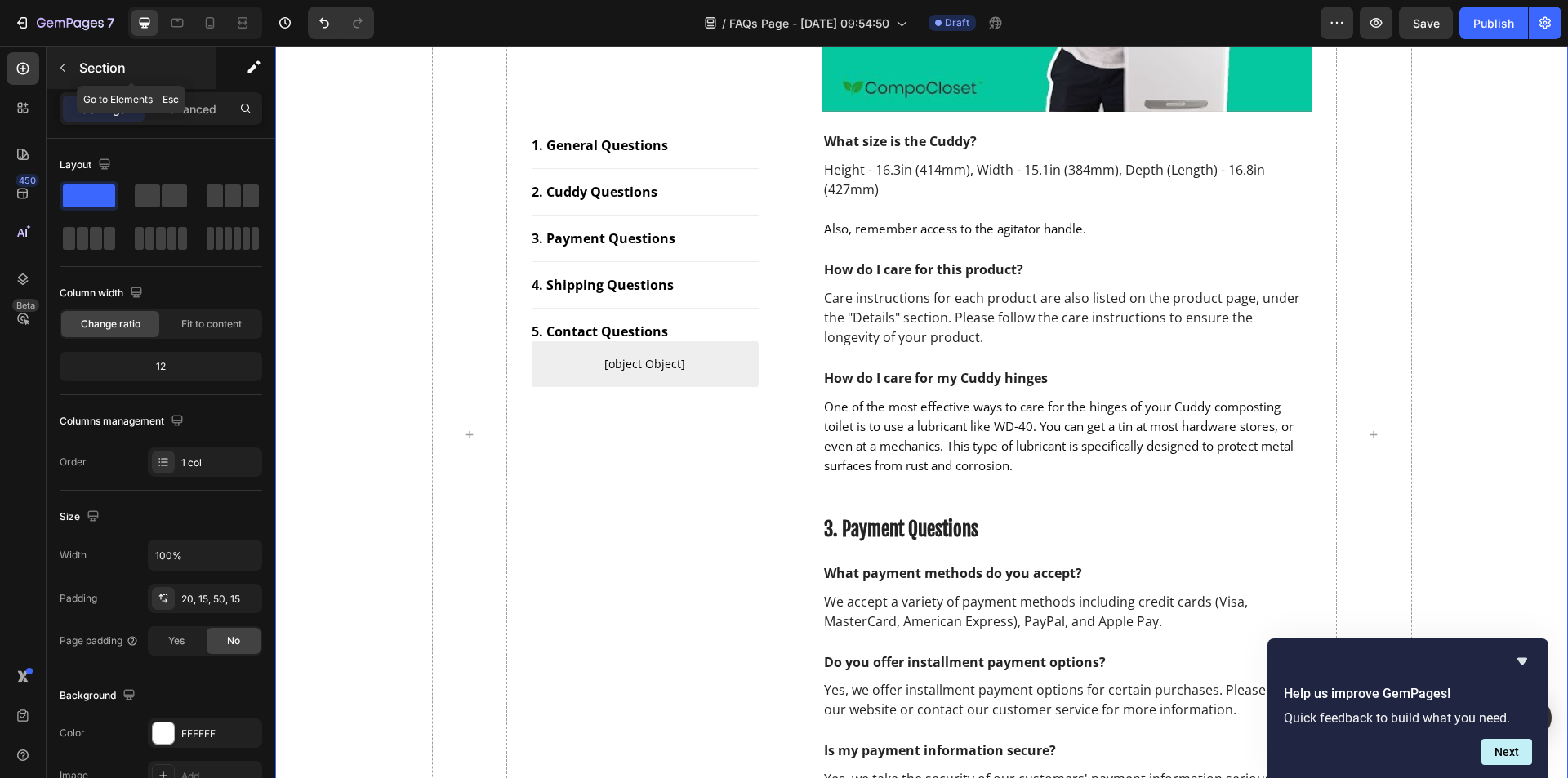
click at [61, 69] on icon "button" at bounding box center [63, 68] width 5 height 9
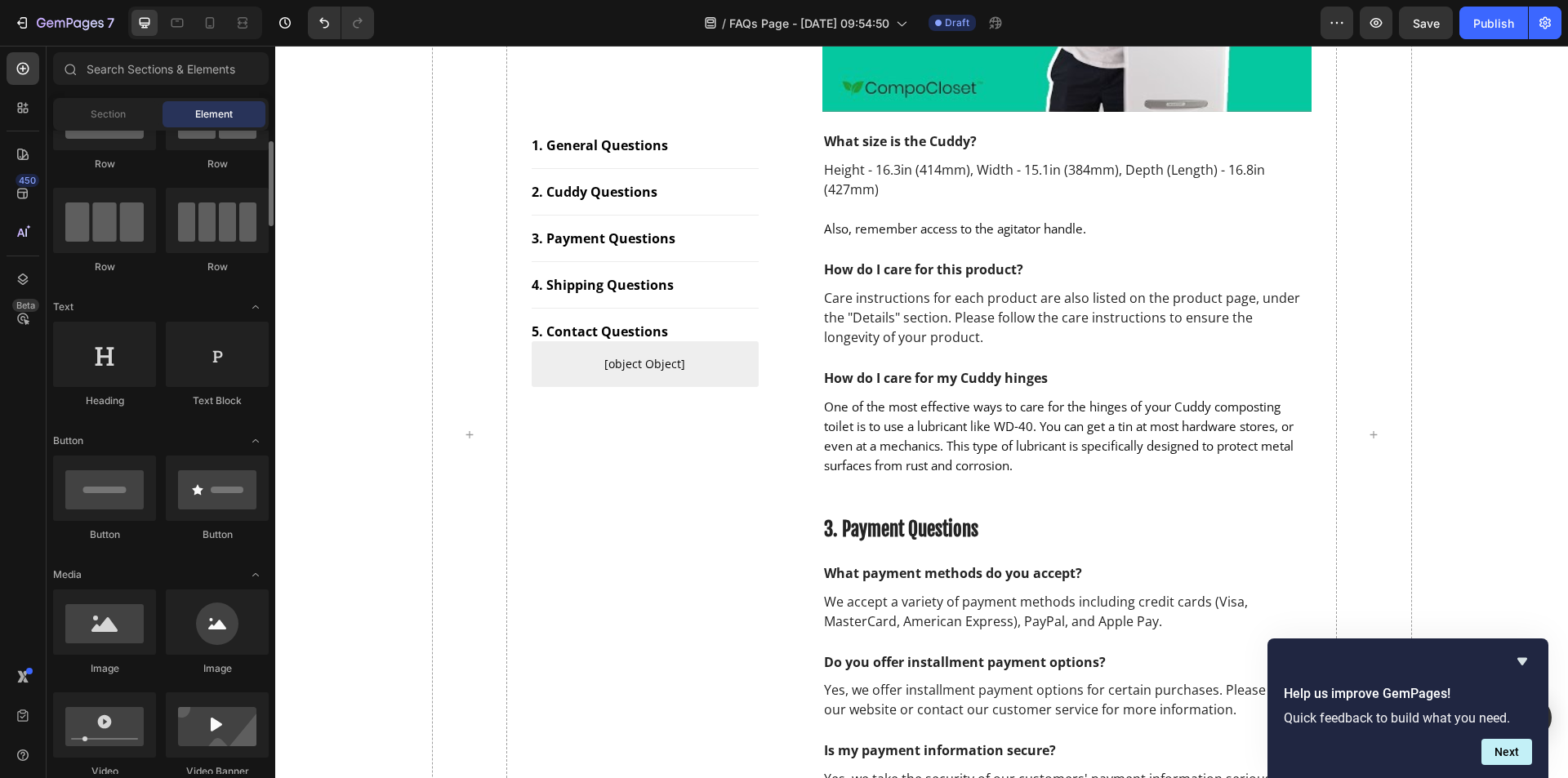
scroll to position [245, 0]
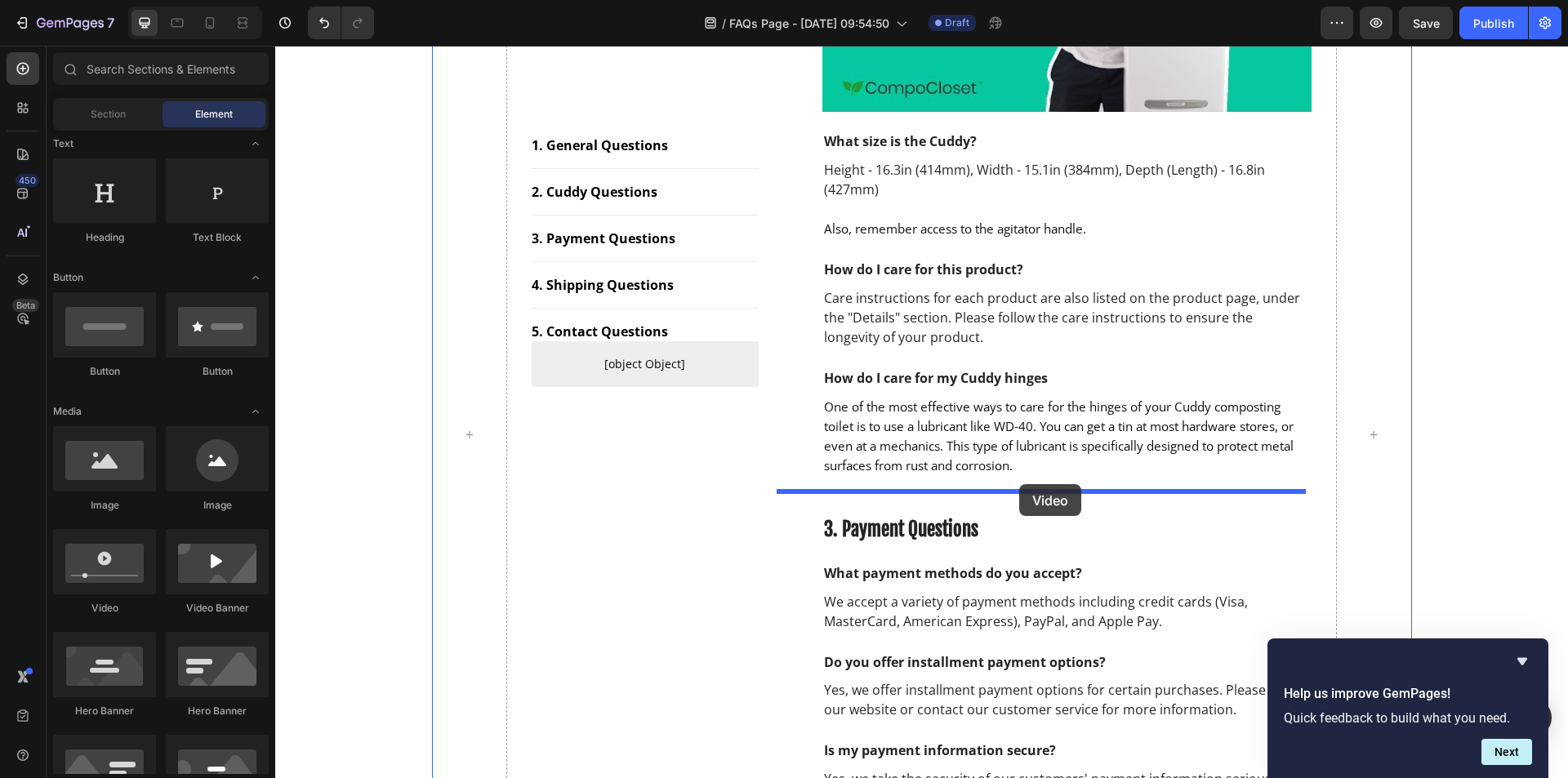
drag, startPoint x: 396, startPoint y: 619, endPoint x: 1019, endPoint y: 484, distance: 637.5
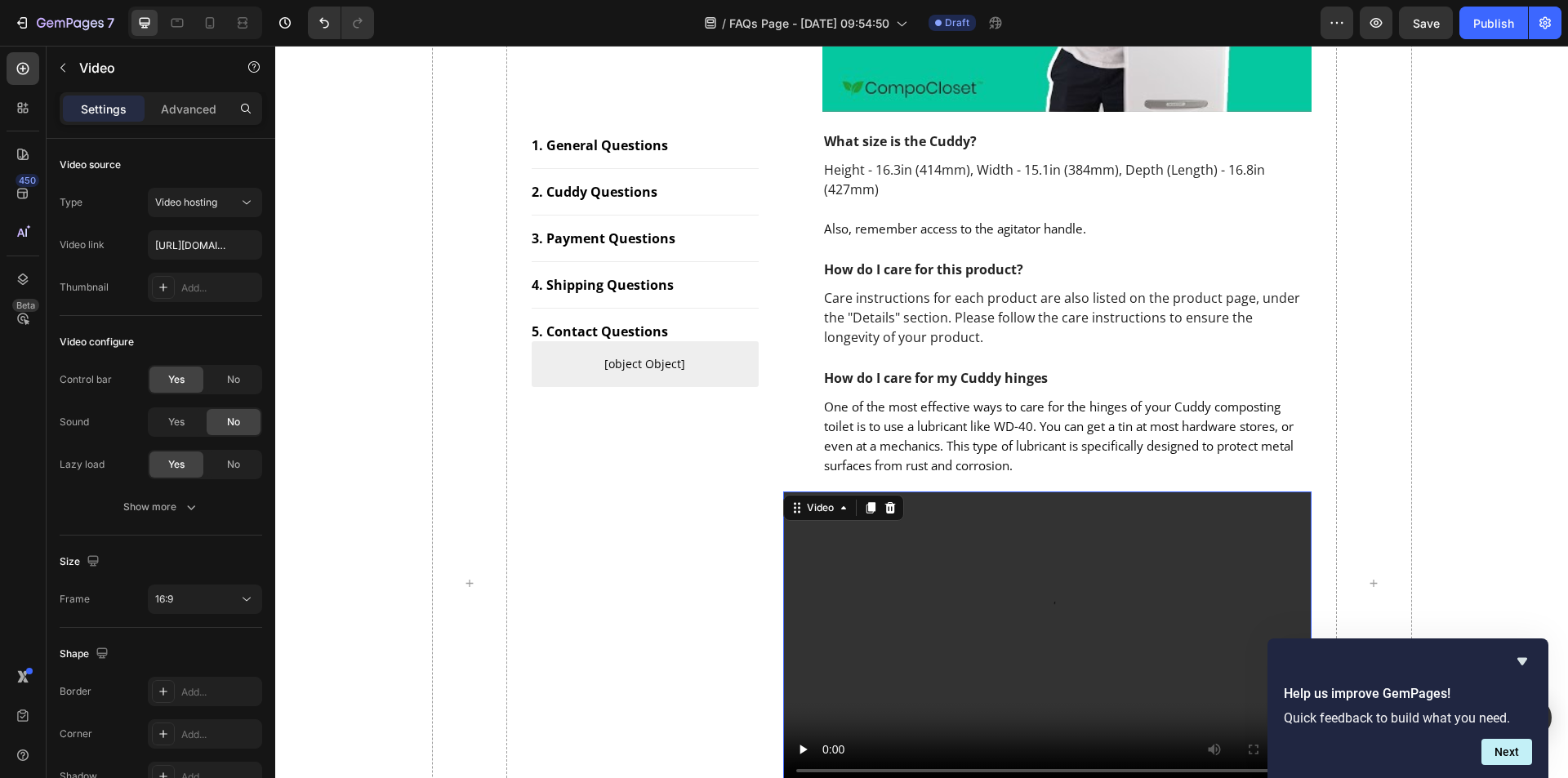
scroll to position [1291, 0]
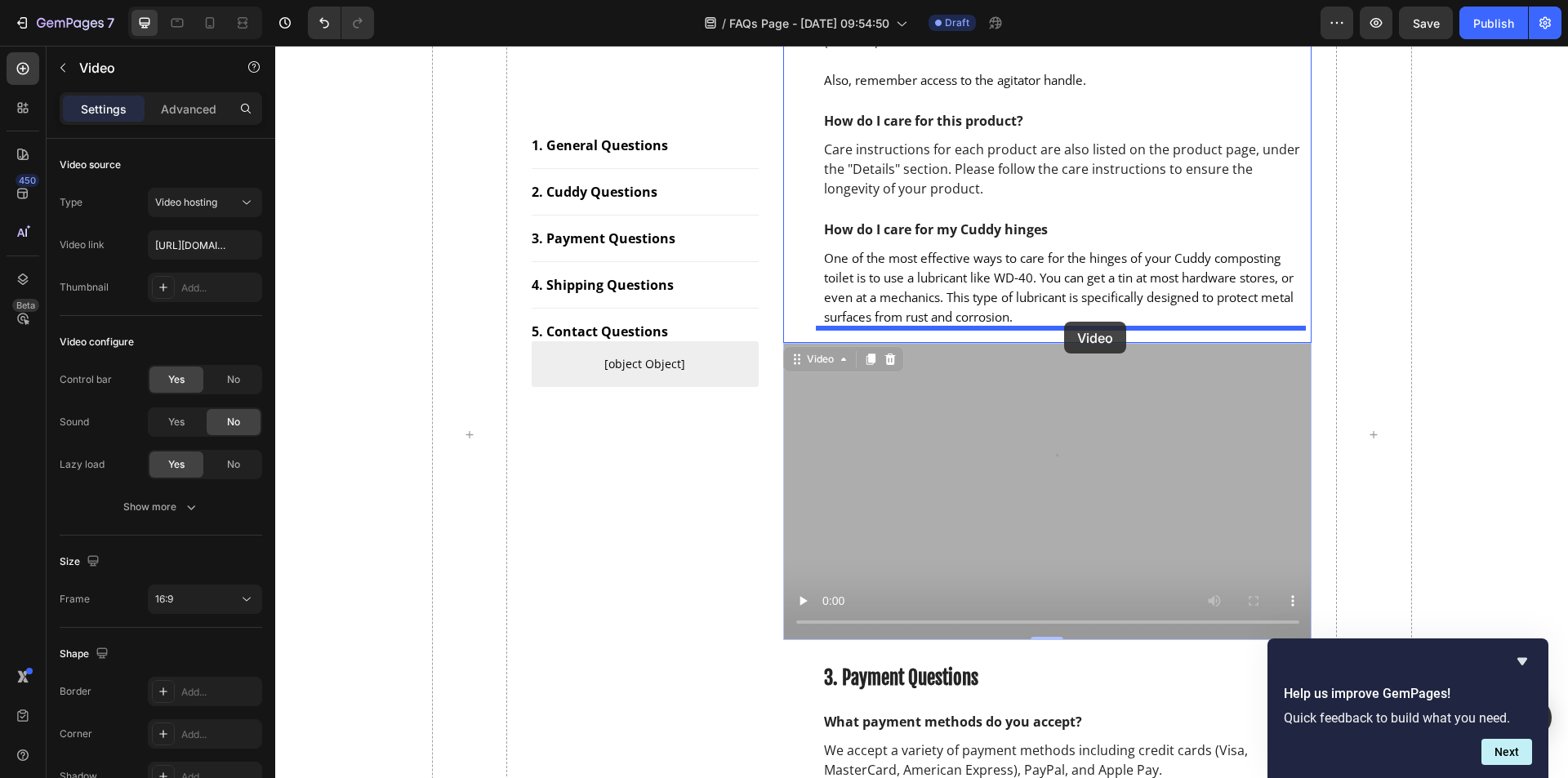
drag, startPoint x: 1013, startPoint y: 449, endPoint x: 1064, endPoint y: 322, distance: 136.9
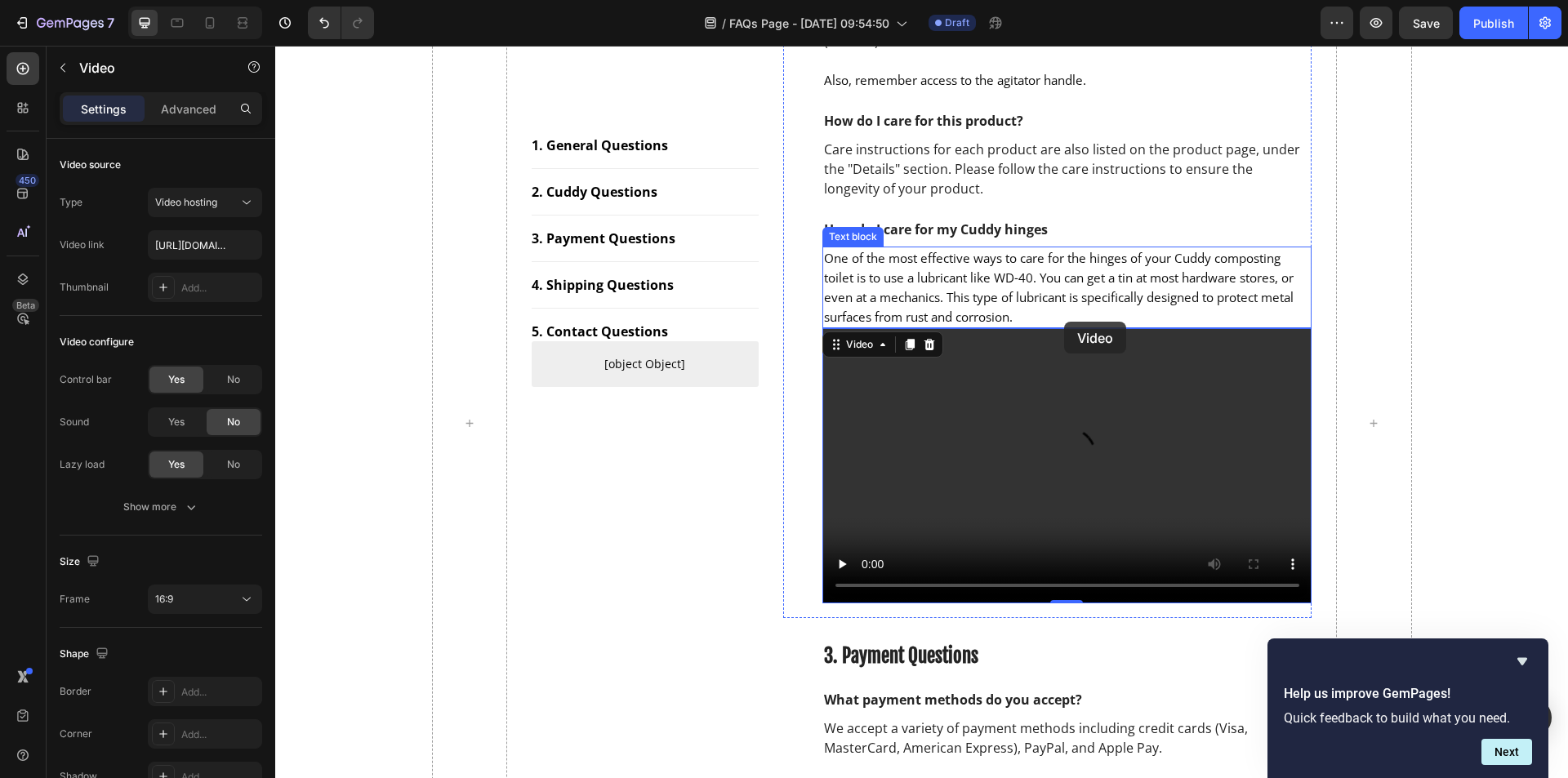
scroll to position [1281, 0]
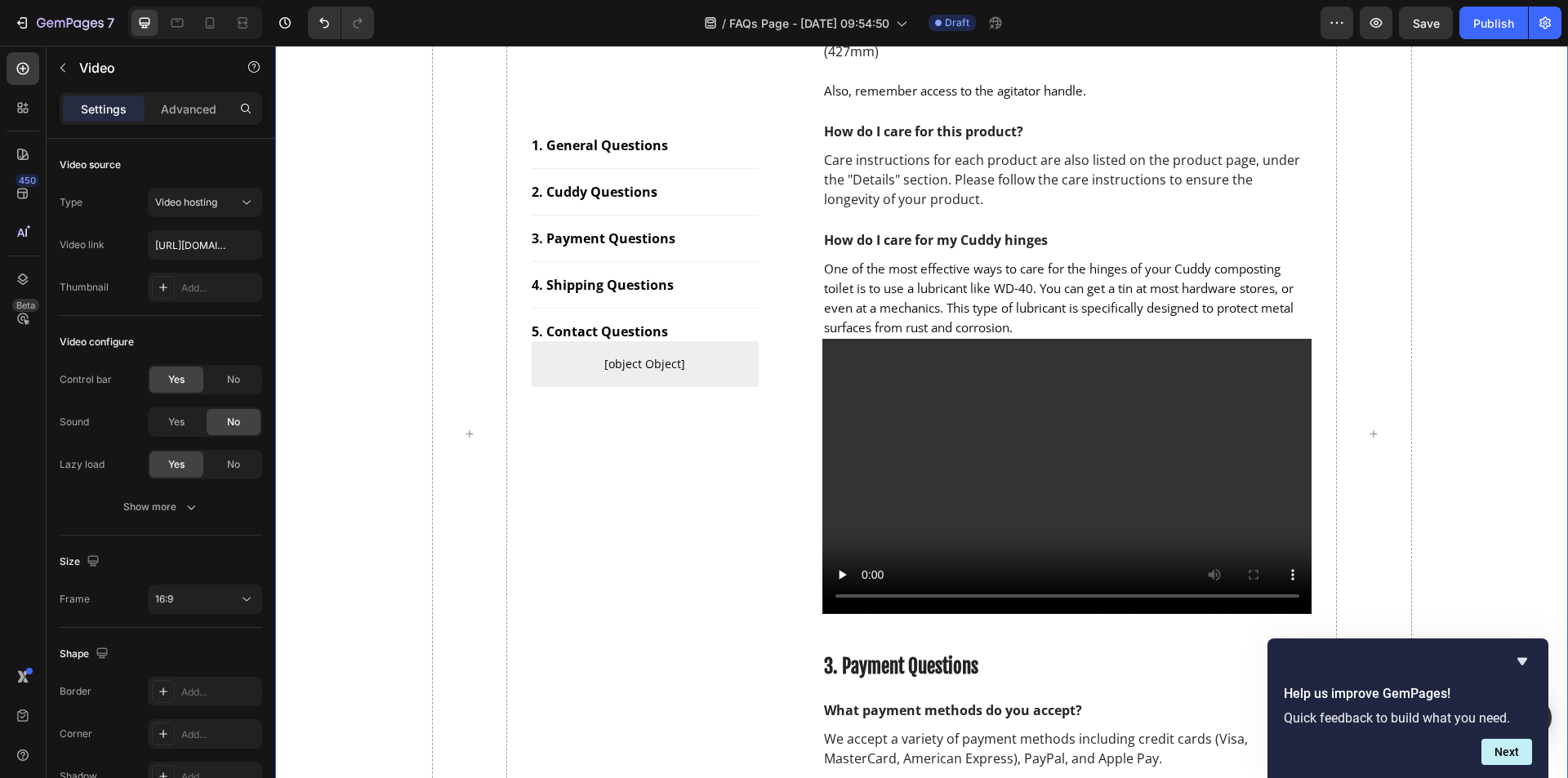
click at [1430, 308] on div "1. General Questions Button Title Line 2. Cuddy Questions Button Title Line 3. …" at bounding box center [921, 434] width 1268 height 2763
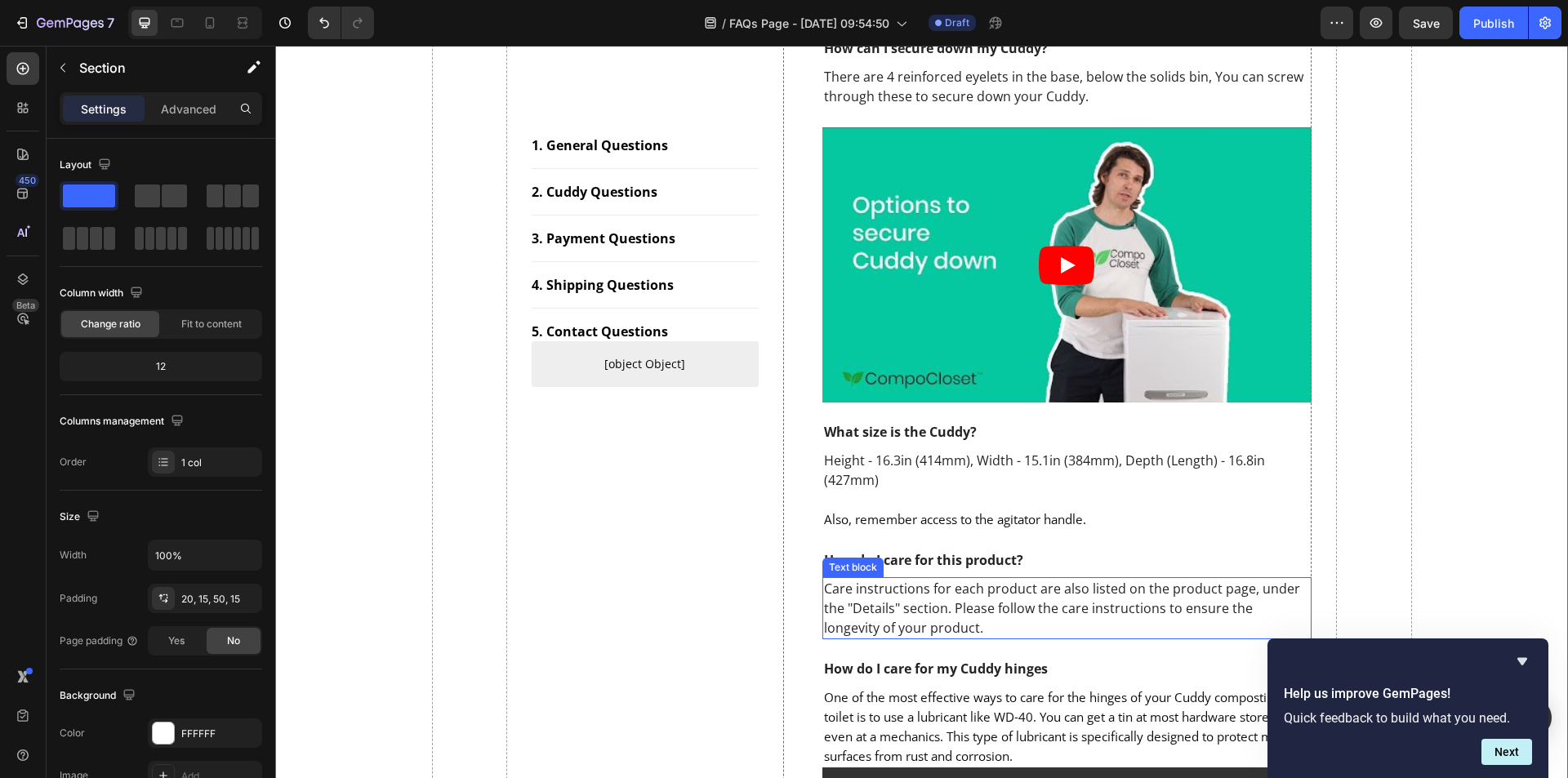
scroll to position [791, 0]
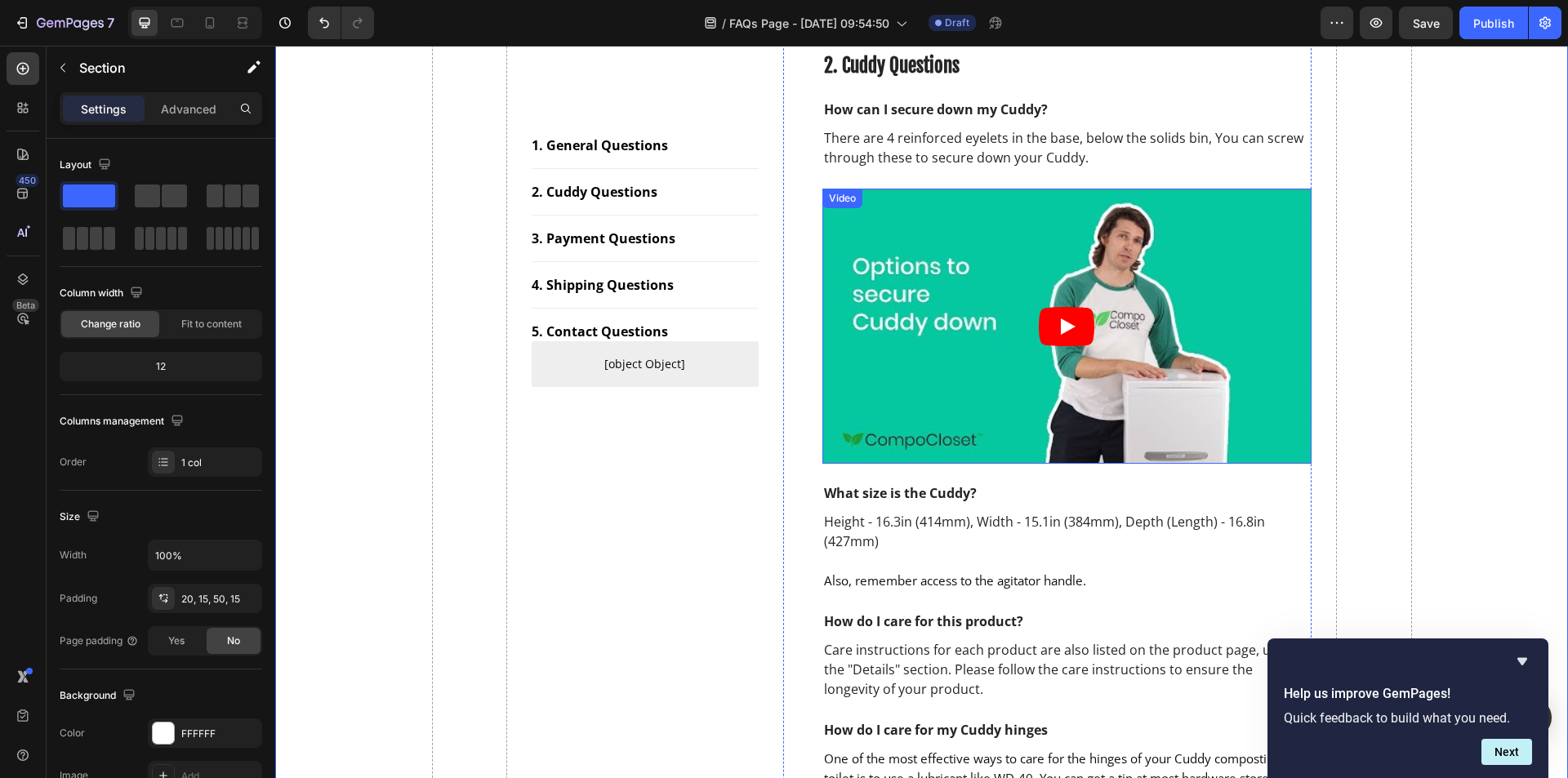
click at [1013, 203] on article at bounding box center [1067, 326] width 490 height 275
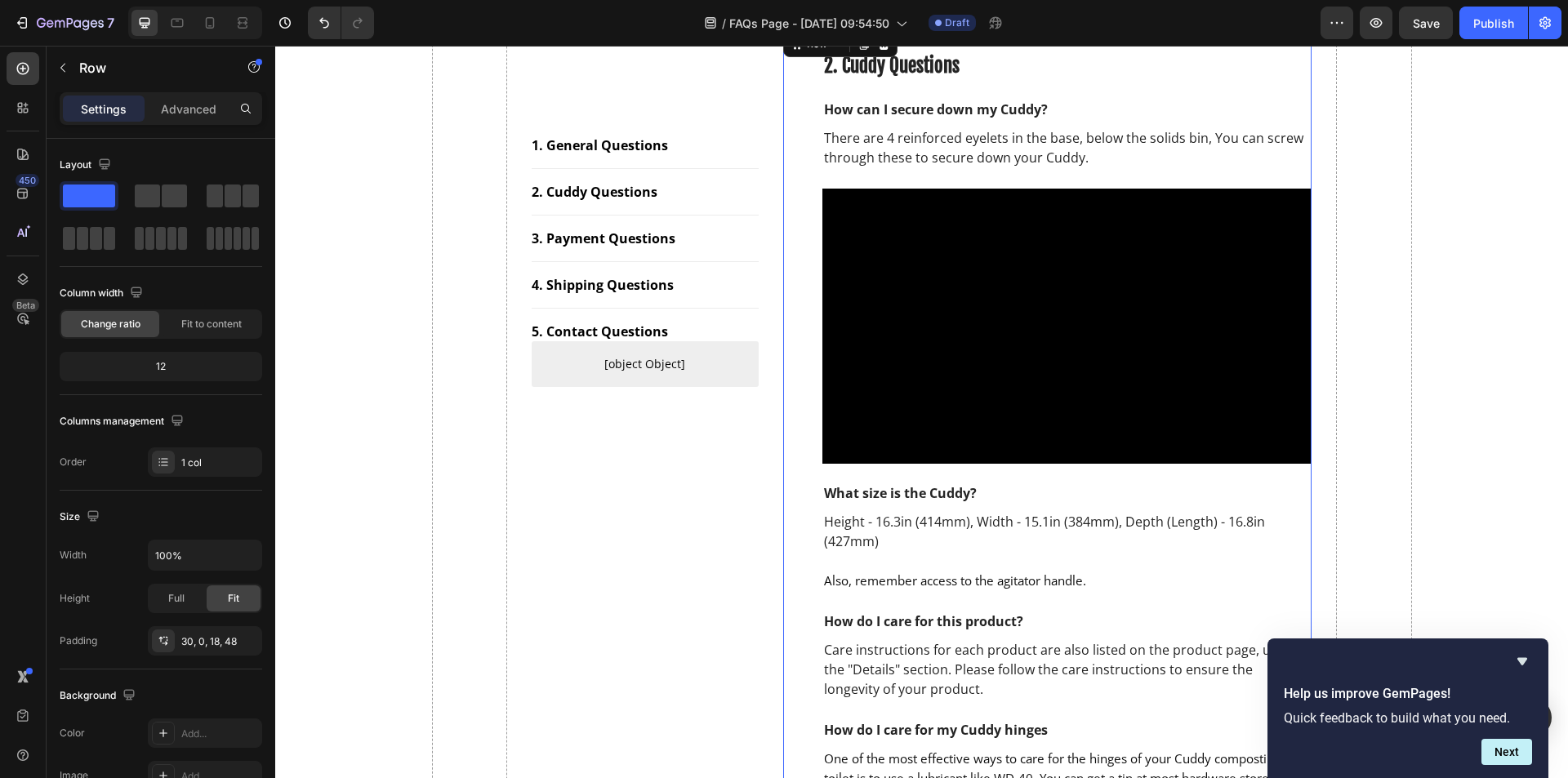
click at [789, 322] on div "2. Cuddy Questions Heading How can I secure down my Cuddy? Text block There are…" at bounding box center [1047, 573] width 529 height 1090
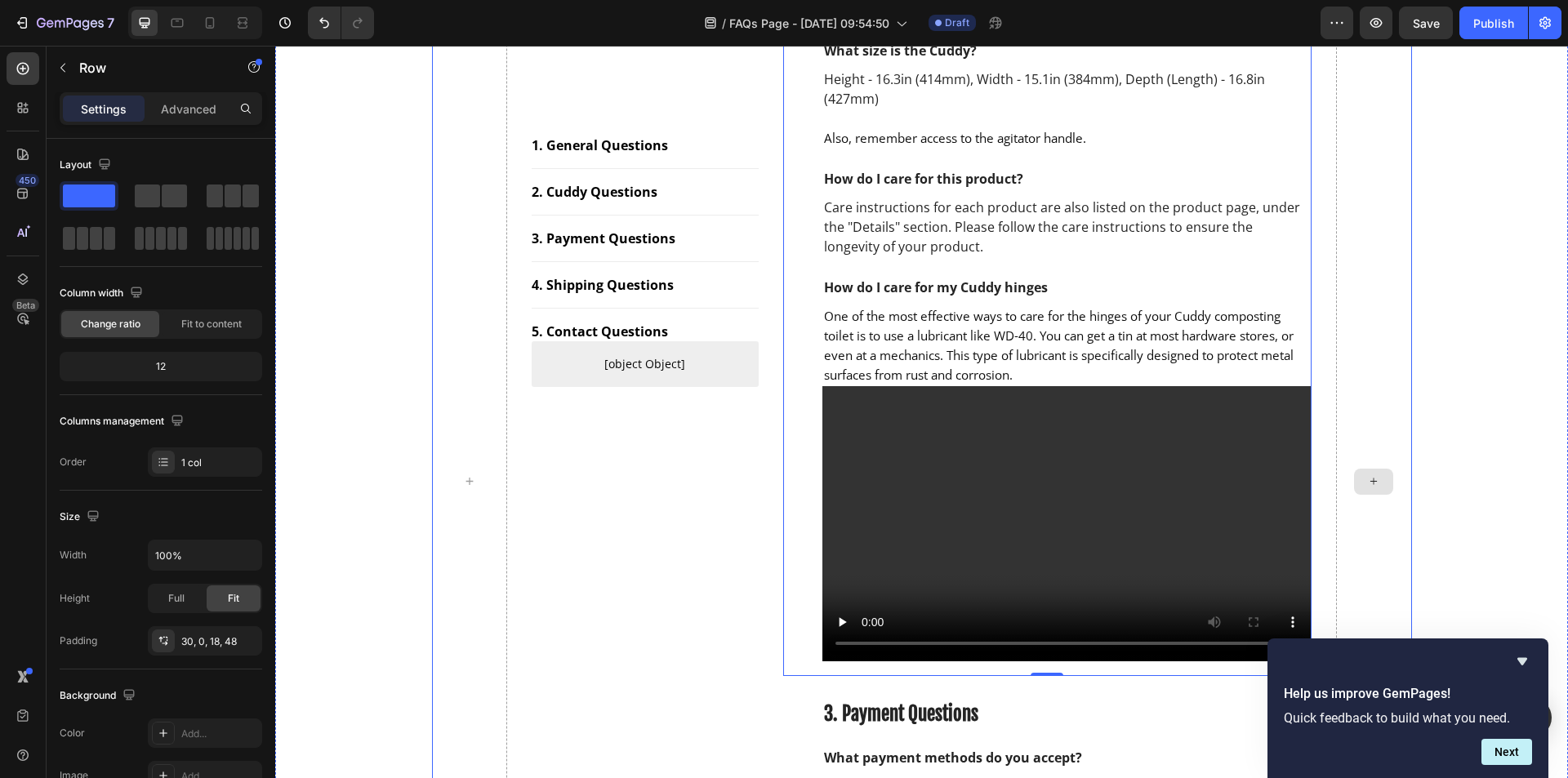
scroll to position [1281, 0]
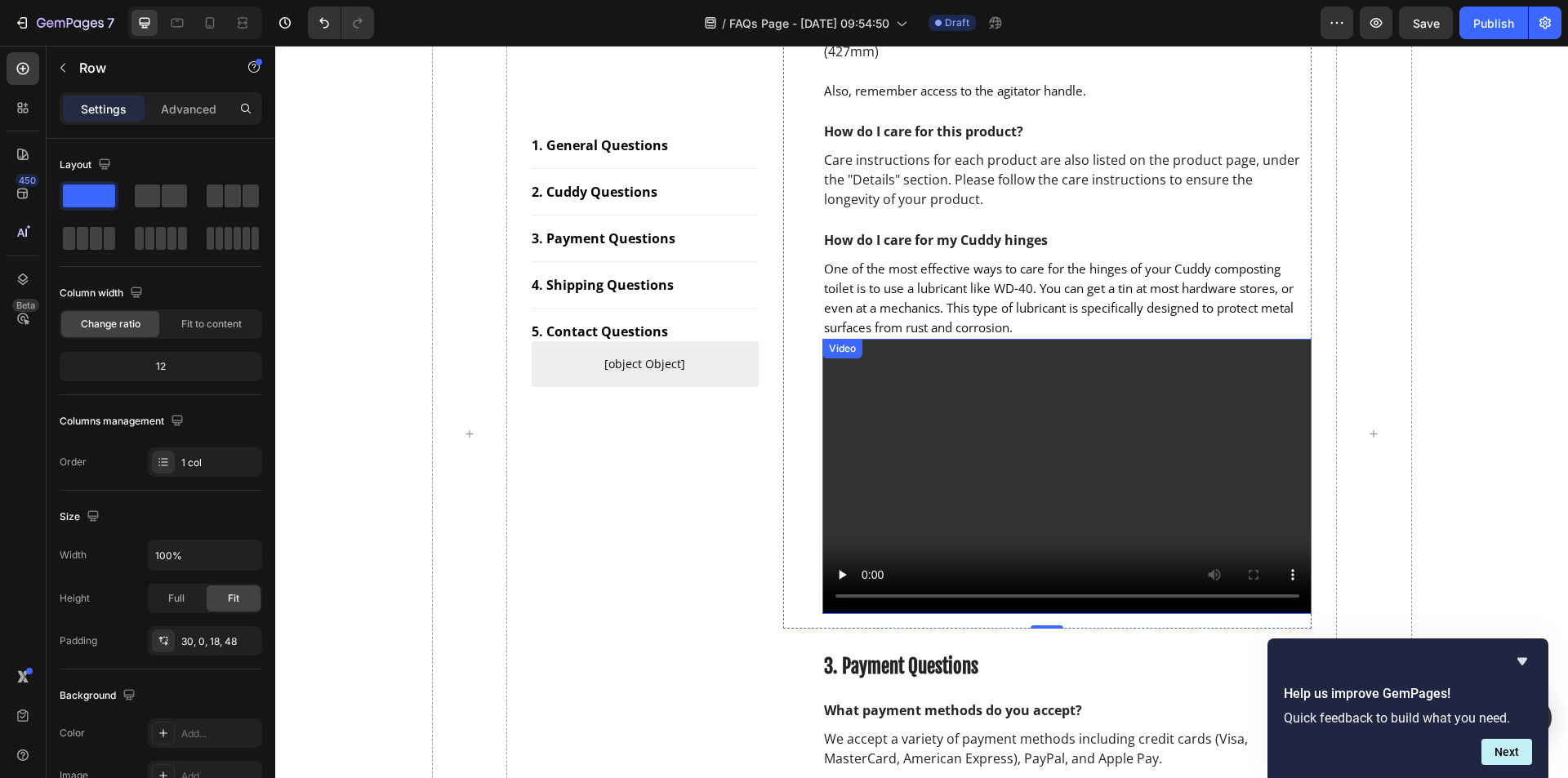
click at [938, 486] on video at bounding box center [1067, 476] width 490 height 275
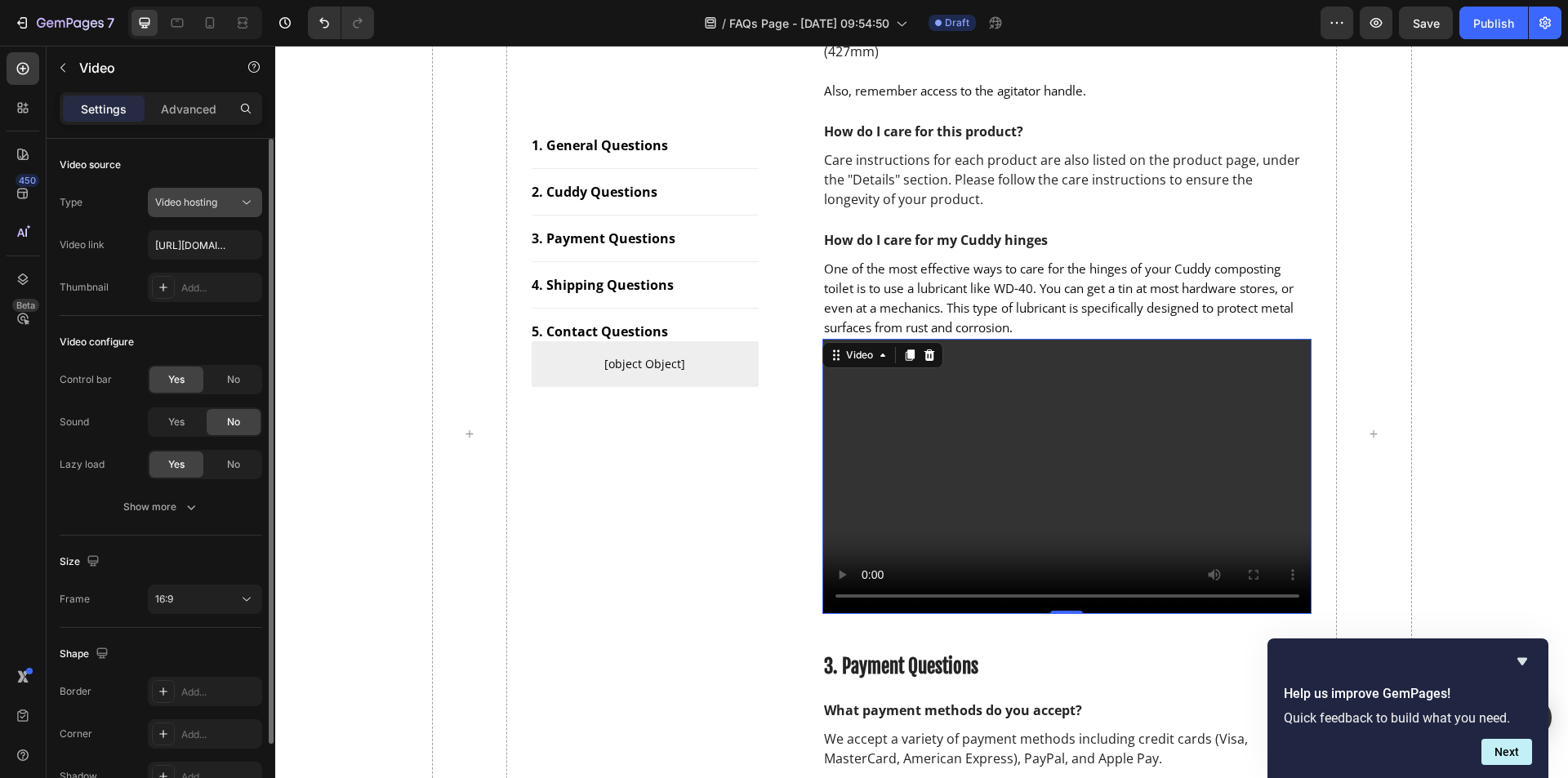
click at [224, 201] on div "Video hosting" at bounding box center [196, 202] width 83 height 15
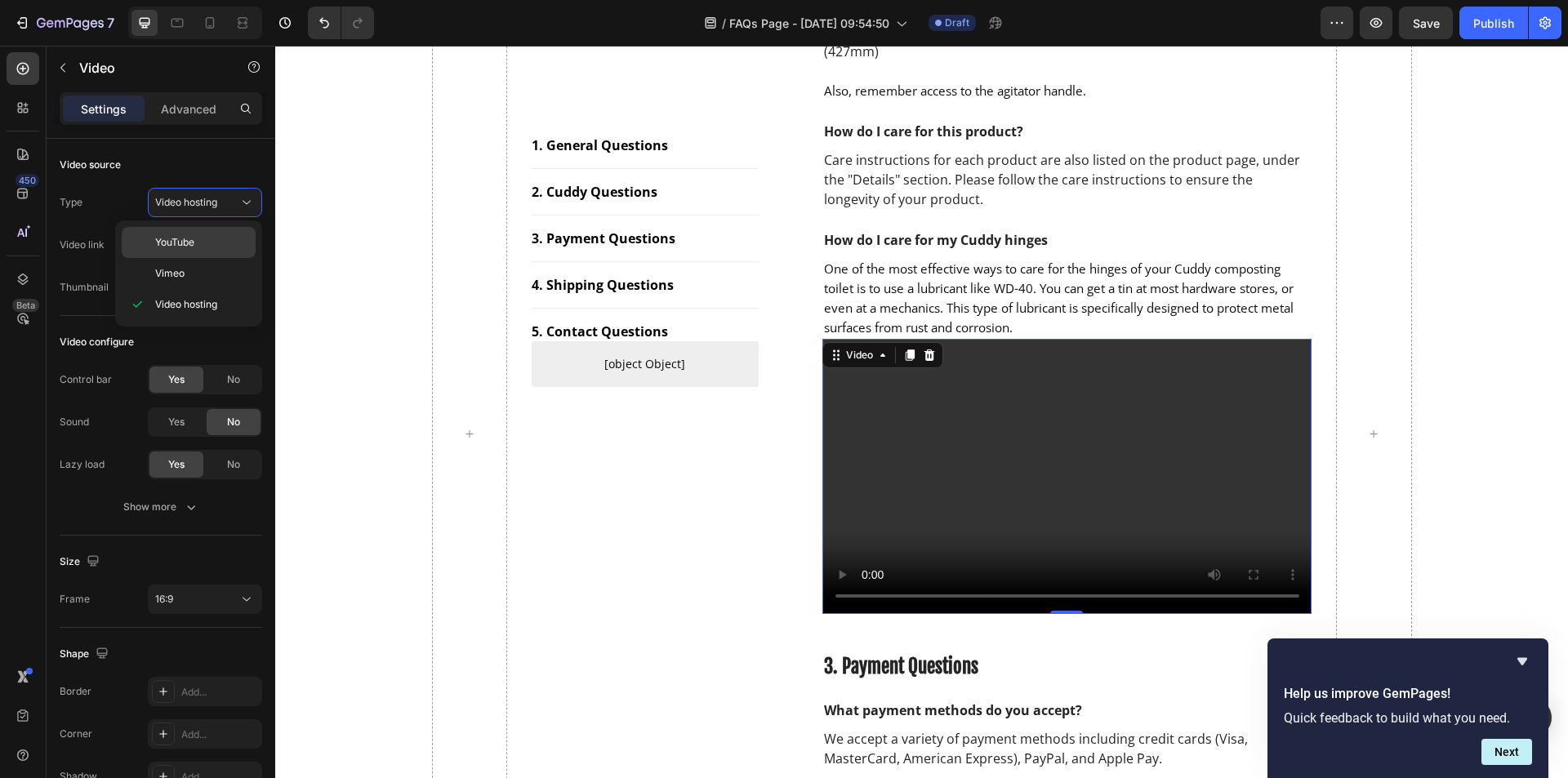
click at [201, 242] on p "YouTube" at bounding box center [201, 242] width 93 height 15
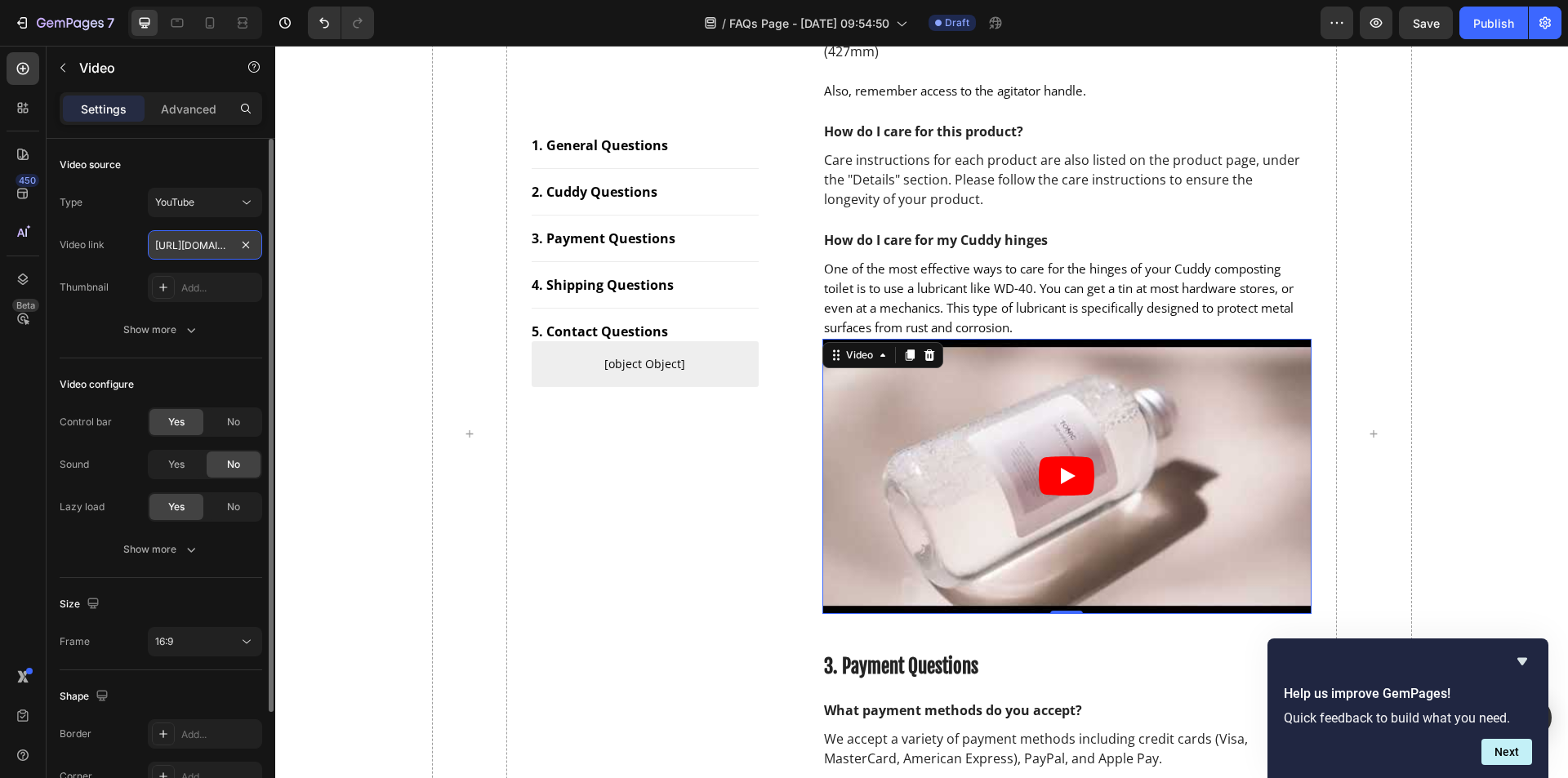
click at [198, 236] on input "[URL][DOMAIN_NAME]" at bounding box center [205, 245] width 114 height 29
paste input "[DOMAIN_NAME][URL]"
type input "[URL][DOMAIN_NAME]"
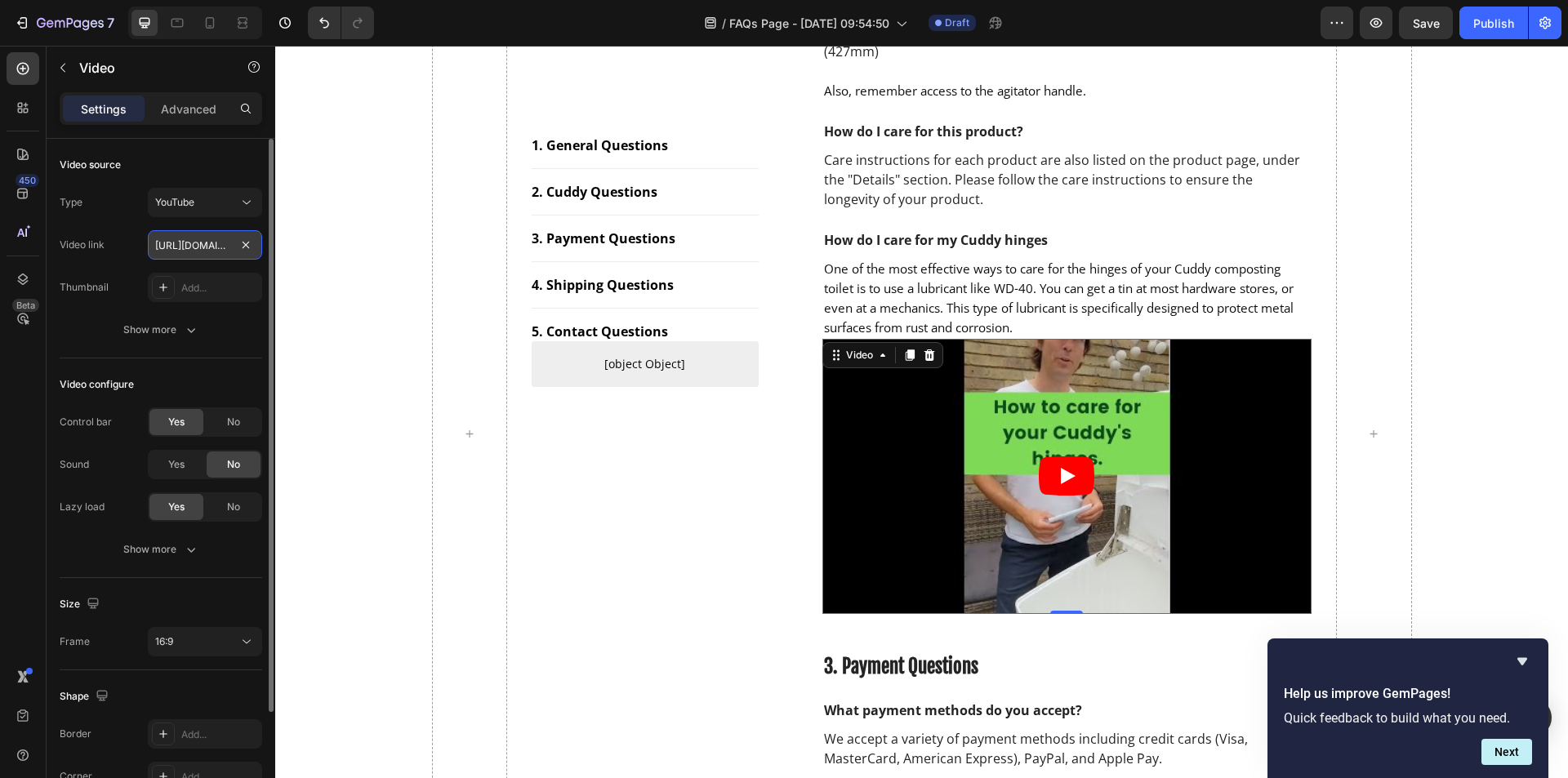
scroll to position [0, 68]
click at [772, 492] on div "1. General Questions Button Title Line 2. Cuddy Questions Button Title Line 3. …" at bounding box center [921, 434] width 980 height 2763
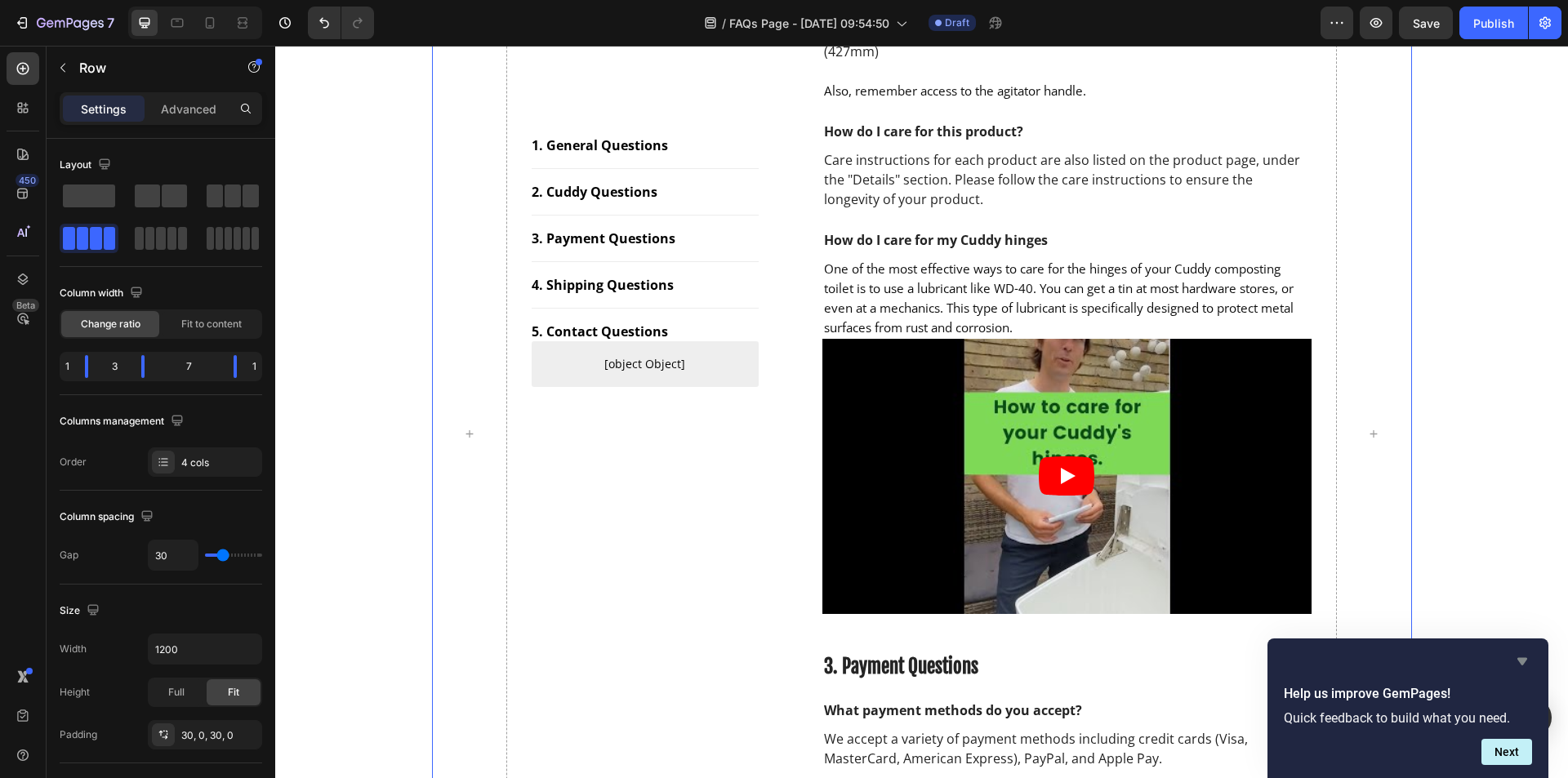
click at [1524, 660] on icon "Hide survey" at bounding box center [1522, 661] width 9 height 8
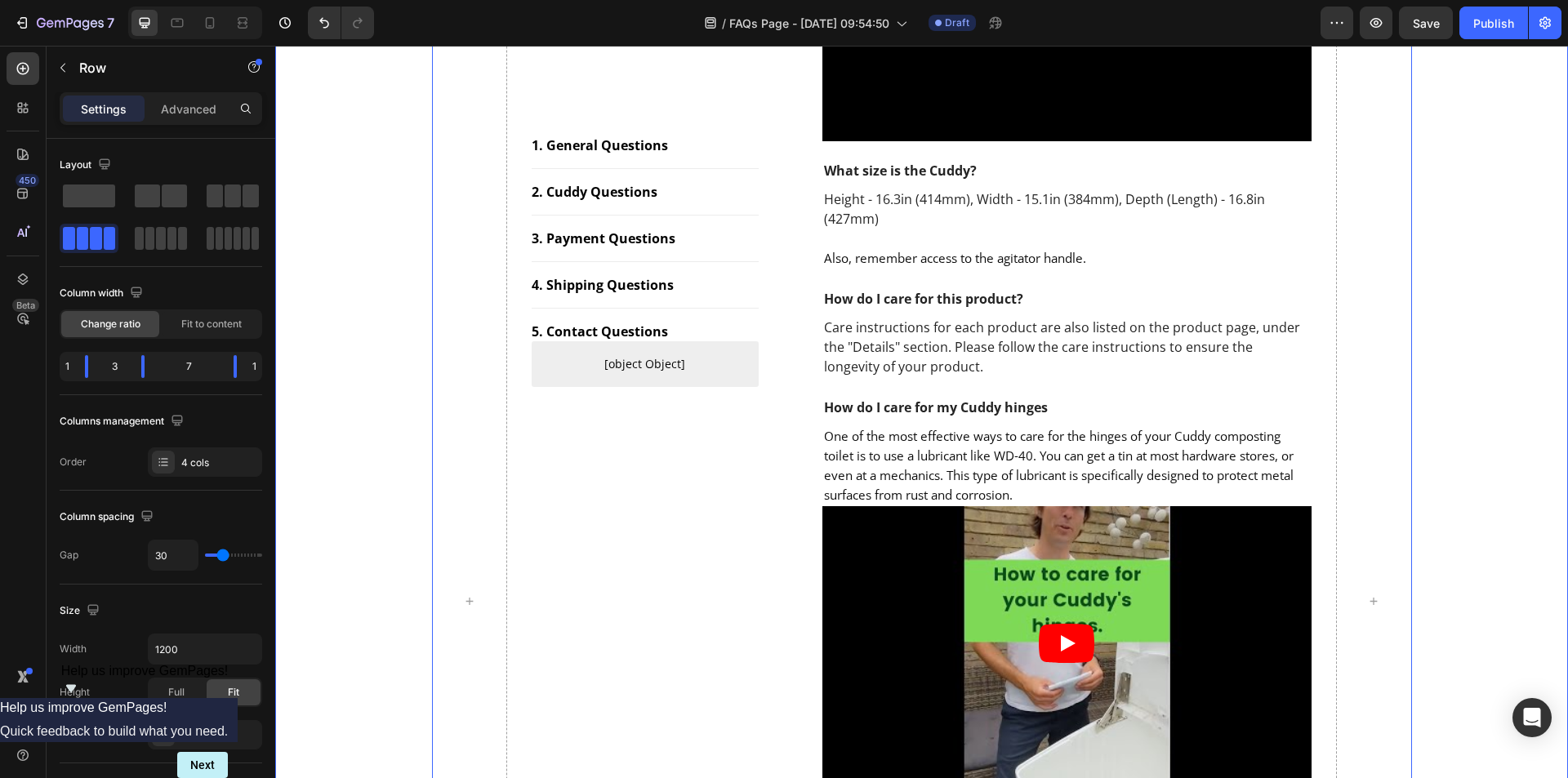
scroll to position [1036, 0]
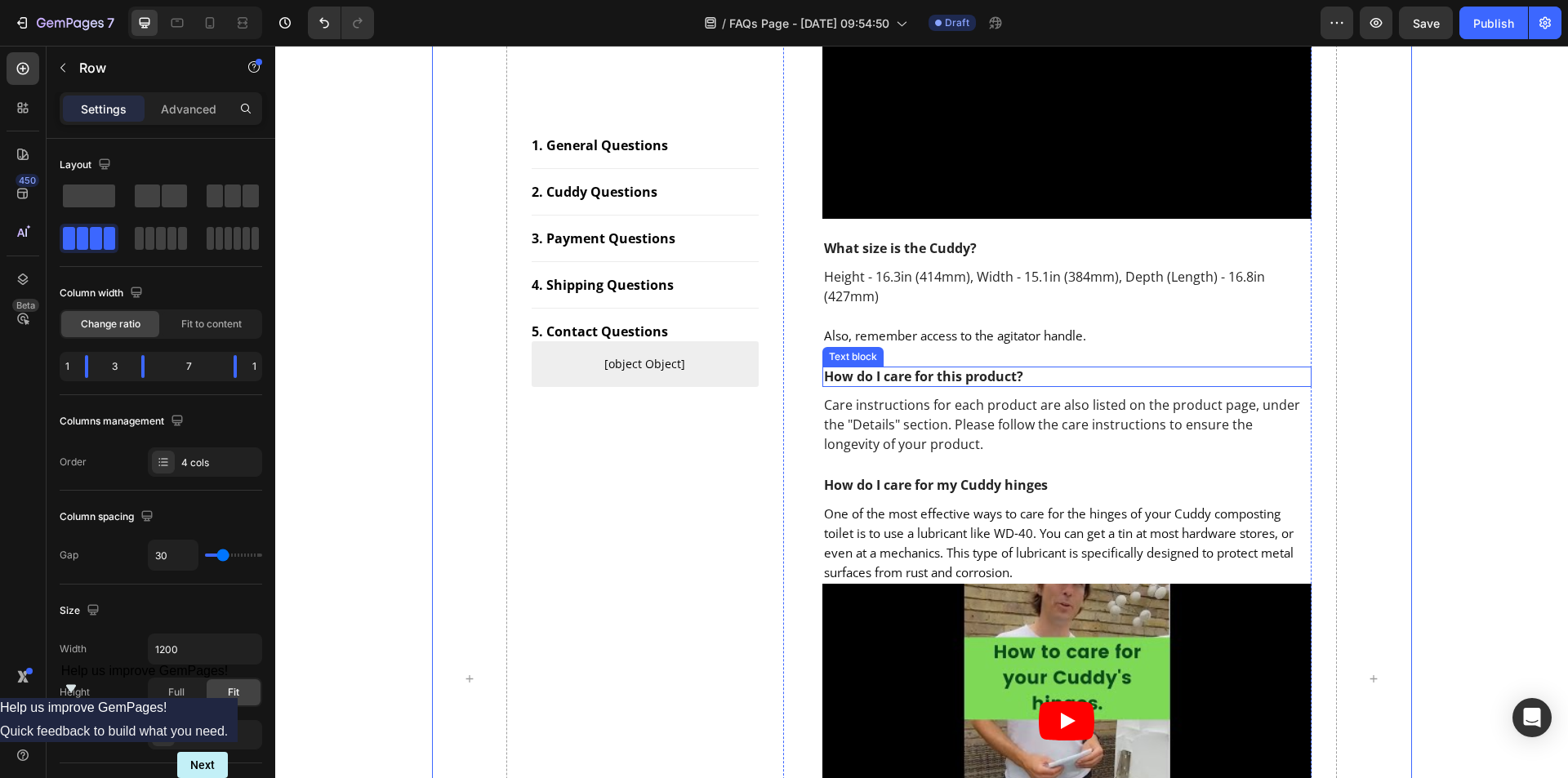
click at [936, 378] on p "How do I care for this product?" at bounding box center [1067, 377] width 487 height 17
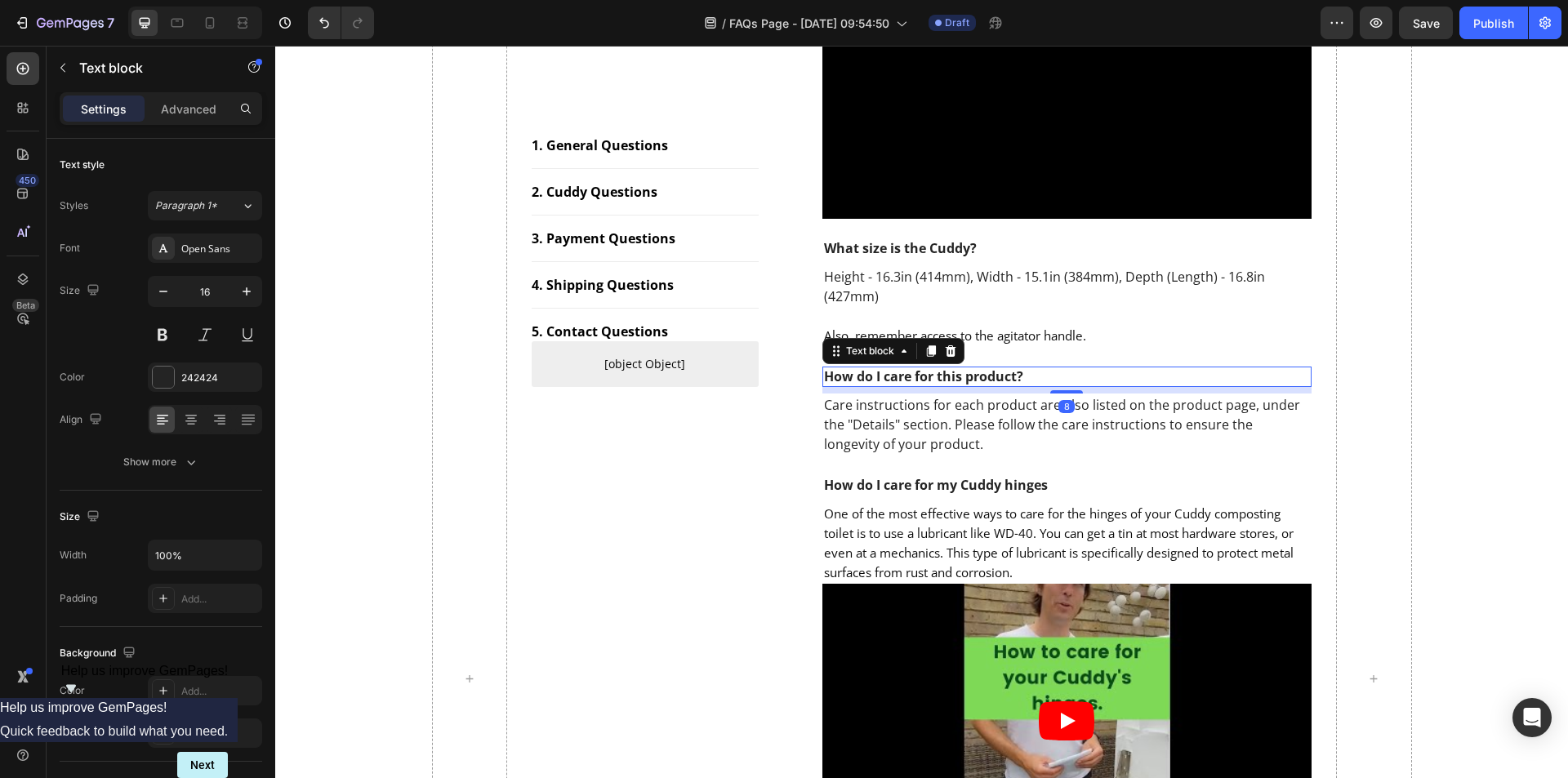
click at [936, 378] on p "How do I care for this product?" at bounding box center [1067, 377] width 487 height 17
click at [1014, 420] on p "Care instructions for each product are also listed on the product page, under t…" at bounding box center [1067, 425] width 487 height 58
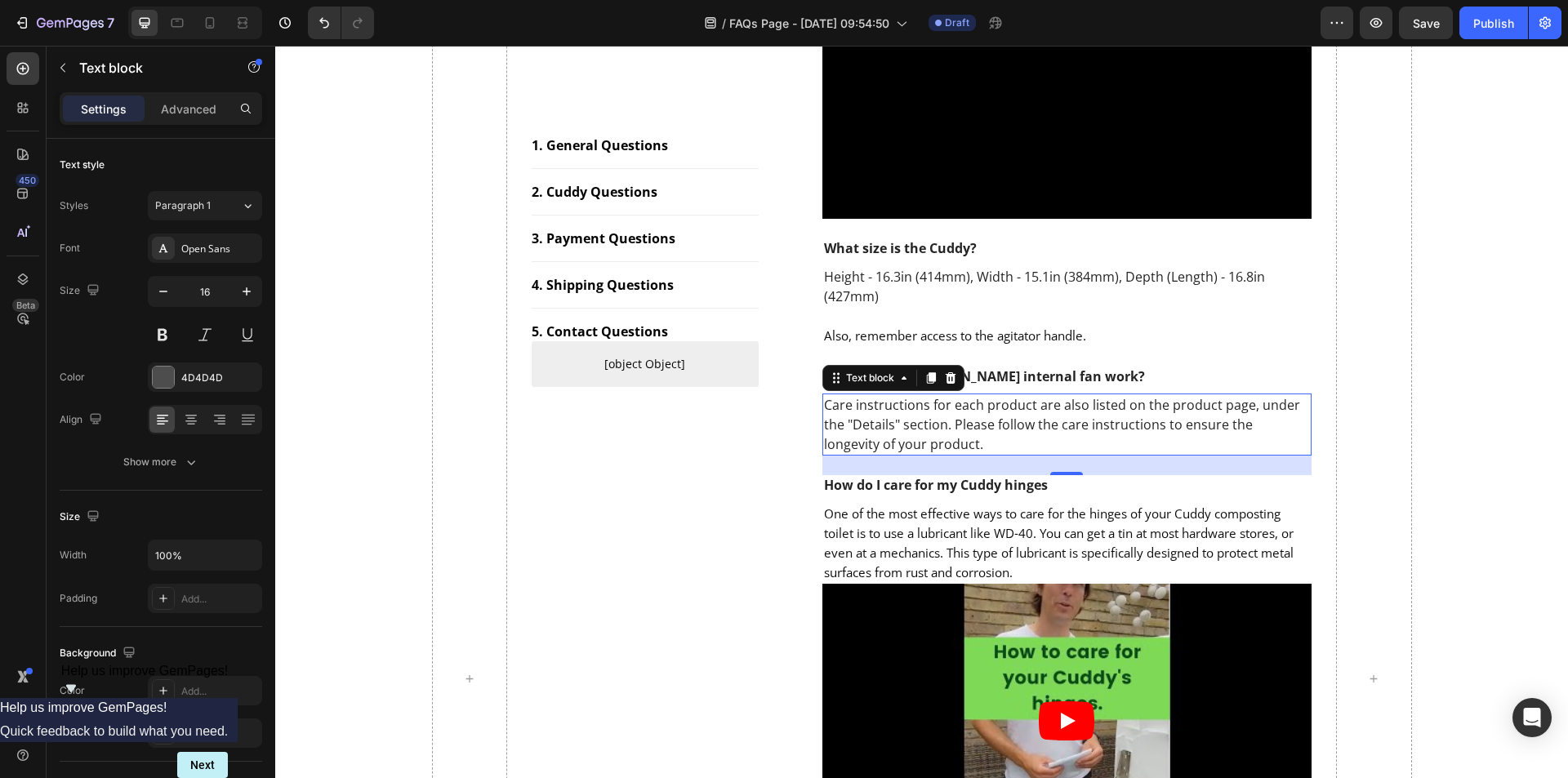
click at [1013, 420] on p "Care instructions for each product are also listed on the product page, under t…" at bounding box center [1067, 425] width 487 height 58
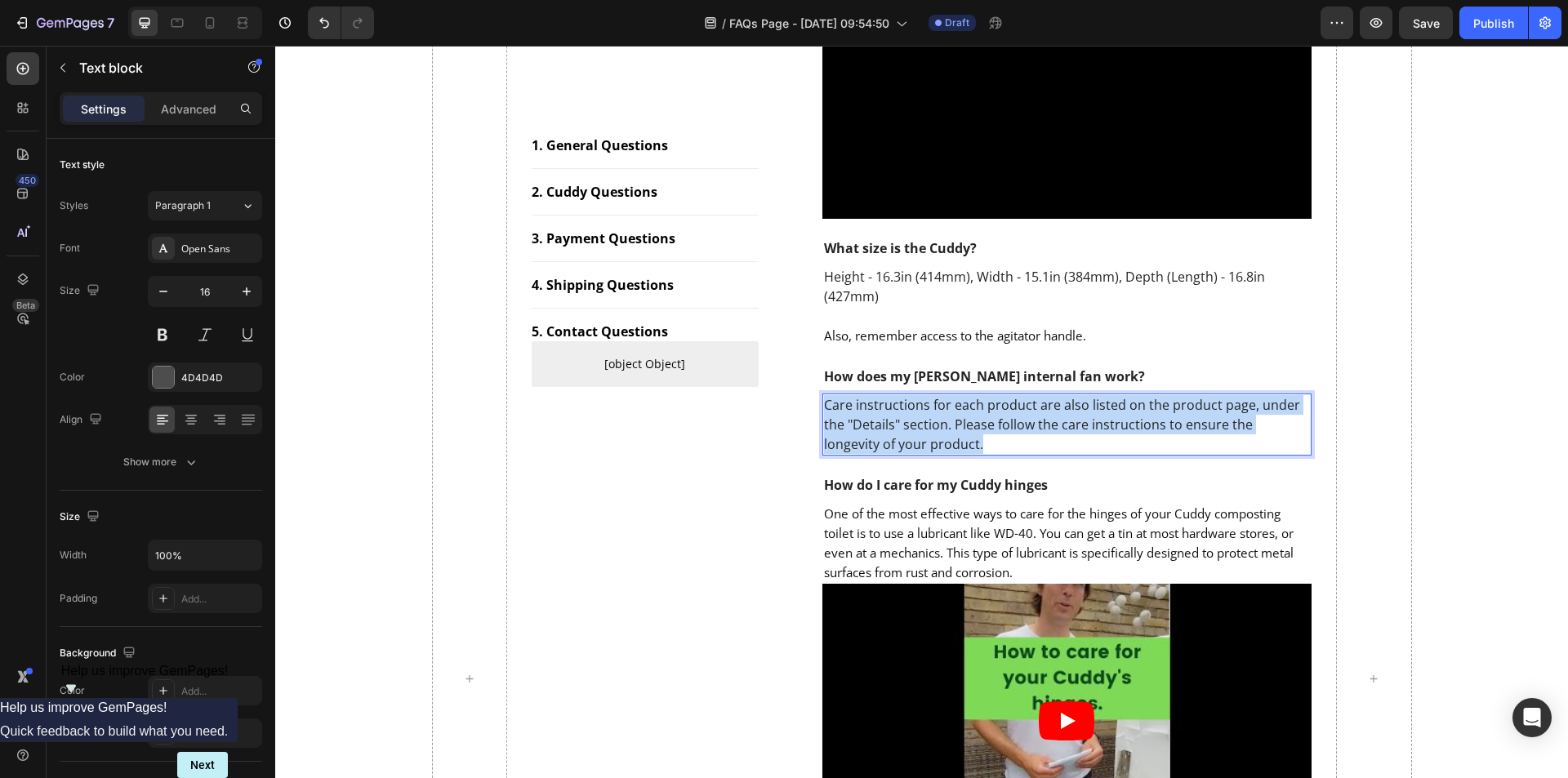
click at [1013, 420] on p "Care instructions for each product are also listed on the product page, under t…" at bounding box center [1067, 425] width 487 height 58
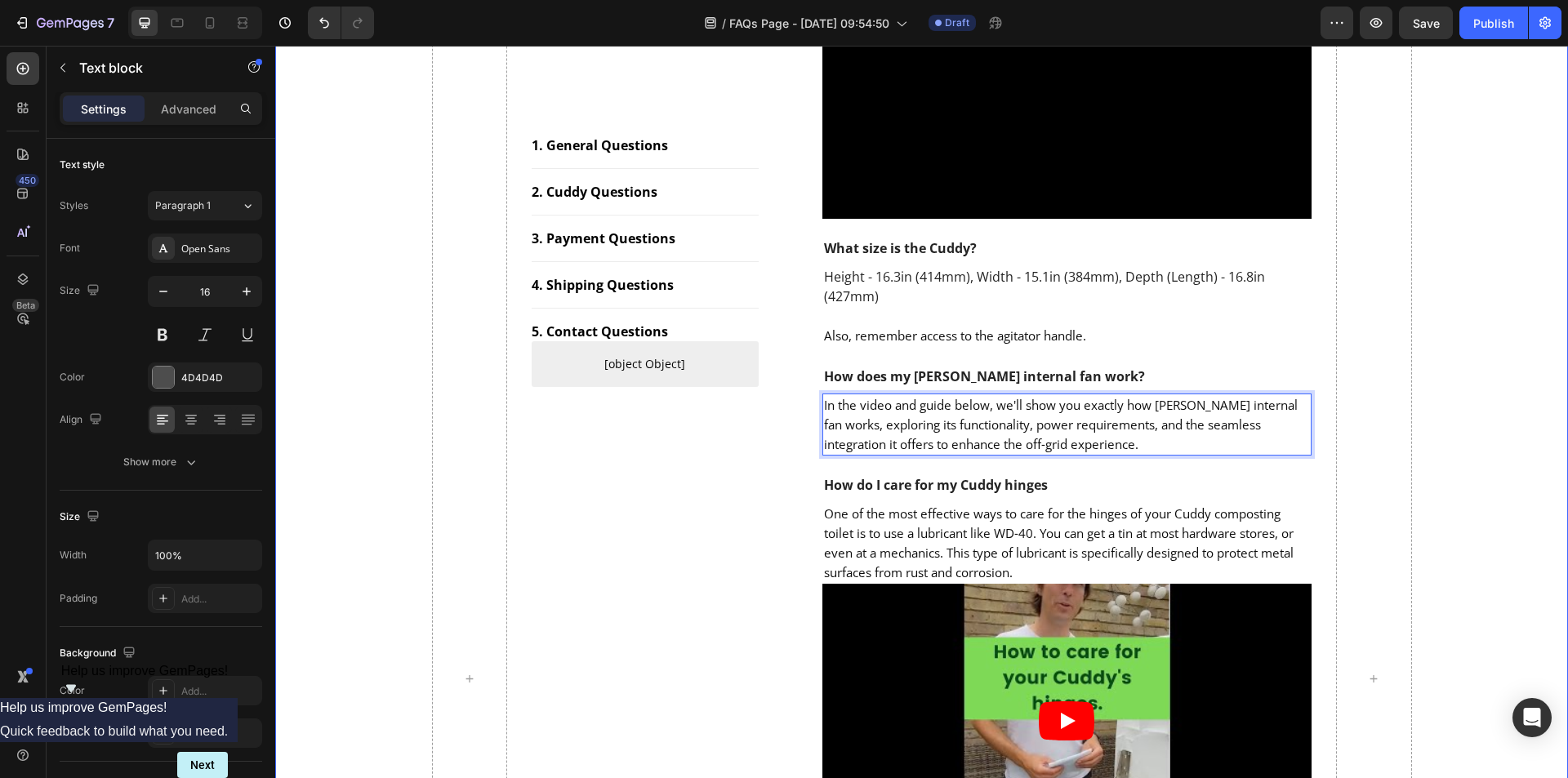
click at [1479, 402] on div "1. General Questions Button Title Line 2. Cuddy Questions Button Title Line 3. …" at bounding box center [921, 679] width 1268 height 2763
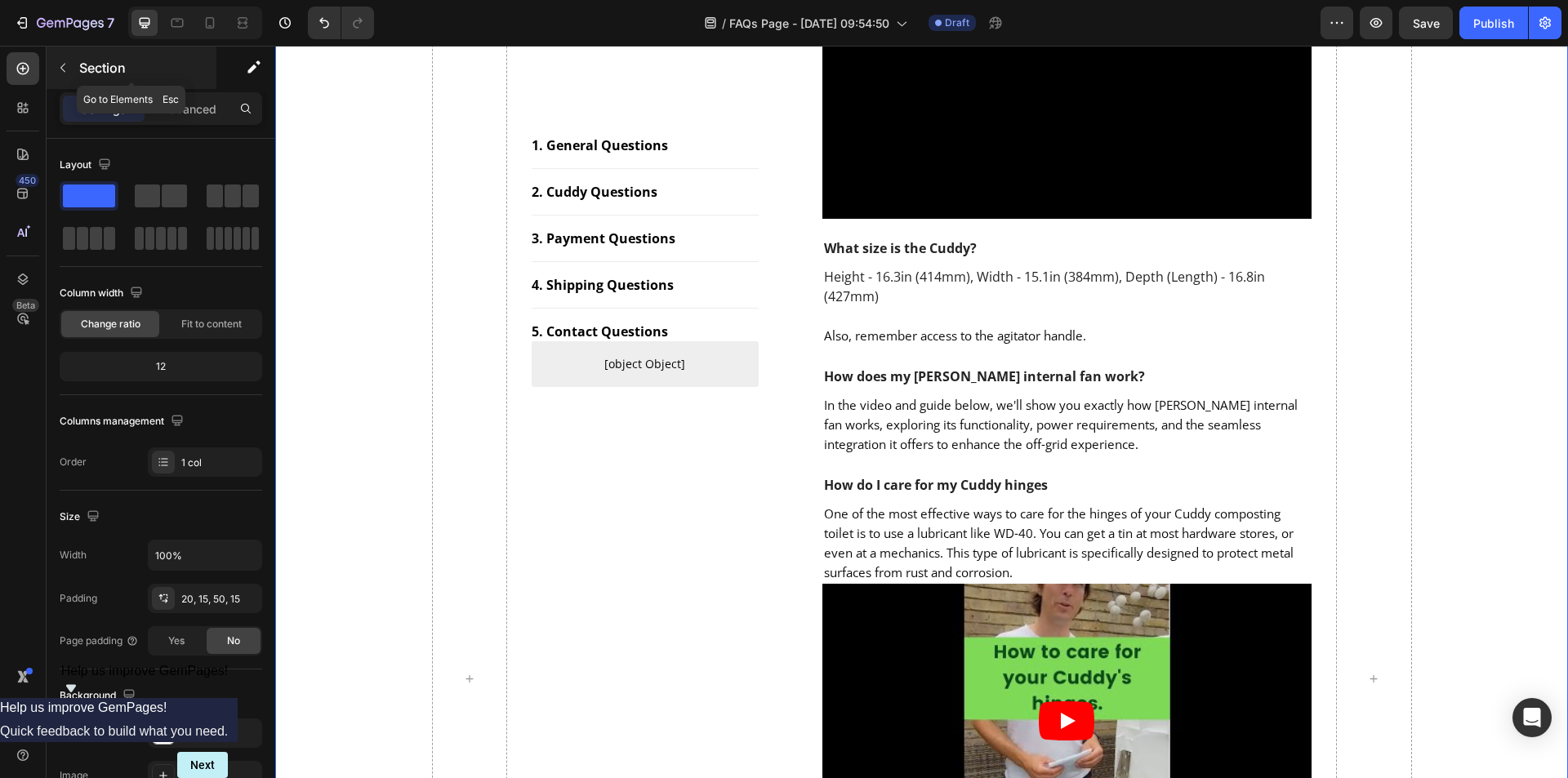
click at [57, 70] on icon "button" at bounding box center [63, 67] width 13 height 13
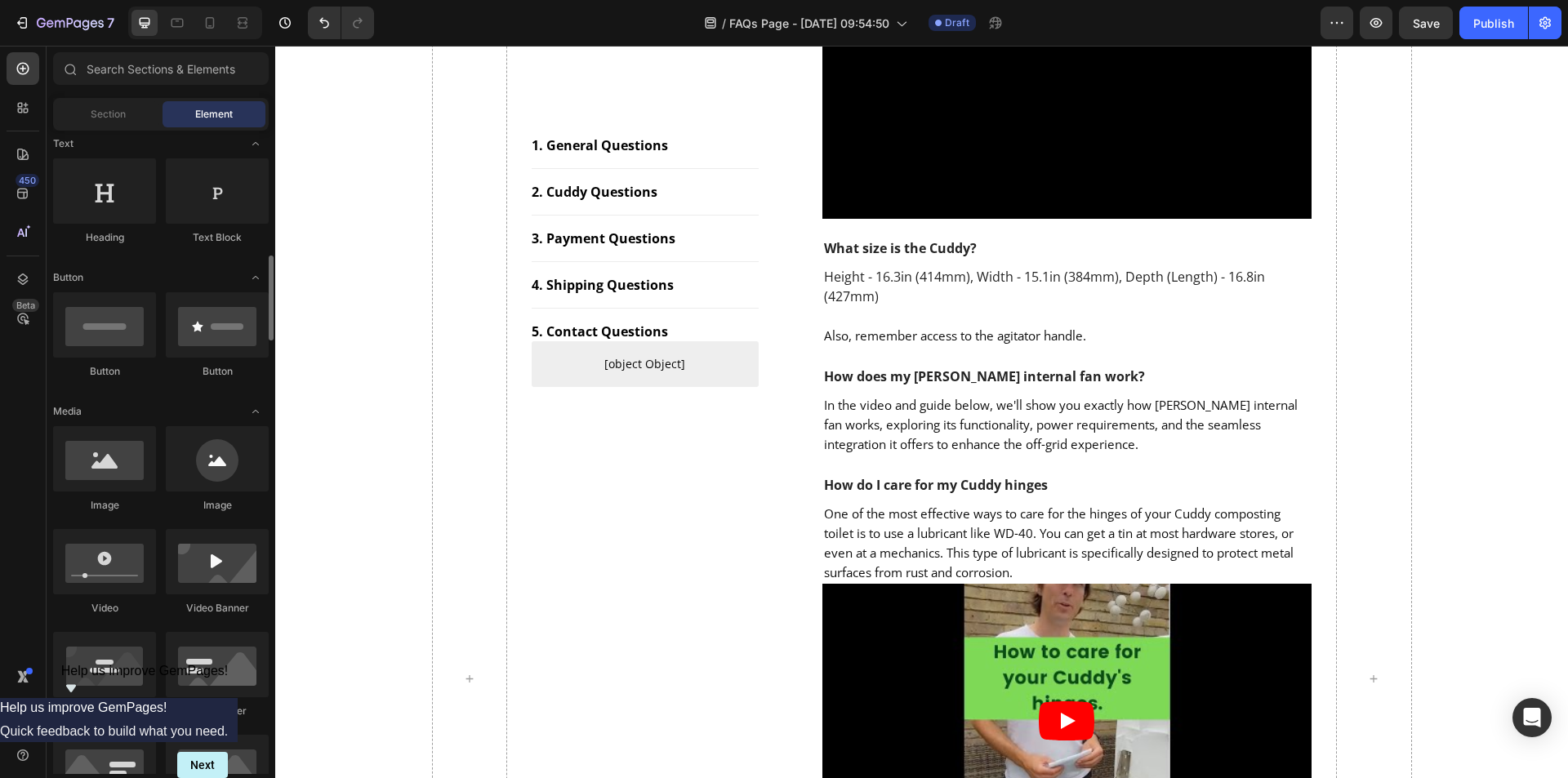
scroll to position [408, 0]
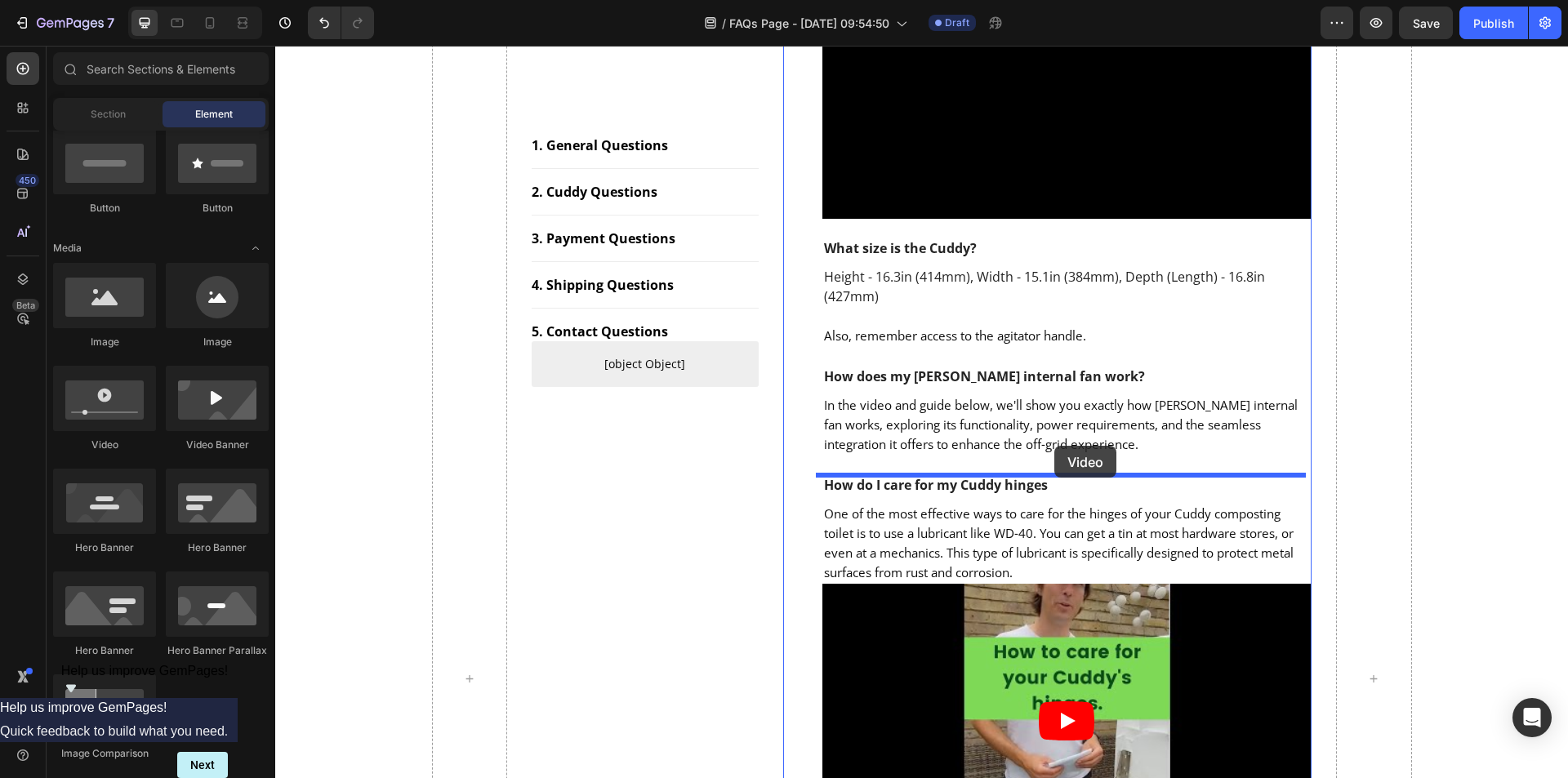
drag, startPoint x: 407, startPoint y: 436, endPoint x: 1054, endPoint y: 445, distance: 647.1
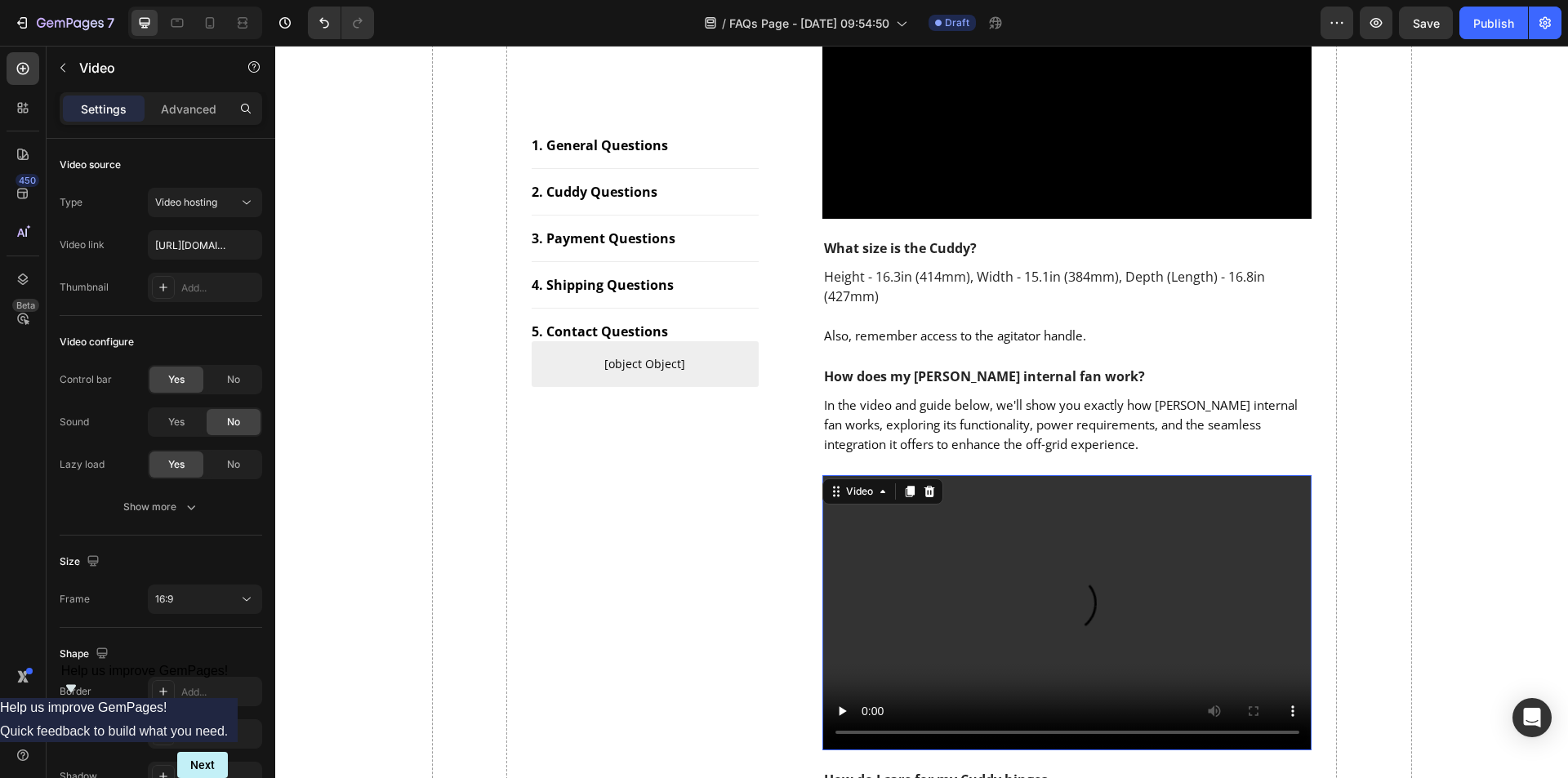
scroll to position [1184, 0]
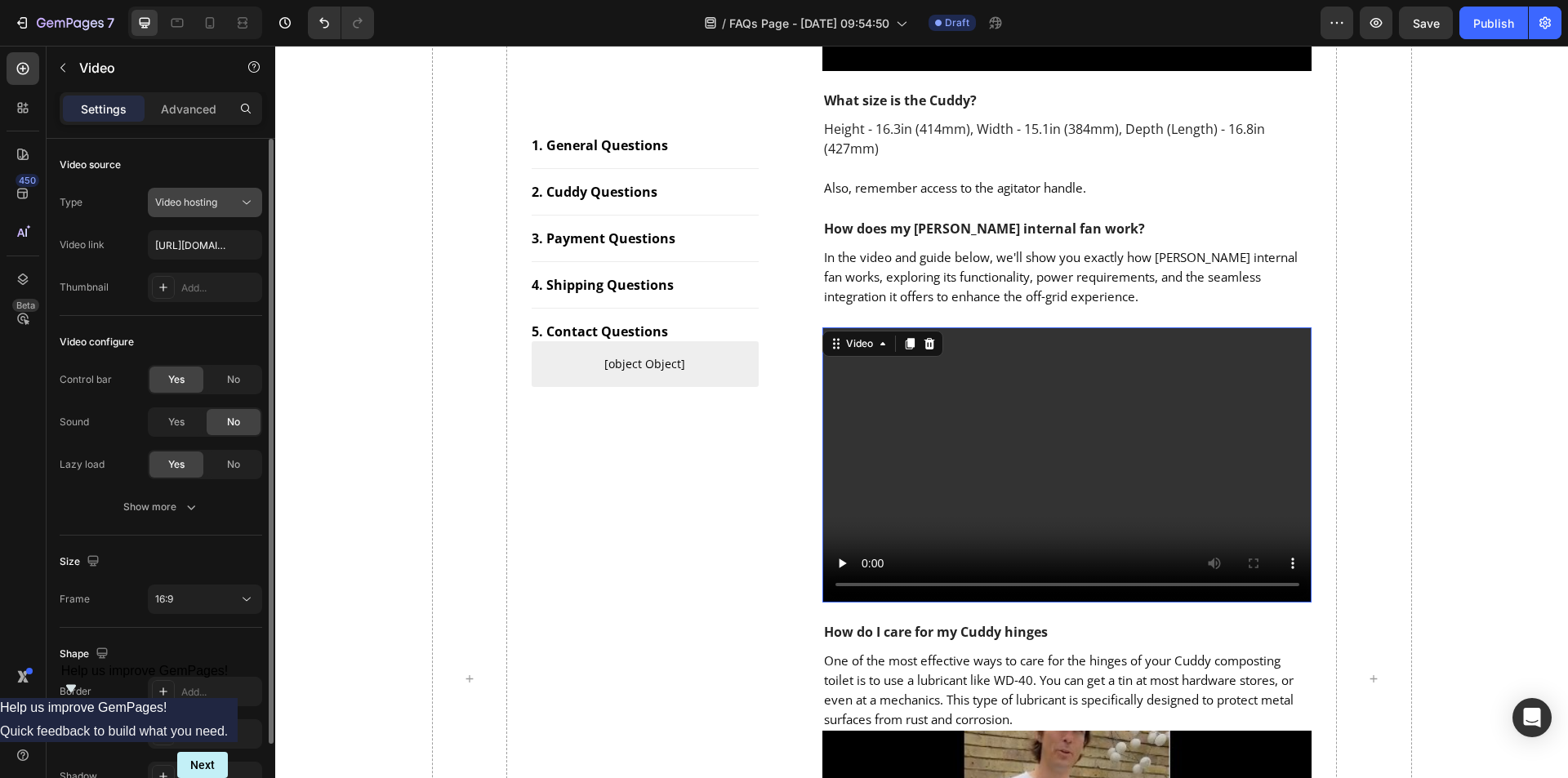
click at [207, 202] on span "Video hosting" at bounding box center [186, 202] width 62 height 12
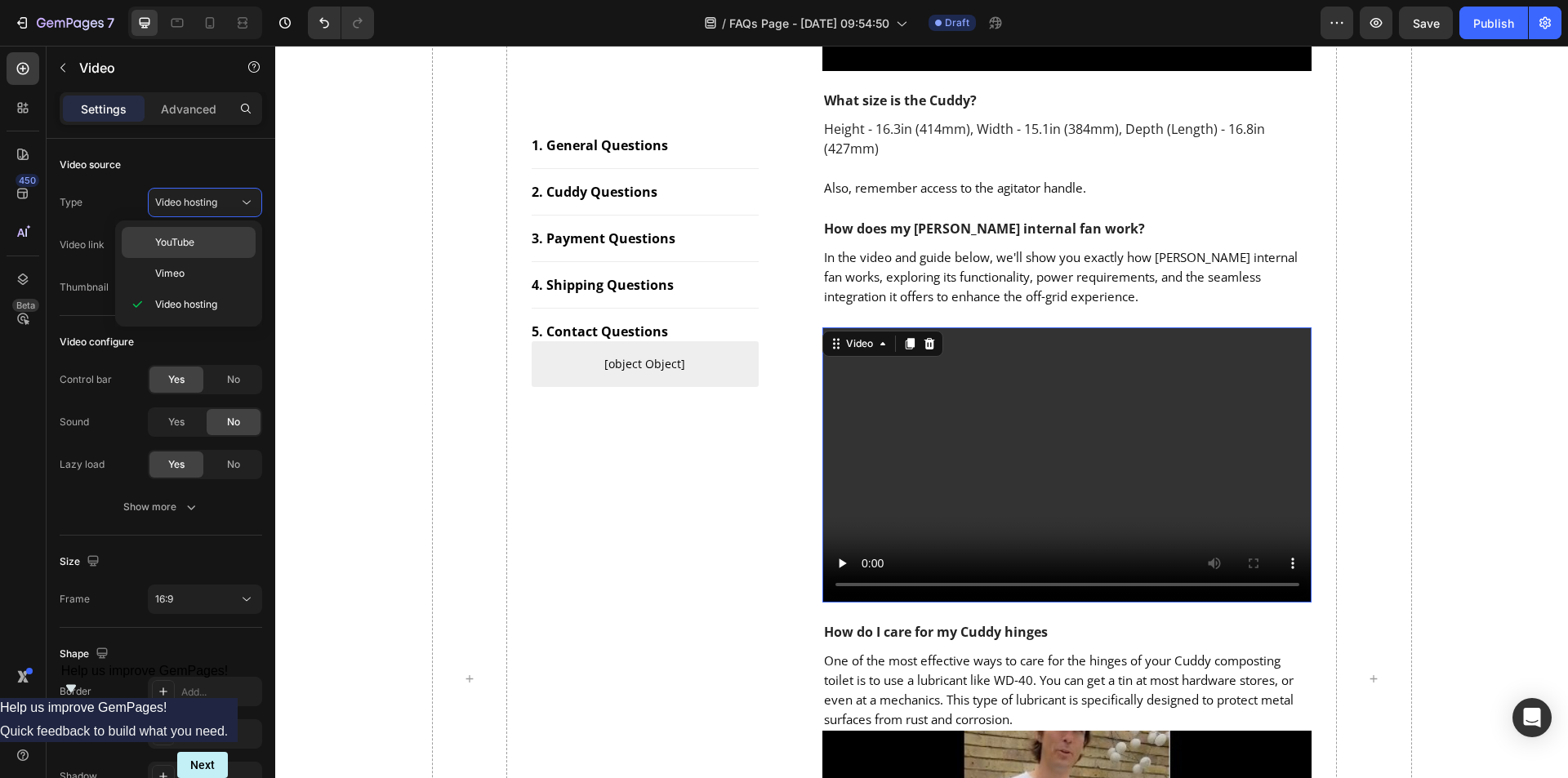
click at [200, 232] on div "YouTube" at bounding box center [188, 242] width 134 height 31
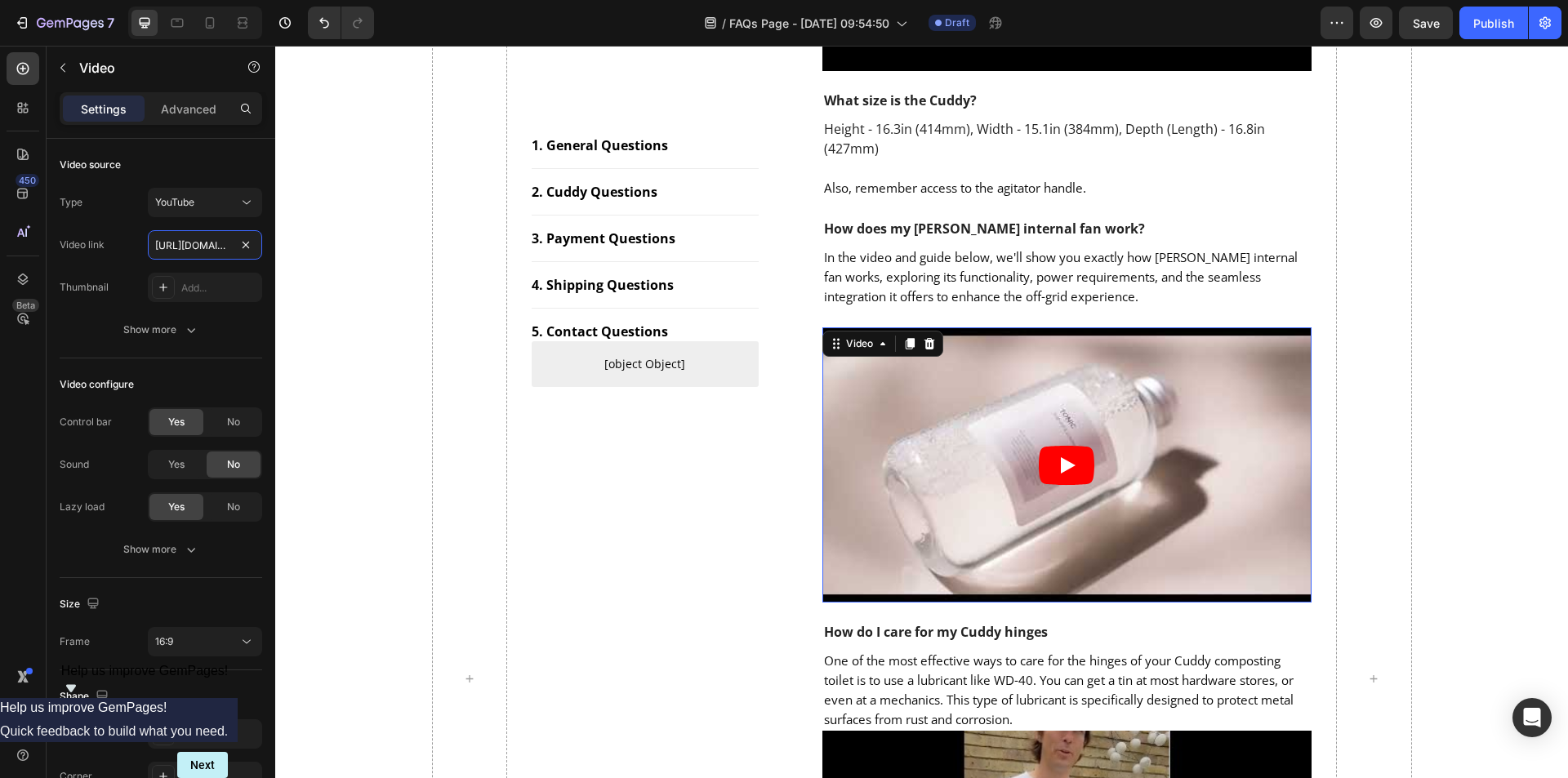
click at [199, 236] on input "[URL][DOMAIN_NAME]" at bounding box center [205, 245] width 114 height 29
paste input "[DOMAIN_NAME][URL]"
type input "[URL][DOMAIN_NAME]"
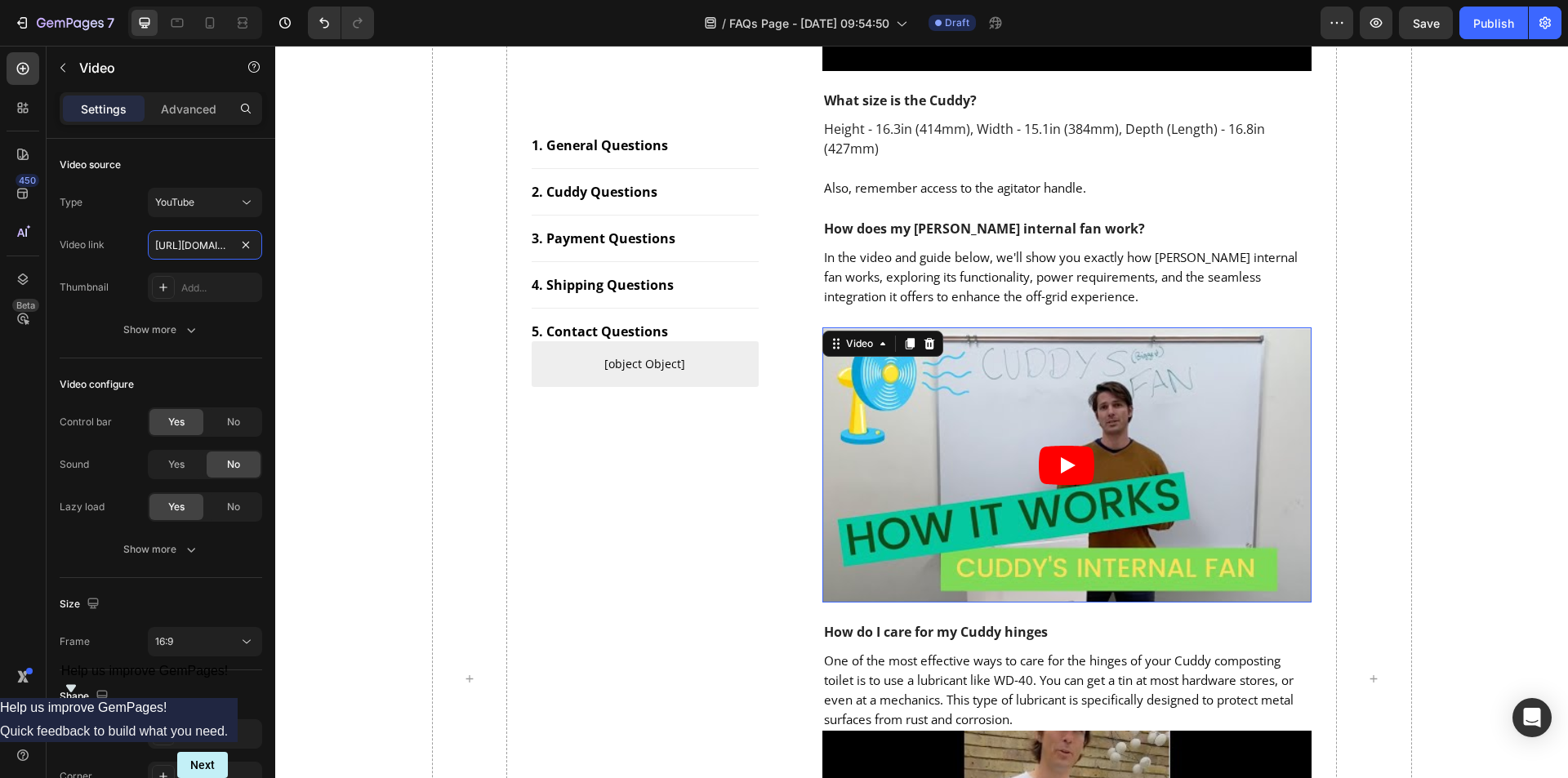
scroll to position [0, 71]
click at [606, 481] on div "1. General Questions Button Title Line 2. Cuddy Questions Button Title Line 3. …" at bounding box center [645, 677] width 227 height 3008
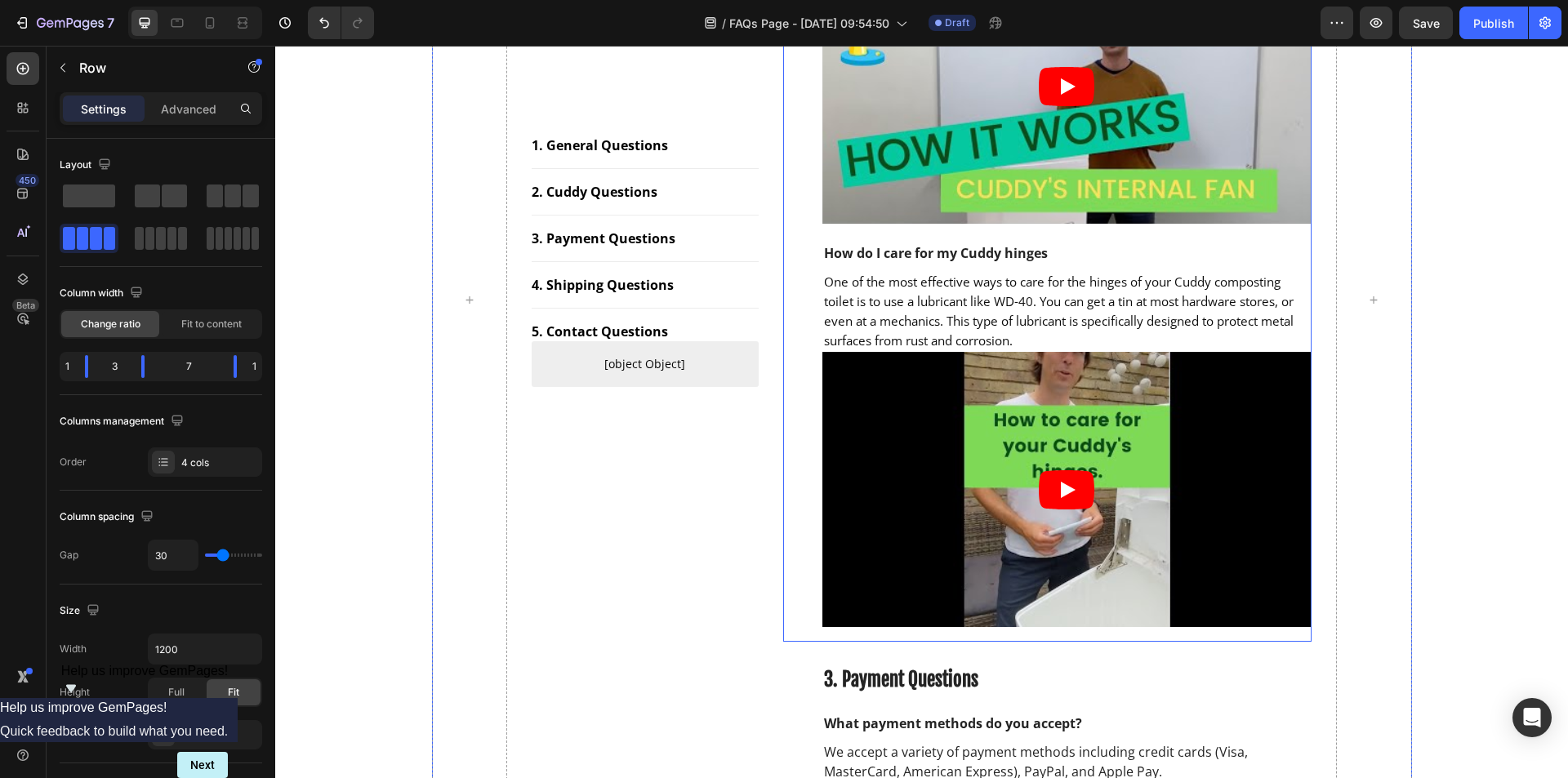
scroll to position [1551, 0]
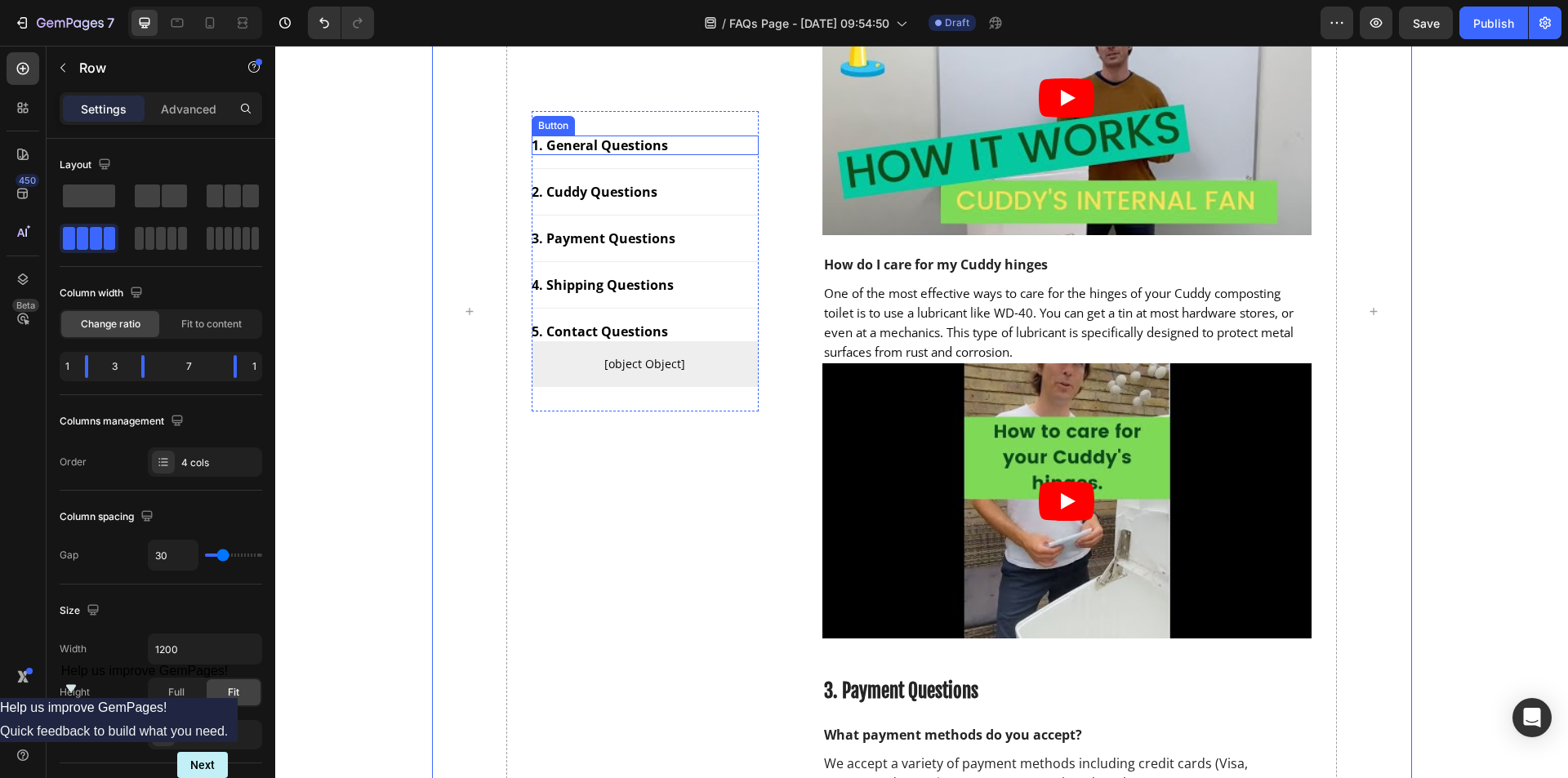
click at [708, 141] on div "1. General Questions Button" at bounding box center [645, 145] width 227 height 20
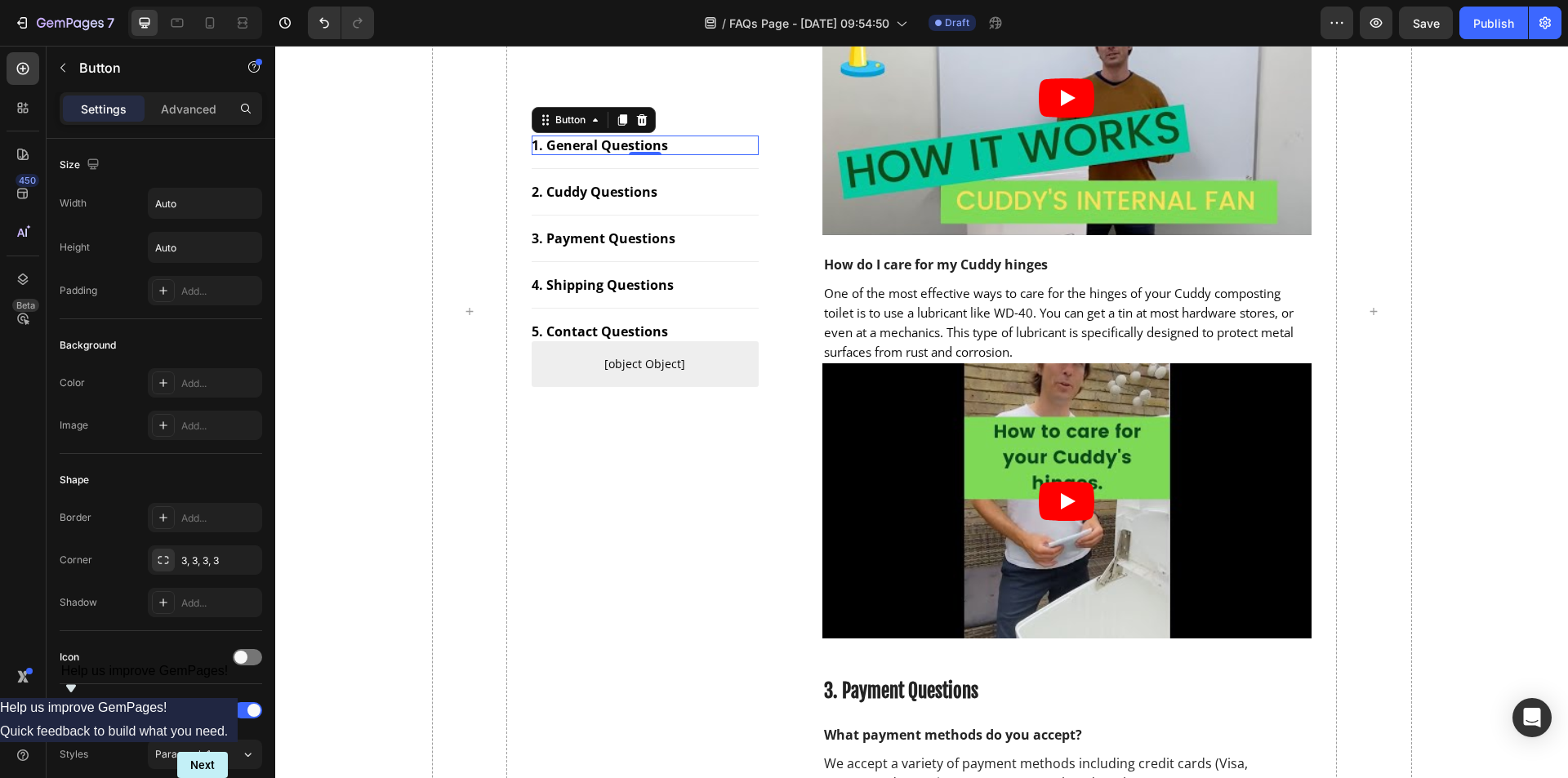
click at [709, 141] on div "1. General Questions Button 0" at bounding box center [645, 145] width 227 height 20
click at [709, 131] on div "1. General Questions Button 0 Title Line 2. Cuddy Questions Button Title Line 3…" at bounding box center [645, 260] width 227 height 300
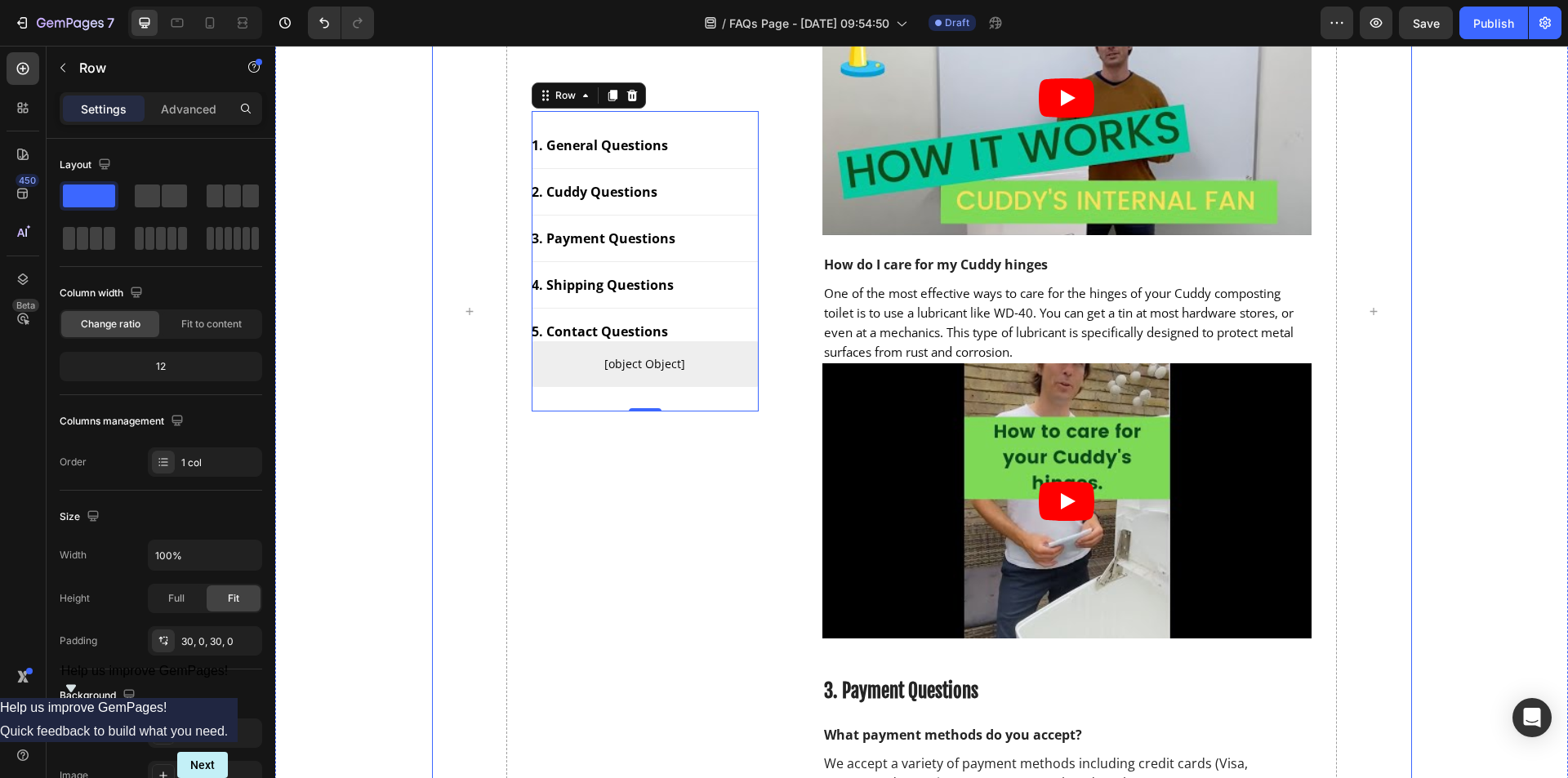
click at [746, 480] on div "1. General Questions Button Title Line 2. Cuddy Questions Button Title Line 3. …" at bounding box center [645, 310] width 227 height 3008
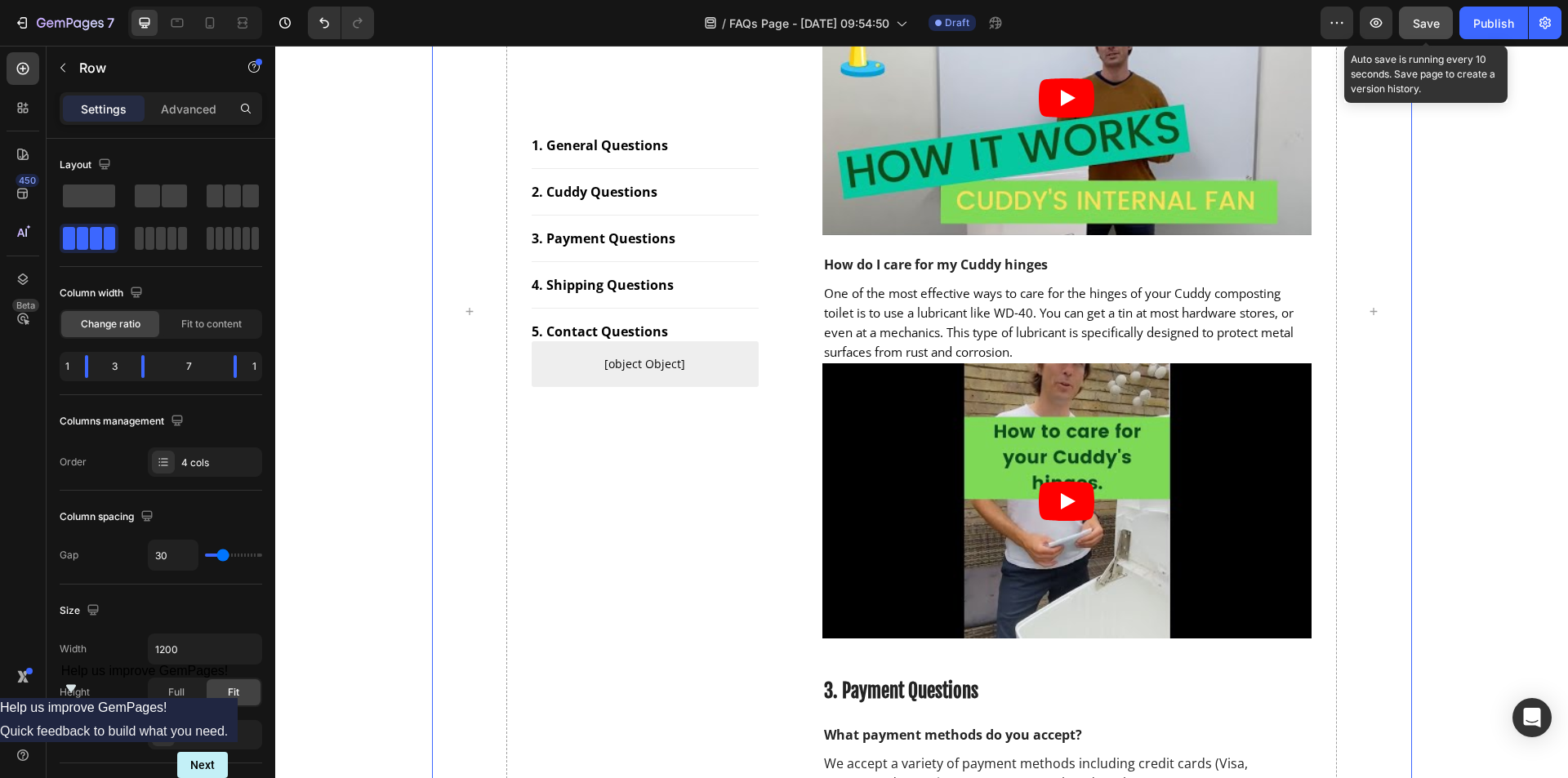
click at [1419, 24] on span "Save" at bounding box center [1425, 23] width 27 height 14
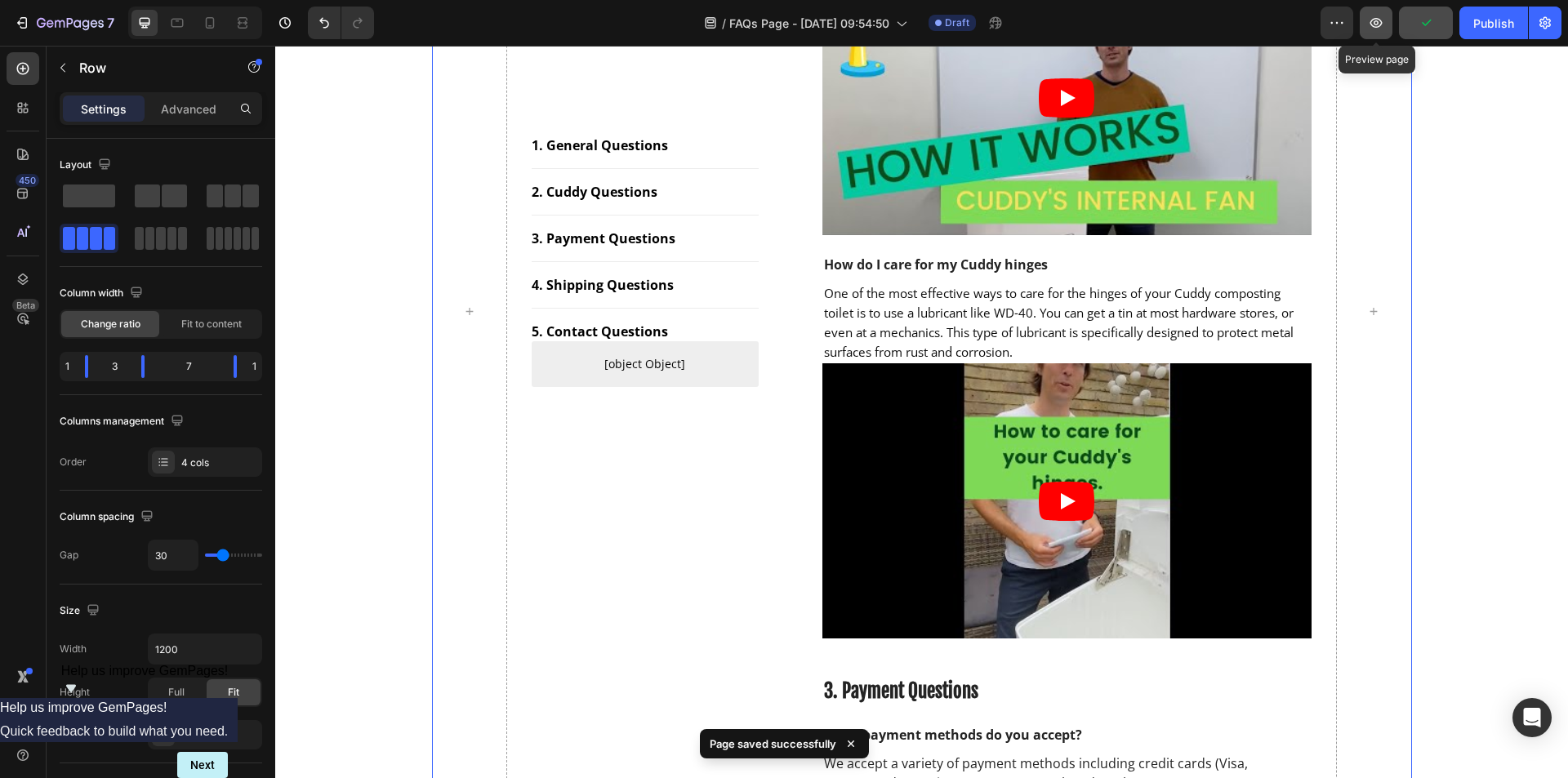
click at [1380, 22] on icon "button" at bounding box center [1375, 22] width 16 height 16
